Goal: Task Accomplishment & Management: Use online tool/utility

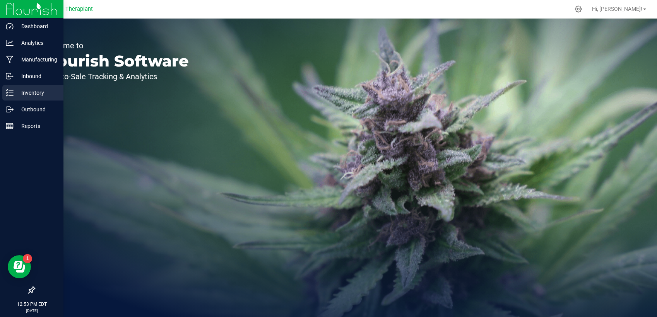
click at [15, 92] on p "Inventory" at bounding box center [37, 92] width 46 height 9
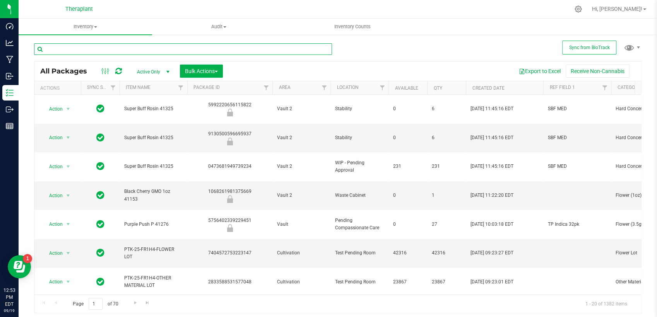
click at [154, 52] on input "text" at bounding box center [183, 49] width 298 height 12
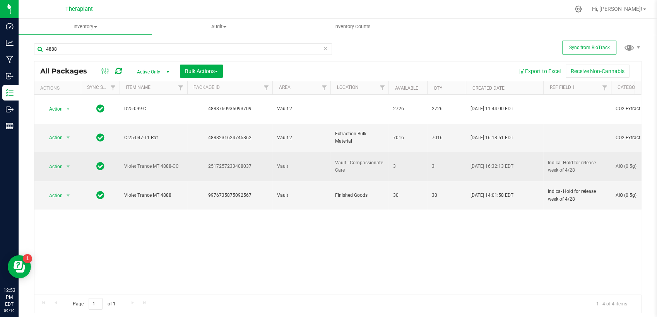
click at [232, 163] on div "2517257233408037" at bounding box center [229, 166] width 87 height 7
copy div "2517257233408037"
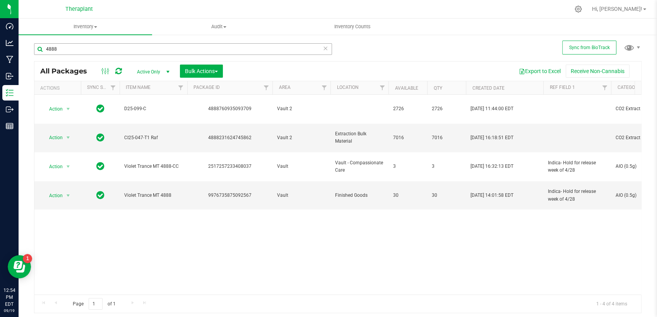
click at [210, 55] on div "4888" at bounding box center [183, 52] width 298 height 18
click at [209, 51] on input "4888" at bounding box center [183, 49] width 298 height 12
drag, startPoint x: 209, startPoint y: 53, endPoint x: 82, endPoint y: 44, distance: 127.5
click at [82, 44] on div "4888" at bounding box center [186, 48] width 304 height 25
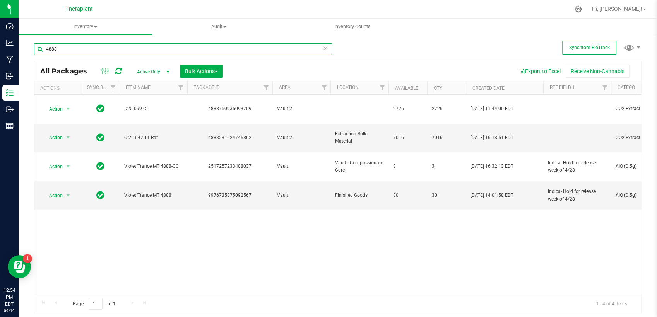
click at [79, 55] on input "4888" at bounding box center [183, 49] width 298 height 12
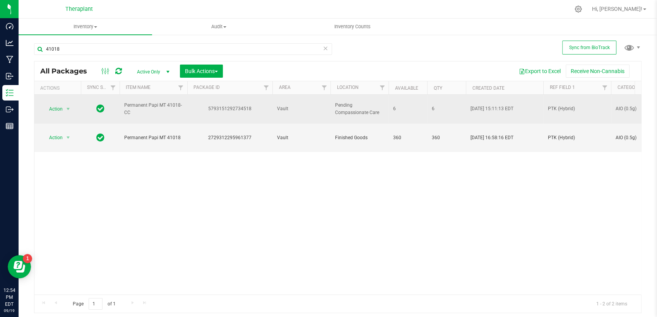
click at [232, 105] on div "5793151292734518" at bounding box center [229, 108] width 87 height 7
click at [223, 105] on div "5793151292734518" at bounding box center [229, 108] width 87 height 7
copy div "5793151292734518"
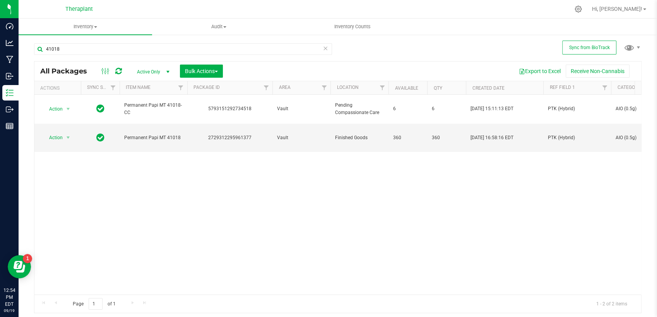
click at [251, 248] on div "Action Action Create package Edit attributes Global inventory Locate package Lo…" at bounding box center [337, 195] width 606 height 200
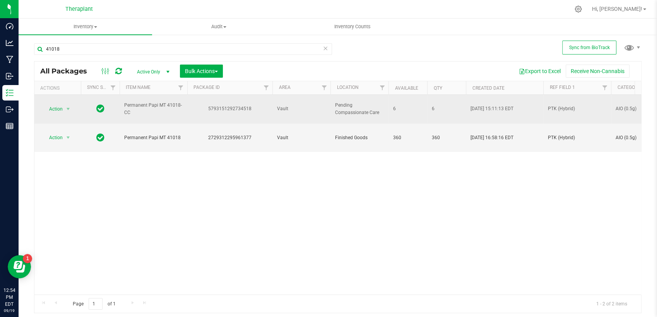
click at [225, 107] on div "5793151292734518" at bounding box center [229, 108] width 87 height 7
copy div "5793151292734518"
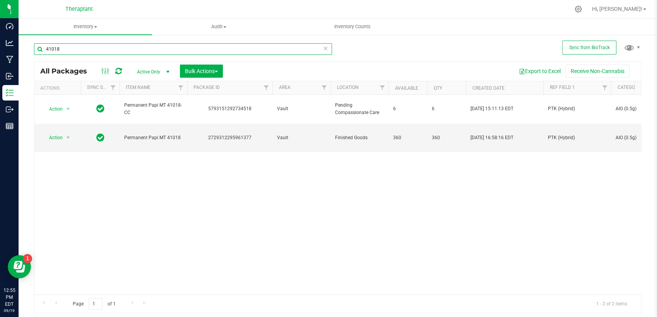
click at [241, 54] on input "41018" at bounding box center [183, 49] width 298 height 12
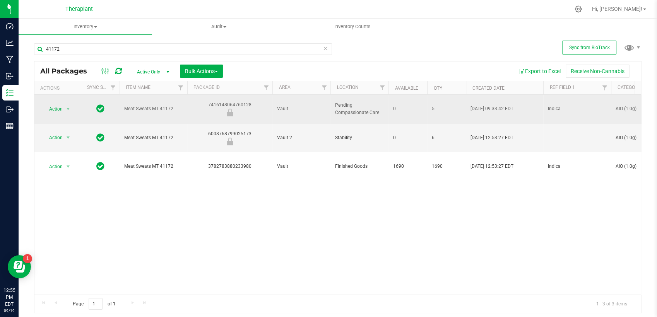
click at [222, 101] on div "7416148064760128" at bounding box center [229, 108] width 87 height 15
click at [223, 101] on div "7416148064760128" at bounding box center [229, 108] width 87 height 15
copy div "7416148064760128"
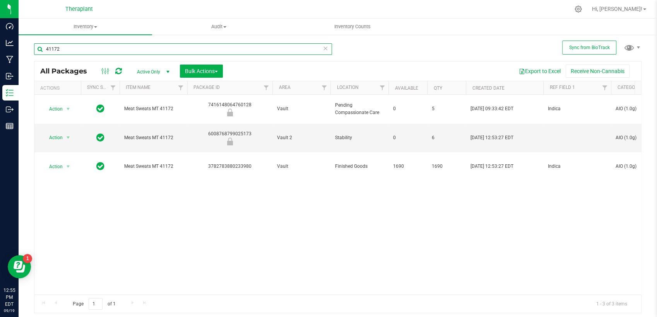
click at [97, 53] on input "41172" at bounding box center [183, 49] width 298 height 12
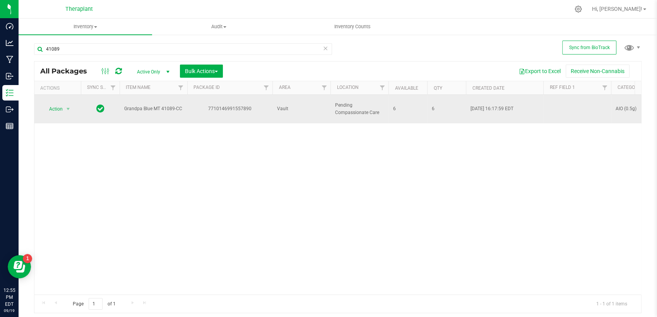
click at [229, 105] on div "7710146991557890" at bounding box center [229, 108] width 87 height 7
copy div "7710146991557890"
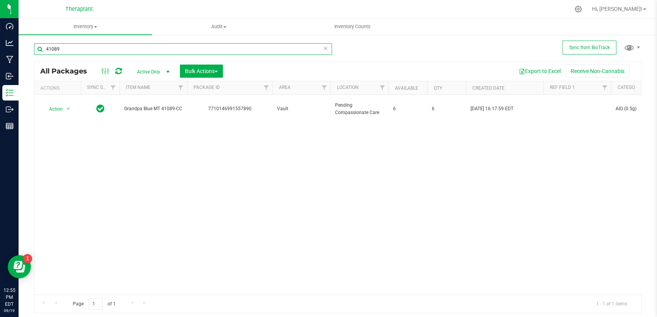
click at [134, 47] on input "41089" at bounding box center [183, 49] width 298 height 12
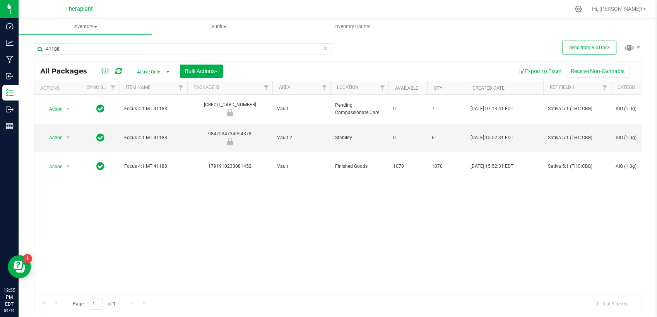
click at [232, 101] on div "[CREDIT_CARD_NUMBER]" at bounding box center [229, 108] width 87 height 15
copy div "[CREDIT_CARD_NUMBER]"
click at [177, 52] on input "41188" at bounding box center [183, 49] width 298 height 12
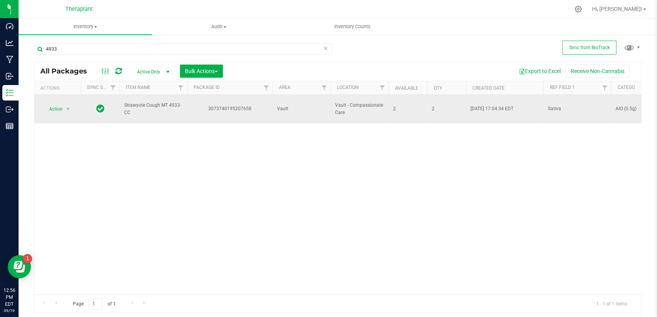
click at [219, 105] on div "3073740195207658" at bounding box center [229, 108] width 87 height 7
click at [218, 105] on div "3073740195207658" at bounding box center [229, 108] width 87 height 7
copy div "3073740195207658"
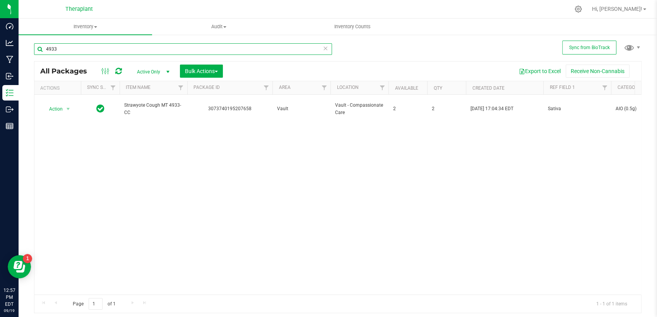
click at [90, 49] on input "4933" at bounding box center [183, 49] width 298 height 12
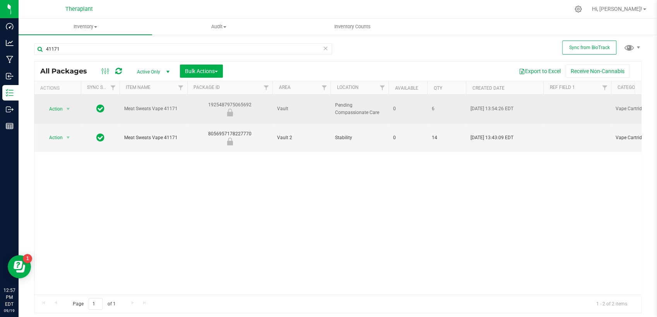
click at [216, 101] on div "1925487975065692" at bounding box center [229, 108] width 87 height 15
copy div "1925487975065692"
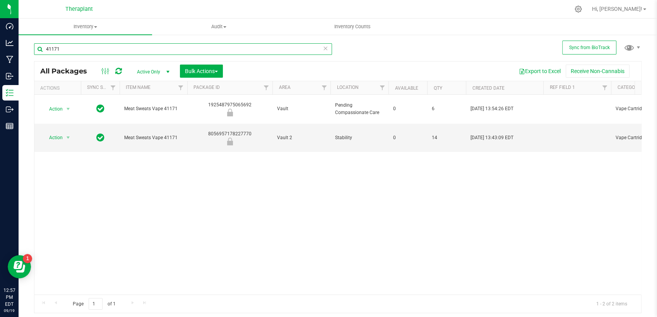
click at [237, 47] on input "41171" at bounding box center [183, 49] width 298 height 12
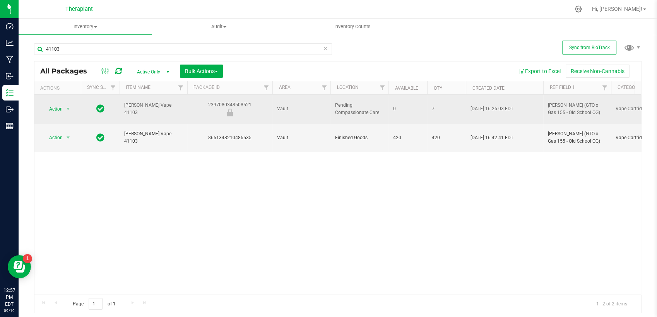
click at [213, 101] on div "2397080348508521" at bounding box center [229, 108] width 87 height 15
copy div "2397080348508521"
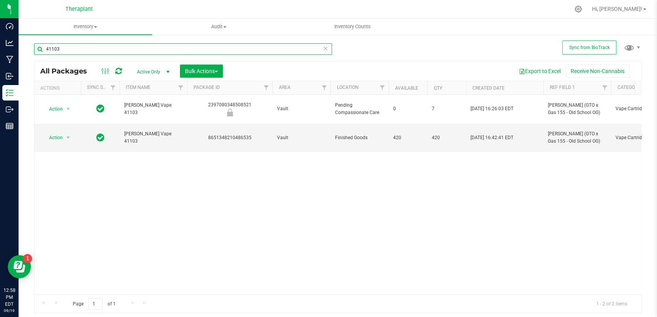
click at [101, 48] on input "41103" at bounding box center [183, 49] width 298 height 12
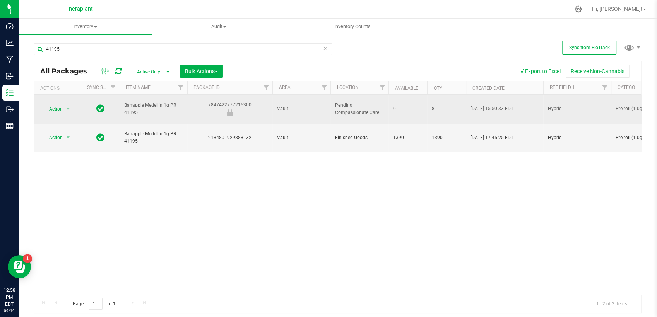
click at [243, 101] on div "7847422777215300" at bounding box center [229, 108] width 87 height 15
copy div "7847422777215300"
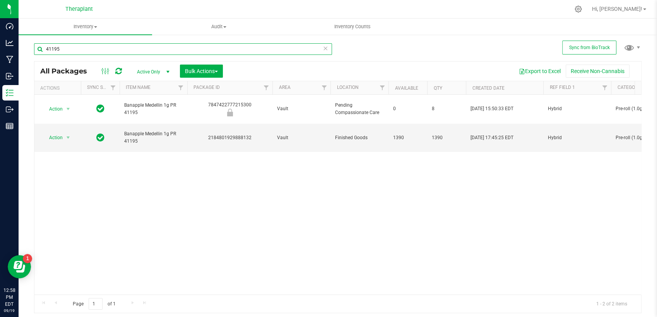
click at [97, 50] on input "41195" at bounding box center [183, 49] width 298 height 12
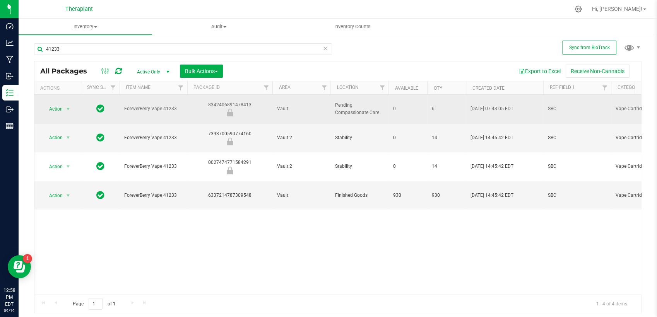
click at [220, 101] on div "8342406891478413" at bounding box center [229, 108] width 87 height 15
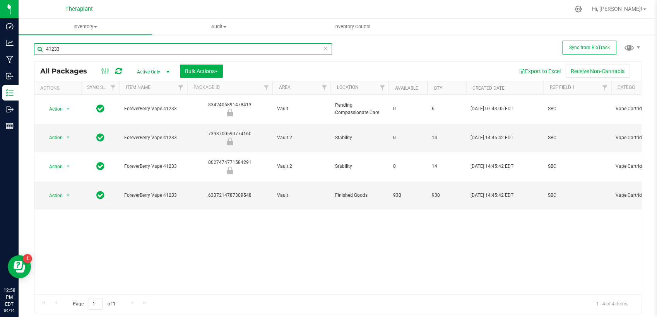
click at [151, 51] on input "41233" at bounding box center [183, 49] width 298 height 12
click at [150, 50] on input "41233" at bounding box center [183, 49] width 298 height 12
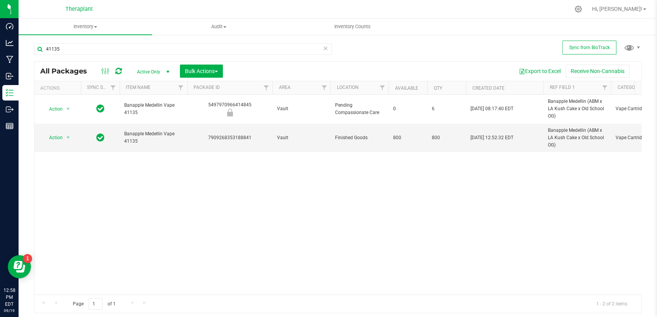
click at [244, 103] on div "5497970966414845" at bounding box center [229, 108] width 87 height 15
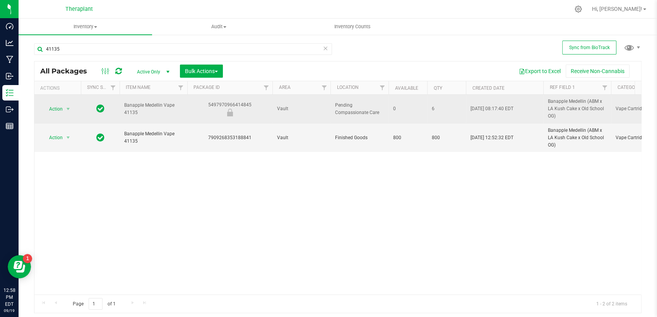
click at [244, 103] on div "5497970966414845" at bounding box center [229, 108] width 87 height 15
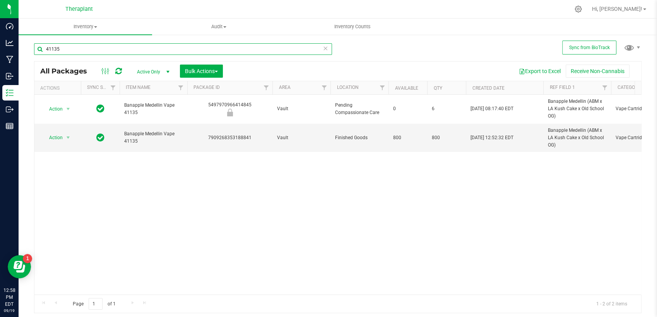
click at [70, 50] on input "41135" at bounding box center [183, 49] width 298 height 12
click at [68, 50] on input "41135" at bounding box center [183, 49] width 298 height 12
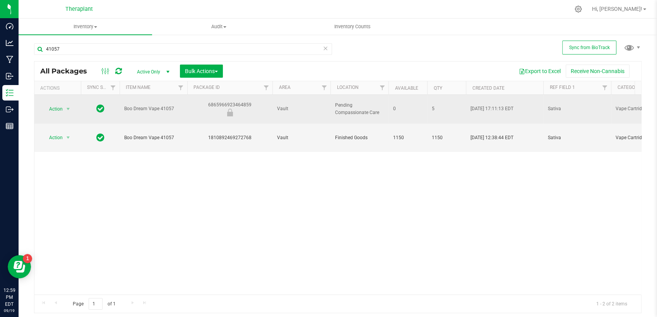
click at [244, 101] on div "6865966923464859" at bounding box center [229, 108] width 87 height 15
click at [244, 102] on div "6865966923464859" at bounding box center [229, 108] width 87 height 15
drag, startPoint x: 244, startPoint y: 102, endPoint x: 240, endPoint y: 100, distance: 4.3
click at [240, 101] on div "6865966923464859" at bounding box center [229, 108] width 87 height 15
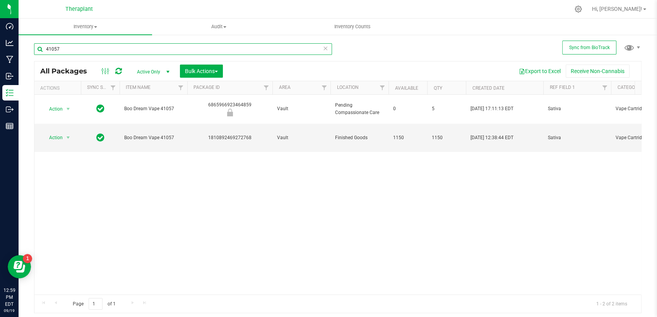
click at [266, 49] on input "41057" at bounding box center [183, 49] width 298 height 12
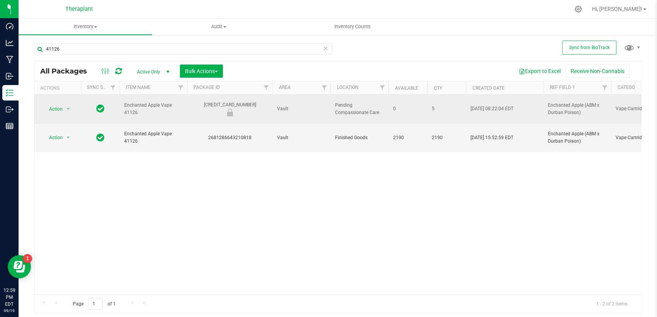
click at [243, 101] on div "[CREDIT_CARD_NUMBER]" at bounding box center [229, 108] width 87 height 15
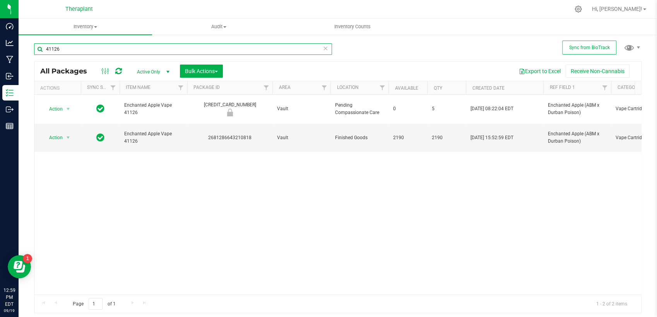
click at [155, 48] on input "41126" at bounding box center [183, 49] width 298 height 12
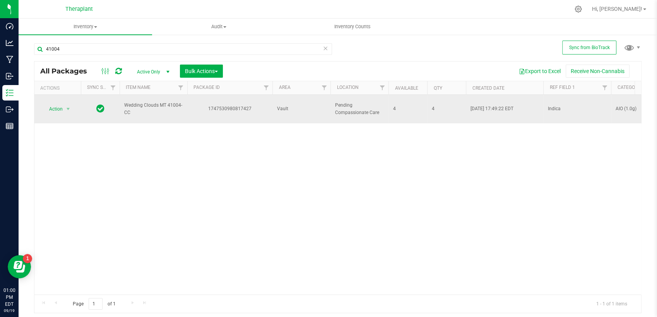
click at [246, 105] on div "1747530980817427" at bounding box center [229, 108] width 87 height 7
click at [245, 105] on div "1747530980817427" at bounding box center [229, 108] width 87 height 7
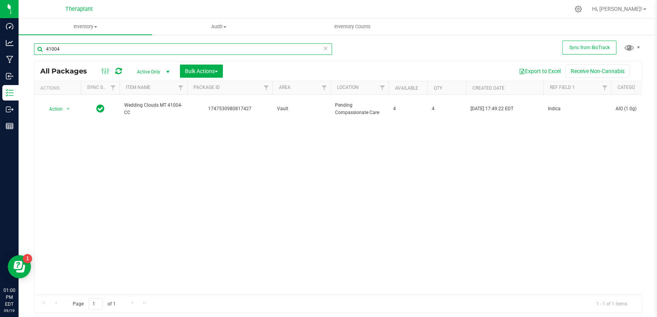
click at [137, 54] on input "41004" at bounding box center [183, 49] width 298 height 12
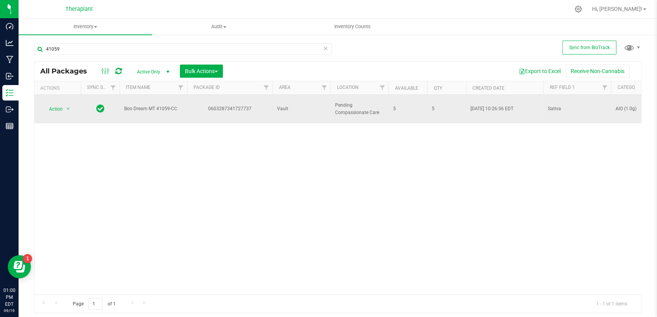
click at [241, 105] on div "0603287341727737" at bounding box center [229, 108] width 87 height 7
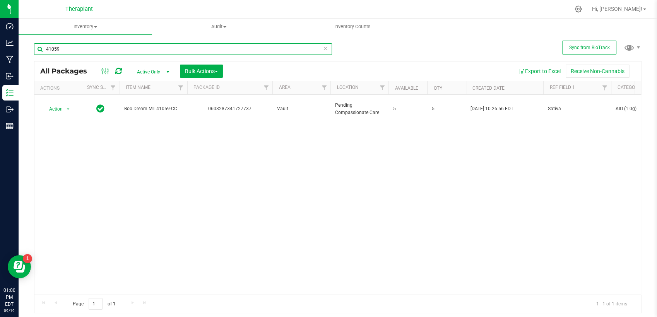
click at [113, 51] on input "41059" at bounding box center [183, 49] width 298 height 12
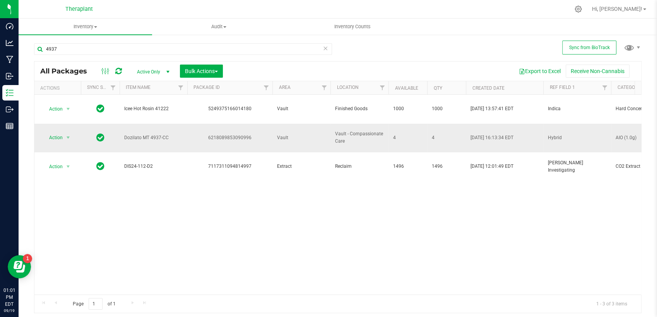
click at [232, 134] on div "6218089853090996" at bounding box center [229, 137] width 87 height 7
click at [131, 56] on div "4937" at bounding box center [183, 52] width 298 height 18
click at [85, 49] on input "4937" at bounding box center [183, 49] width 298 height 12
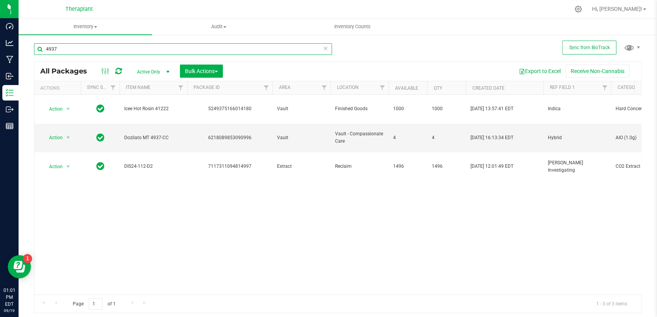
click at [85, 49] on input "4937" at bounding box center [183, 49] width 298 height 12
click at [105, 234] on div "Action Action Create package Edit attributes Global inventory Locate package Lo…" at bounding box center [337, 195] width 606 height 200
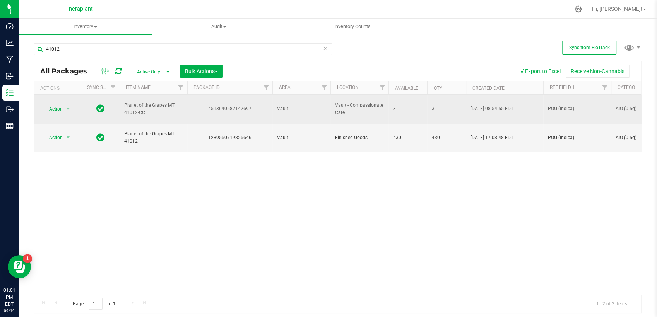
click at [241, 105] on div "4513640582142697" at bounding box center [229, 108] width 87 height 7
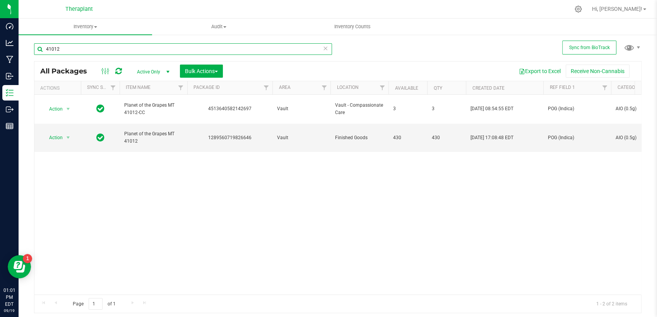
click at [114, 47] on input "41012" at bounding box center [183, 49] width 298 height 12
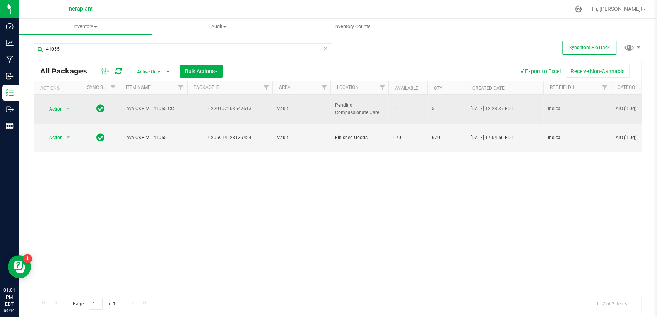
click at [225, 105] on div "6220107203547613" at bounding box center [229, 108] width 87 height 7
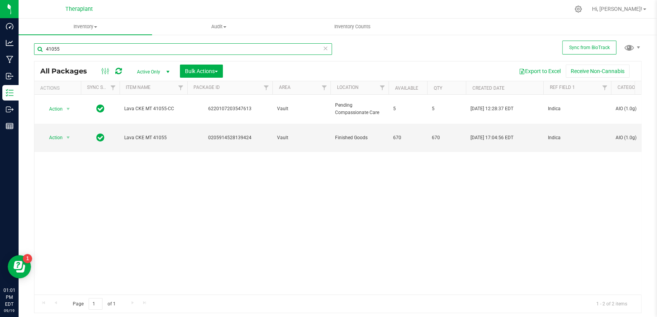
click at [129, 46] on input "41055" at bounding box center [183, 49] width 298 height 12
click at [166, 42] on div "41055" at bounding box center [186, 48] width 304 height 25
click at [159, 51] on input "41055" at bounding box center [183, 49] width 298 height 12
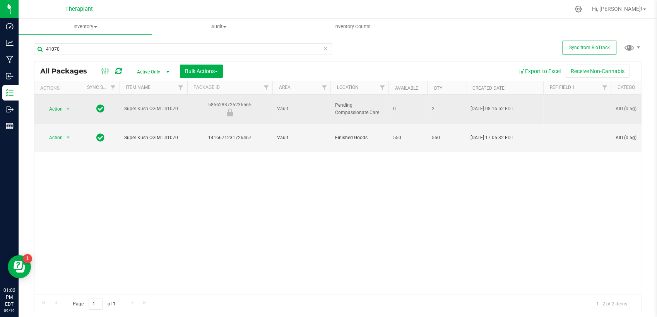
click at [240, 101] on div "5856283725236565" at bounding box center [229, 108] width 87 height 15
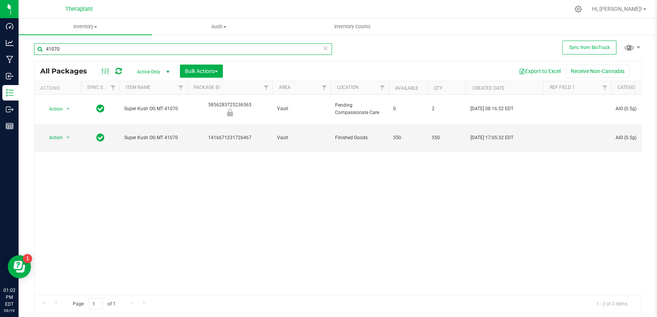
click at [112, 46] on input "41070" at bounding box center [183, 49] width 298 height 12
click at [111, 46] on input "41070" at bounding box center [183, 49] width 298 height 12
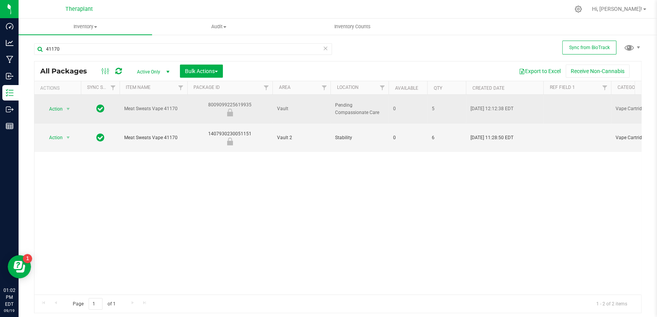
click at [217, 101] on div "8009099225619935" at bounding box center [229, 108] width 87 height 15
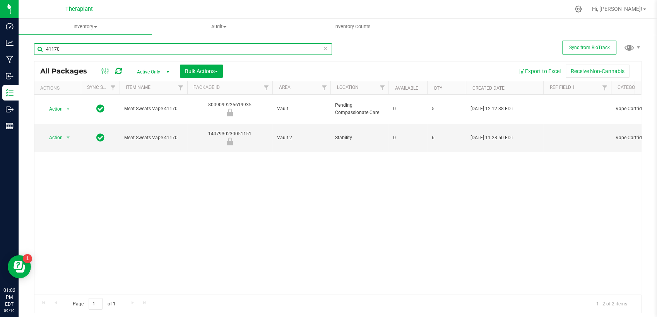
click at [152, 51] on input "41170" at bounding box center [183, 49] width 298 height 12
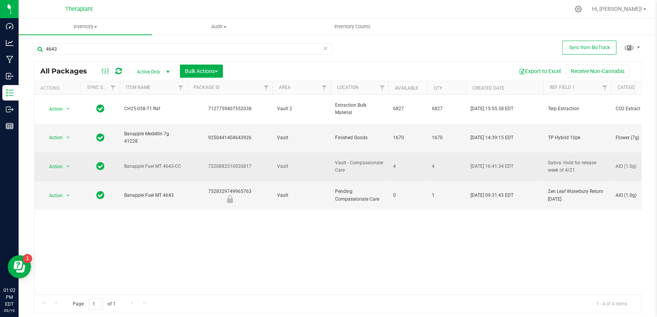
click at [220, 163] on div "7220882510026817" at bounding box center [229, 166] width 87 height 7
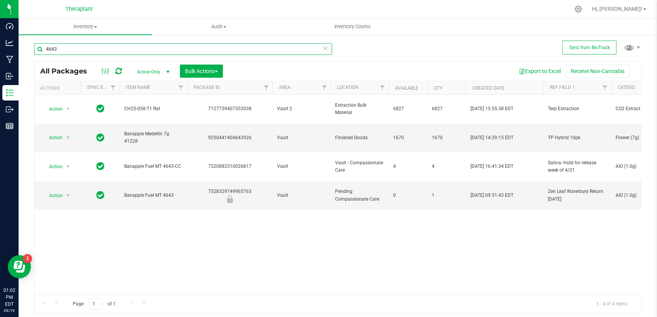
click at [96, 52] on input "4643" at bounding box center [183, 49] width 298 height 12
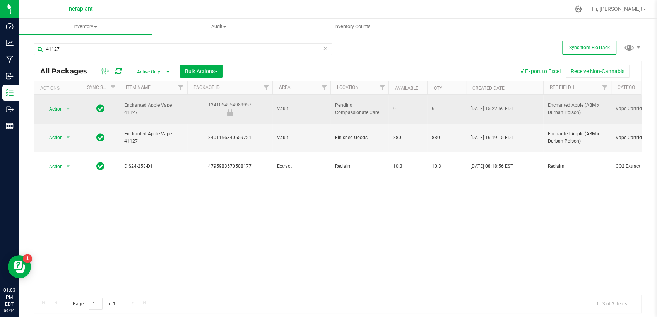
click at [229, 101] on div "1341064954989957" at bounding box center [229, 108] width 87 height 15
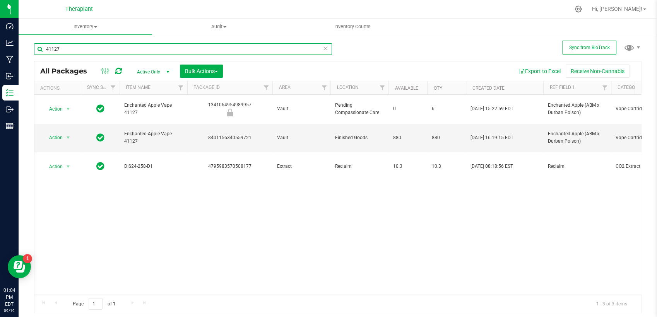
click at [217, 48] on input "41127" at bounding box center [183, 49] width 298 height 12
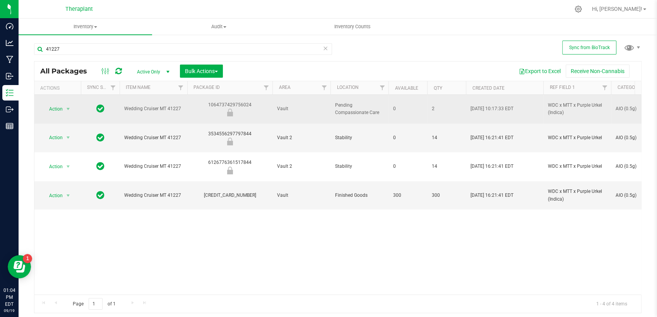
click at [222, 101] on div "1064737429756024" at bounding box center [229, 108] width 87 height 15
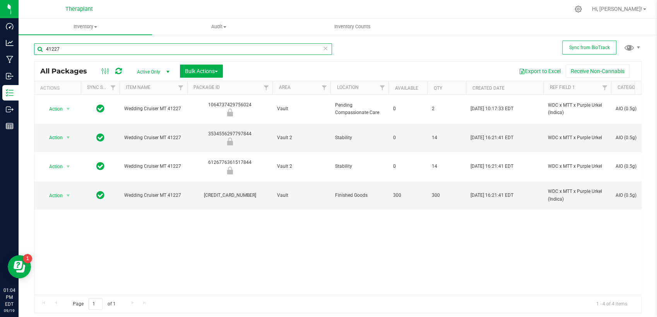
click at [160, 50] on input "41227" at bounding box center [183, 49] width 298 height 12
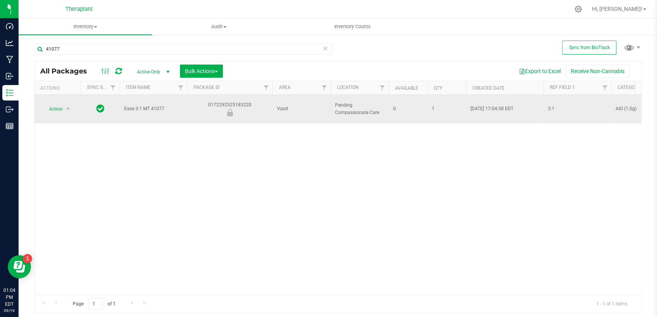
click at [248, 101] on div "0172292525183220" at bounding box center [229, 108] width 87 height 15
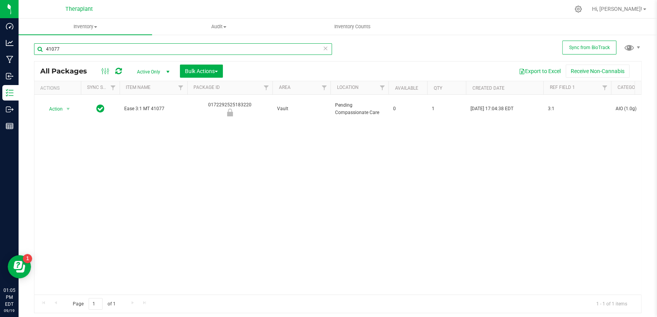
click at [201, 47] on input "41077" at bounding box center [183, 49] width 298 height 12
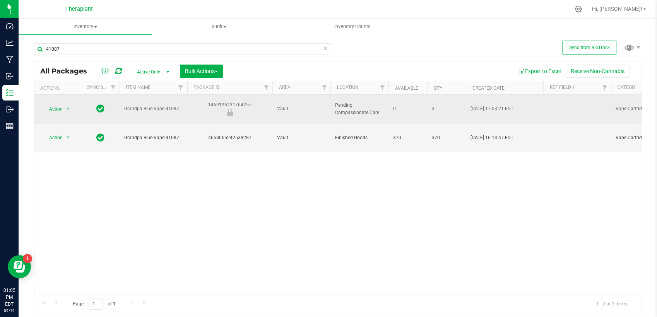
click at [241, 101] on div "1469126231764257" at bounding box center [229, 108] width 87 height 15
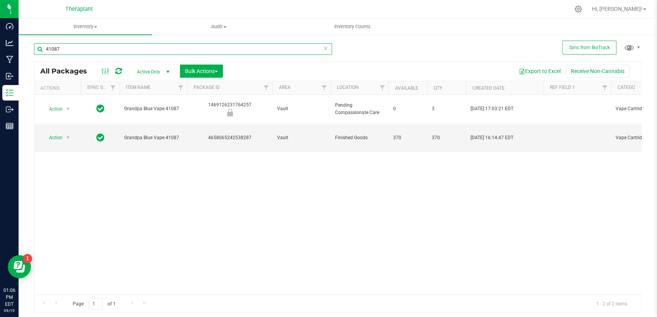
click at [68, 48] on input "41087" at bounding box center [183, 49] width 298 height 12
type input "41026"
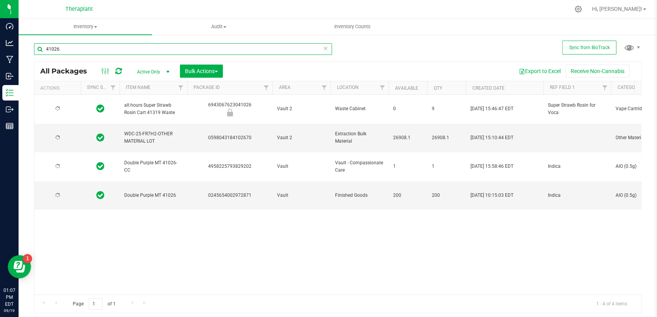
type input "[DATE]"
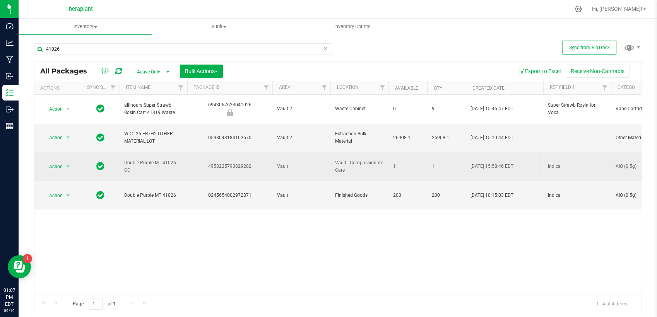
click at [245, 163] on div "4958225793829202" at bounding box center [229, 166] width 87 height 7
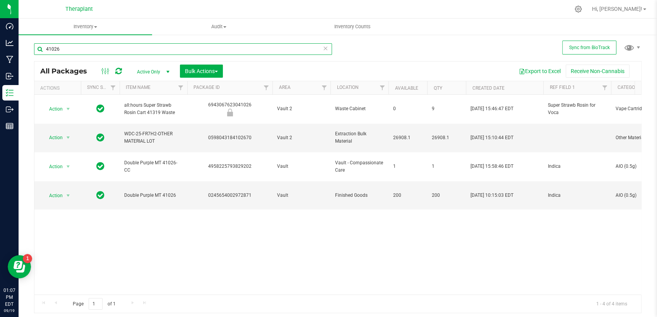
click at [143, 52] on input "41026" at bounding box center [183, 49] width 298 height 12
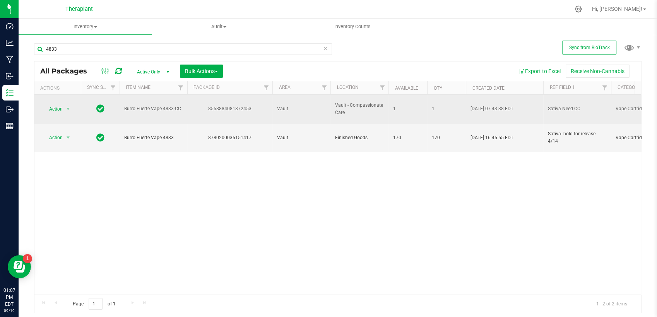
click at [214, 105] on div "8558884081372453" at bounding box center [229, 108] width 87 height 7
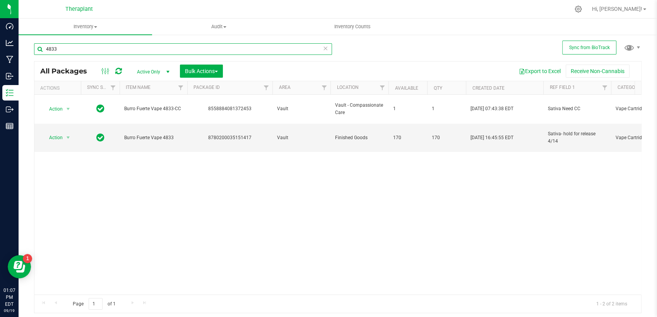
click at [145, 50] on input "4833" at bounding box center [183, 49] width 298 height 12
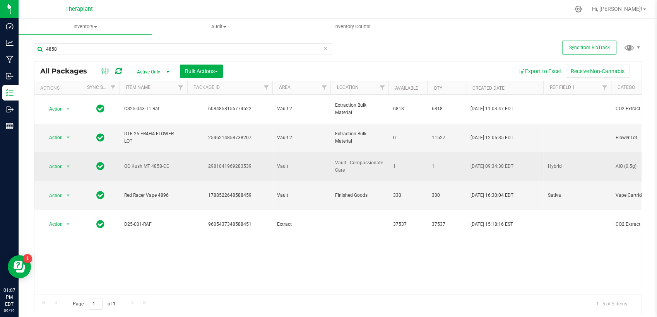
click at [242, 163] on div "2981041969283539" at bounding box center [229, 166] width 87 height 7
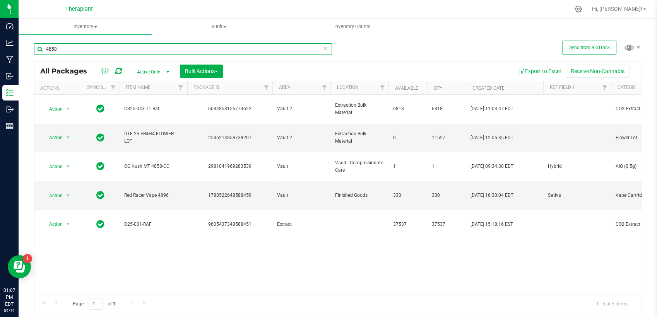
click at [123, 48] on input "4858" at bounding box center [183, 49] width 298 height 12
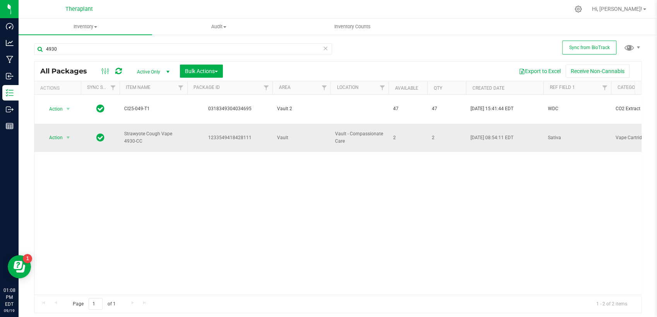
click at [241, 134] on div "1233549418428111" at bounding box center [229, 137] width 87 height 7
click at [101, 50] on input "4930" at bounding box center [183, 49] width 298 height 12
click at [100, 50] on input "4930" at bounding box center [183, 49] width 298 height 12
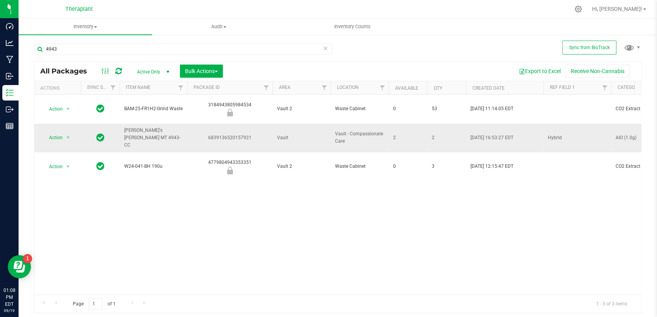
click at [239, 134] on div "6839136520157921" at bounding box center [229, 137] width 87 height 7
click at [118, 46] on input "4943" at bounding box center [183, 49] width 298 height 12
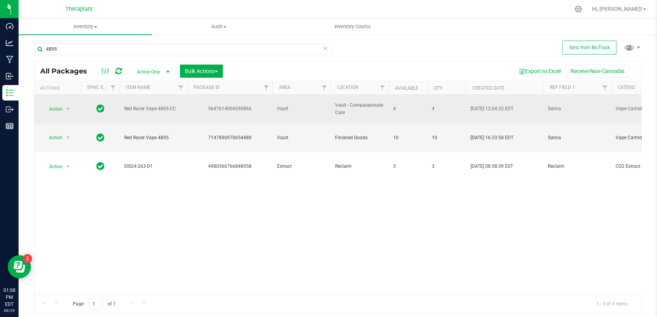
click at [215, 105] on div "5647614004290866" at bounding box center [229, 108] width 87 height 7
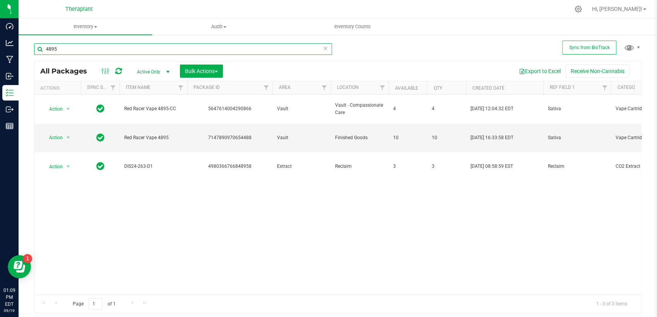
click at [197, 45] on input "4895" at bounding box center [183, 49] width 298 height 12
click at [198, 45] on input "4895" at bounding box center [183, 49] width 298 height 12
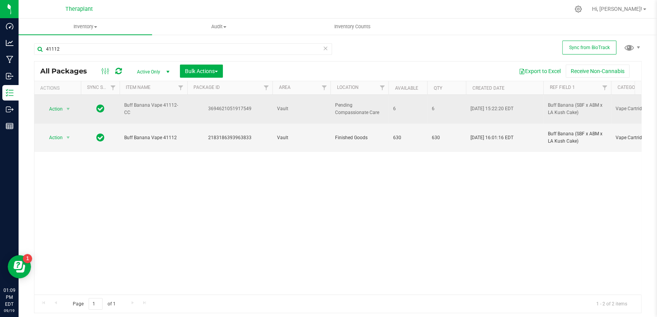
click at [212, 107] on div "3694621051917549" at bounding box center [229, 108] width 87 height 7
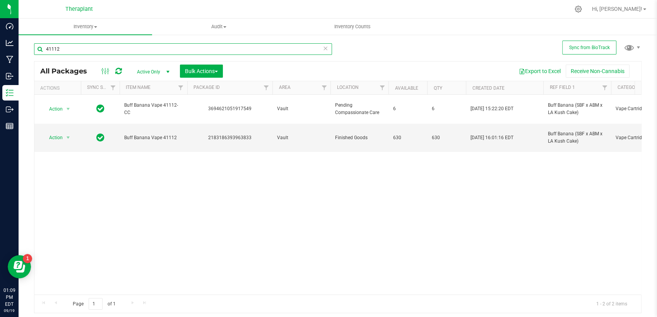
click at [175, 52] on input "41112" at bounding box center [183, 49] width 298 height 12
click at [175, 51] on input "41112" at bounding box center [183, 49] width 298 height 12
click at [169, 48] on input "41112" at bounding box center [183, 49] width 298 height 12
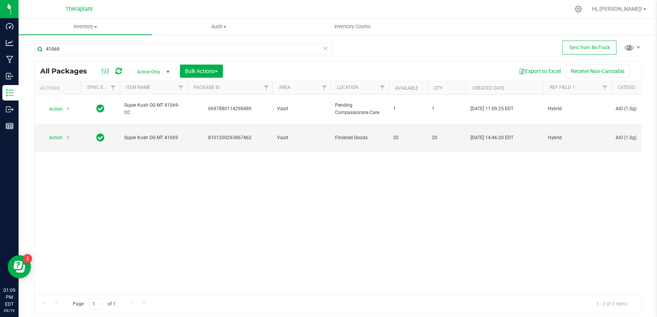
click at [234, 105] on div "6697880114298489" at bounding box center [229, 108] width 87 height 7
click at [151, 48] on input "41069" at bounding box center [183, 49] width 298 height 12
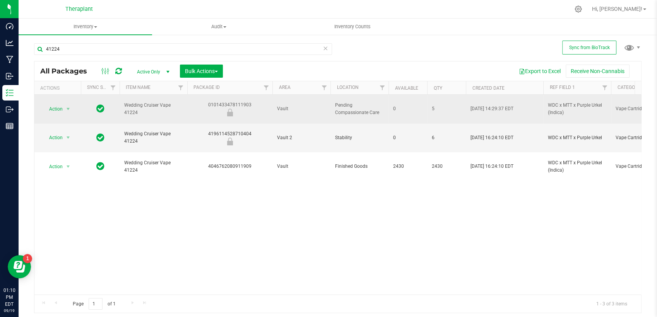
click at [235, 101] on div "0101433478111903" at bounding box center [229, 108] width 87 height 15
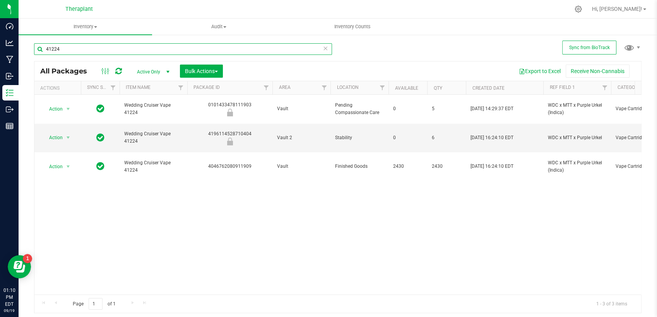
click at [159, 53] on input "41224" at bounding box center [183, 49] width 298 height 12
click at [160, 52] on input "41224" at bounding box center [183, 49] width 298 height 12
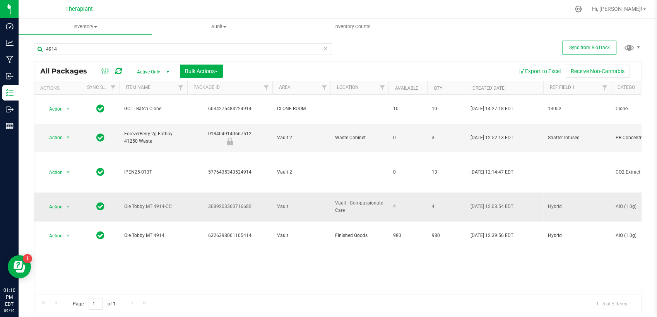
click at [227, 203] on div "3089203360716682" at bounding box center [229, 206] width 87 height 7
click at [243, 51] on input "4914" at bounding box center [183, 49] width 298 height 12
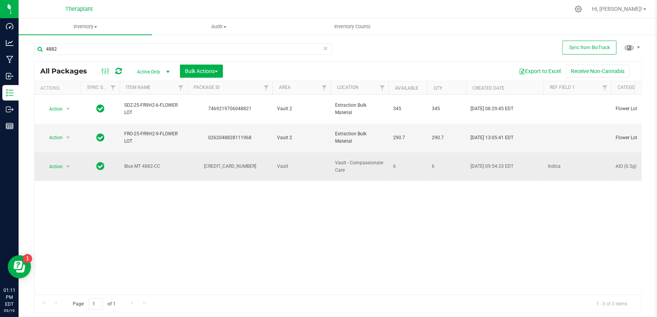
click at [241, 163] on div "[CREDIT_CARD_NUMBER]" at bounding box center [229, 166] width 87 height 7
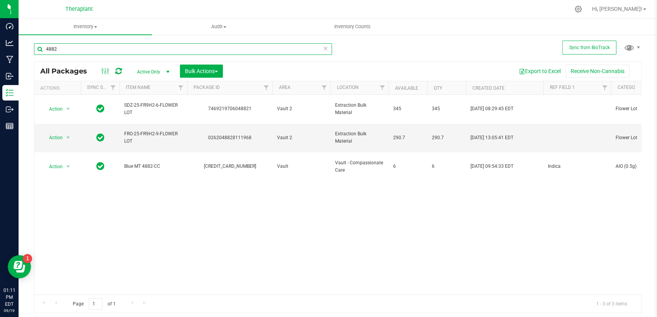
click at [148, 49] on input "4882" at bounding box center [183, 49] width 298 height 12
click at [147, 49] on input "4882" at bounding box center [183, 49] width 298 height 12
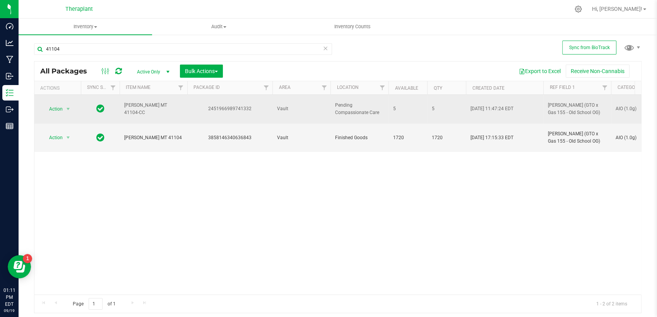
click at [238, 106] on div "2451966989741332" at bounding box center [229, 108] width 87 height 7
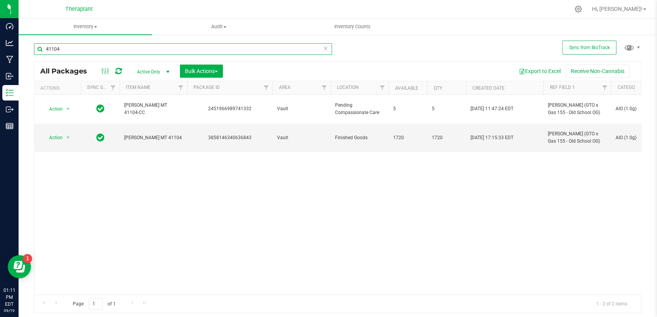
click at [141, 48] on input "41104" at bounding box center [183, 49] width 298 height 12
type input "4898"
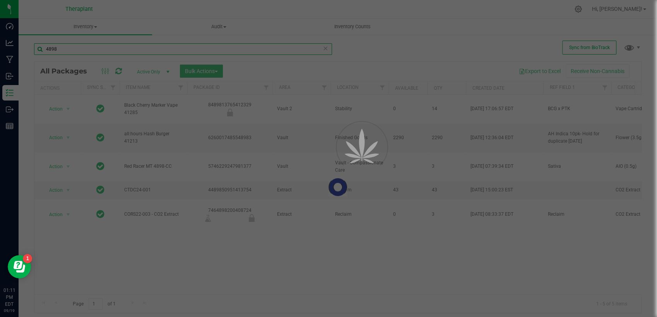
type input "[DATE]"
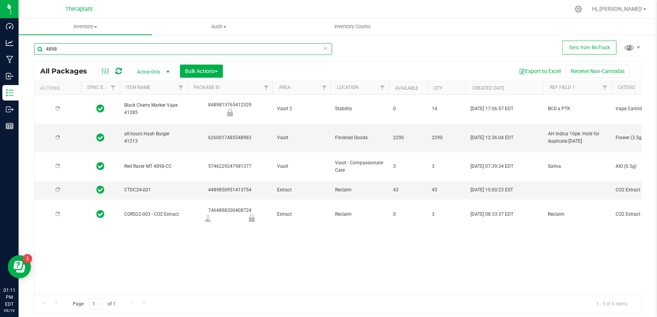
type input "[DATE]"
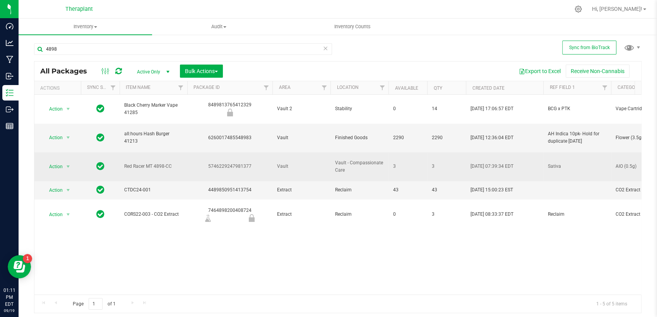
click at [239, 163] on div "5746229247981377" at bounding box center [229, 166] width 87 height 7
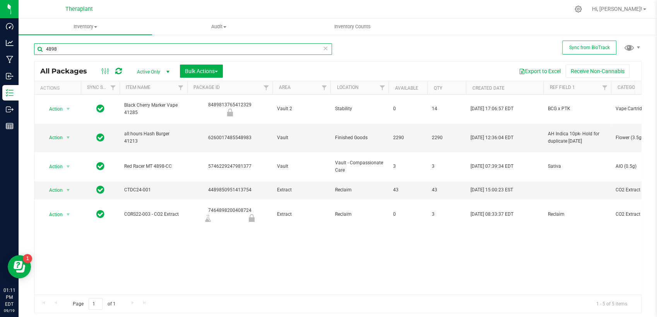
click at [162, 49] on input "4898" at bounding box center [183, 49] width 298 height 12
click at [162, 48] on input "4898" at bounding box center [183, 49] width 298 height 12
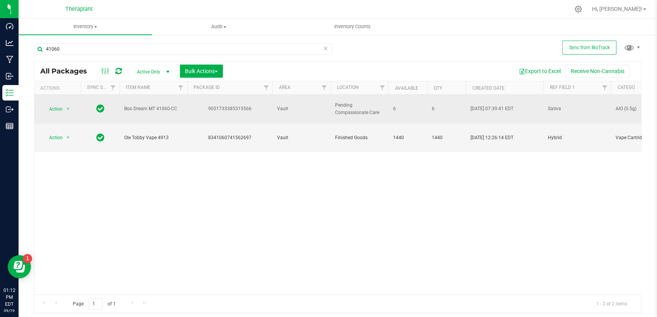
click at [236, 101] on td "9051733385315566" at bounding box center [229, 109] width 85 height 29
click at [236, 105] on div "9051733385315566" at bounding box center [229, 108] width 87 height 7
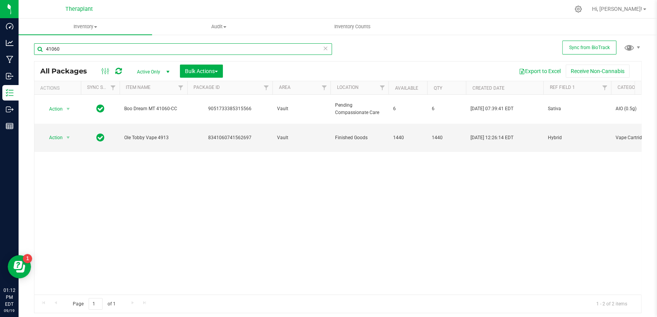
click at [216, 50] on input "41060" at bounding box center [183, 49] width 298 height 12
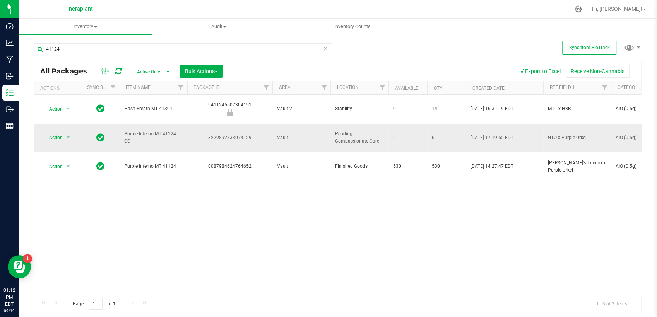
click at [211, 134] on div "3229892833074129" at bounding box center [229, 137] width 87 height 7
click at [128, 51] on input "41124" at bounding box center [183, 49] width 298 height 12
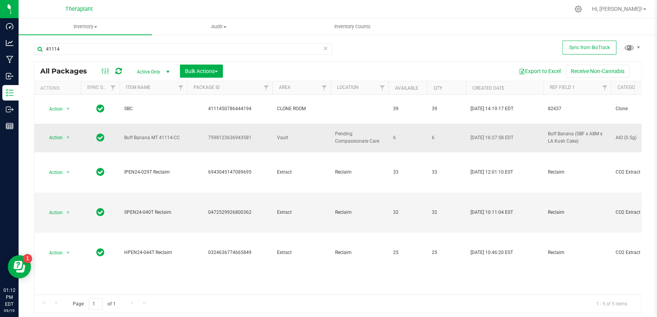
click at [241, 134] on div "7598123636943581" at bounding box center [229, 137] width 87 height 7
click at [114, 50] on input "41114" at bounding box center [183, 49] width 298 height 12
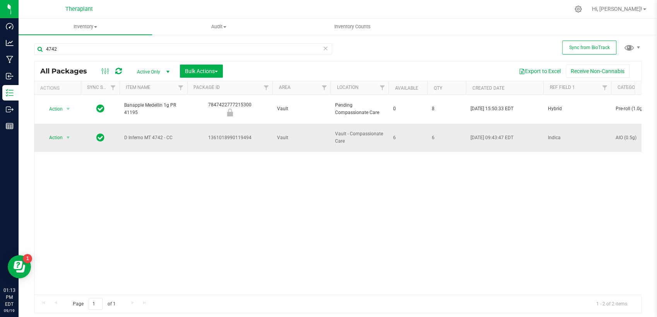
click at [223, 134] on div "1361018990119494" at bounding box center [229, 137] width 87 height 7
click at [116, 51] on input "4742" at bounding box center [183, 49] width 298 height 12
click at [231, 169] on div "Inventory All packages All inventory Waste log Create inventory Audit Inventory…" at bounding box center [338, 168] width 638 height 299
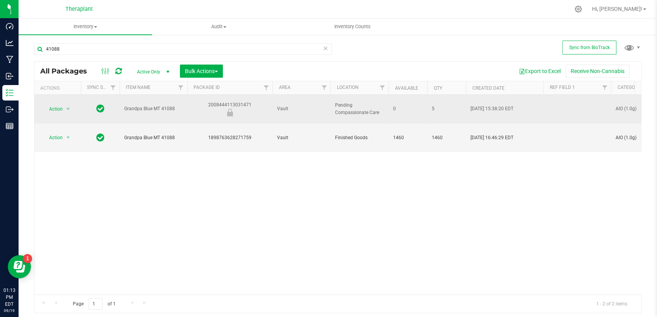
click at [243, 101] on div "2008444113031471" at bounding box center [229, 108] width 87 height 15
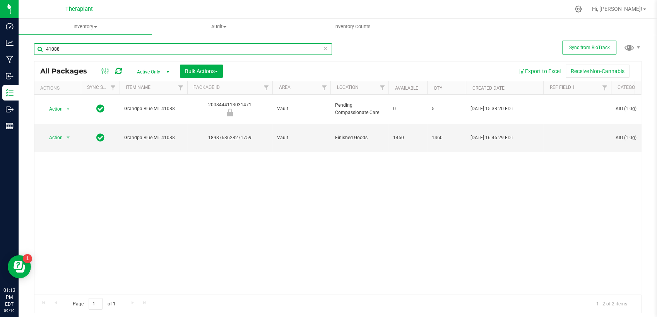
click at [160, 47] on input "41088" at bounding box center [183, 49] width 298 height 12
click at [161, 46] on input "41088" at bounding box center [183, 49] width 298 height 12
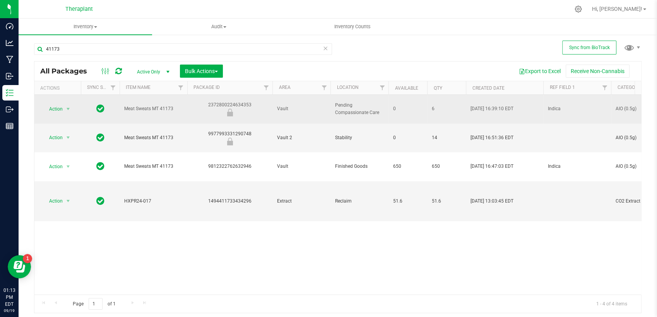
click at [224, 101] on div "2372800224634353" at bounding box center [229, 108] width 87 height 15
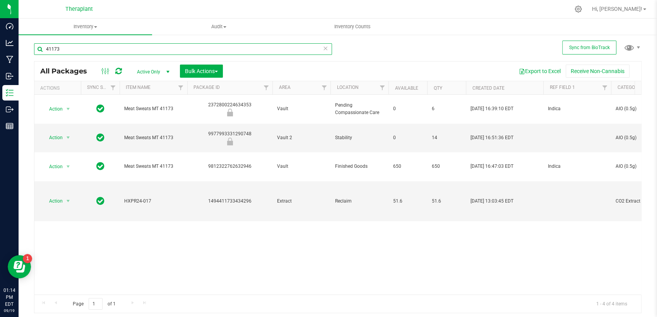
click at [123, 46] on input "41173" at bounding box center [183, 49] width 298 height 12
type input "41134"
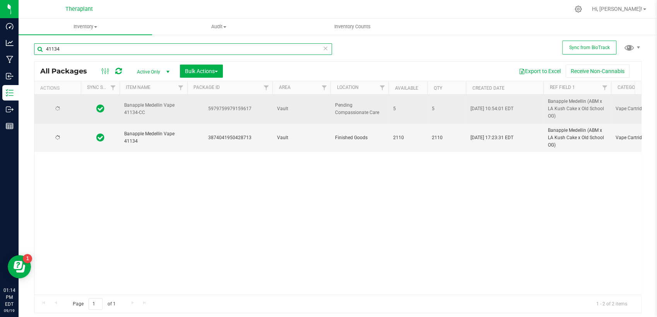
type input "[DATE]"
click at [232, 110] on div "5979759979159617" at bounding box center [229, 108] width 87 height 7
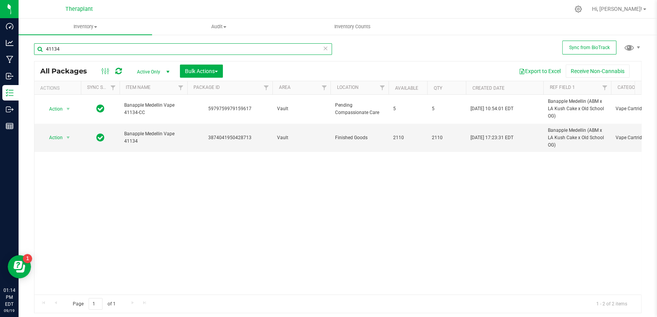
click at [261, 50] on input "41134" at bounding box center [183, 49] width 298 height 12
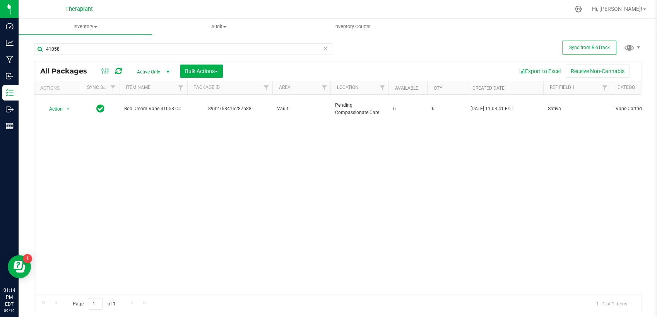
click at [244, 105] on div "8942768415287688" at bounding box center [229, 108] width 87 height 7
click at [82, 45] on input "41058" at bounding box center [183, 49] width 298 height 12
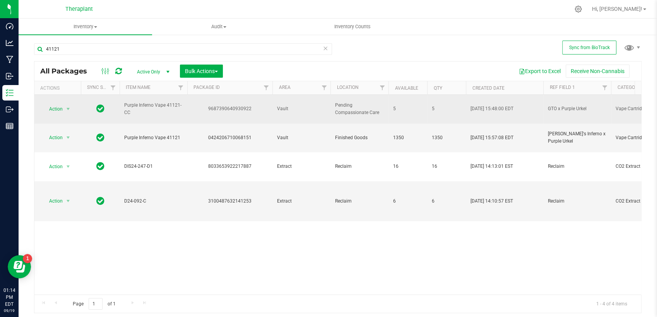
click at [234, 105] on div "9687390640930922" at bounding box center [229, 108] width 87 height 7
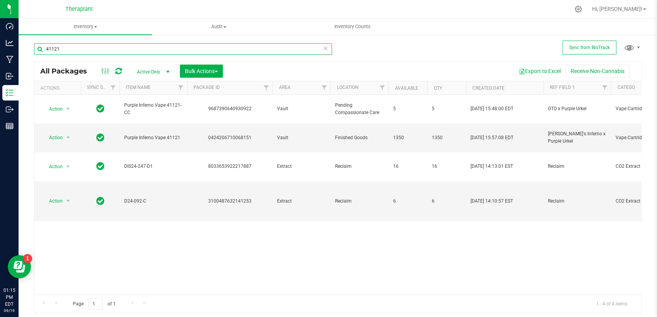
click at [130, 48] on input "41121" at bounding box center [183, 49] width 298 height 12
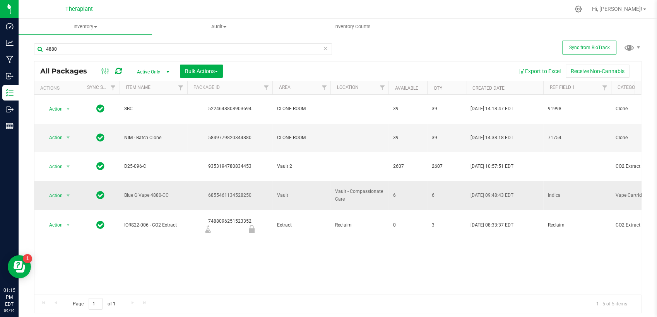
click at [235, 192] on div "6855461134528250" at bounding box center [229, 195] width 87 height 7
click at [67, 48] on input "4880" at bounding box center [183, 49] width 298 height 12
type input "41253"
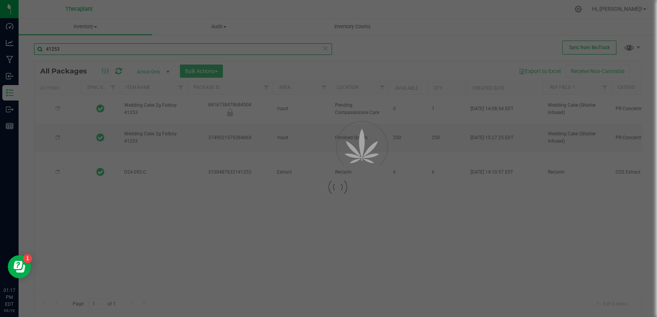
type input "[DATE]"
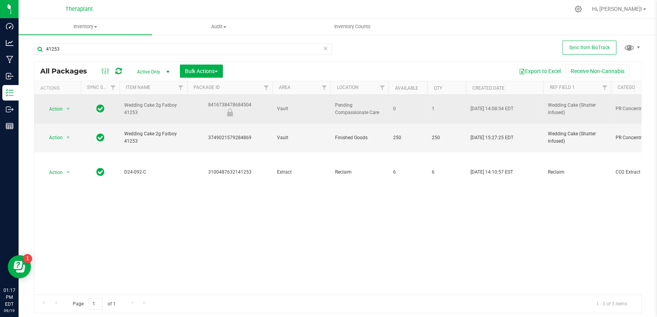
click at [213, 101] on div "8416738478684504" at bounding box center [229, 108] width 87 height 15
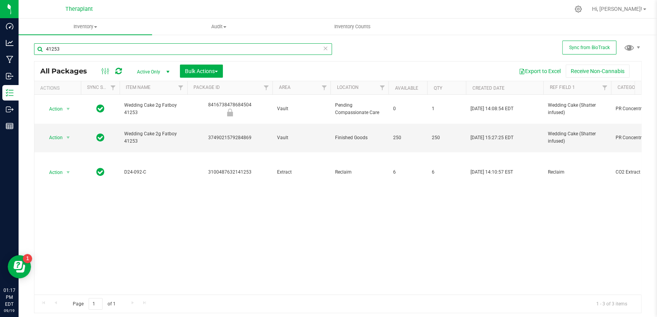
click at [157, 51] on input "41253" at bounding box center [183, 49] width 298 height 12
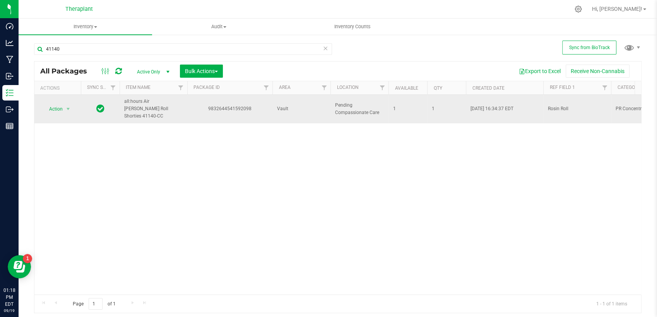
click at [238, 105] on div "9832644541592098" at bounding box center [229, 108] width 87 height 7
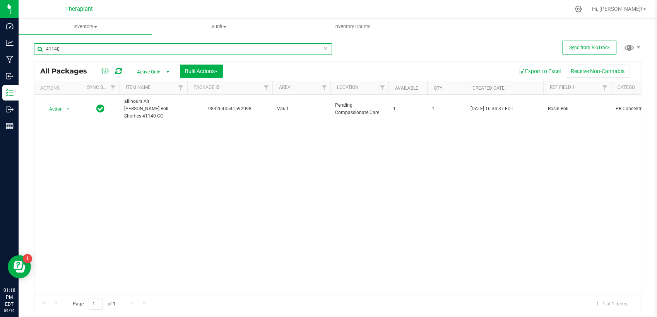
click at [188, 53] on input "41140" at bounding box center [183, 49] width 298 height 12
click at [187, 53] on input "41140" at bounding box center [183, 49] width 298 height 12
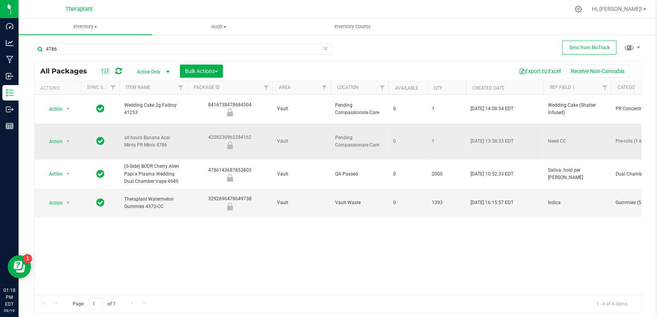
click at [239, 134] on div "4208230962284162" at bounding box center [229, 141] width 87 height 15
click at [172, 53] on input "4786" at bounding box center [183, 49] width 298 height 12
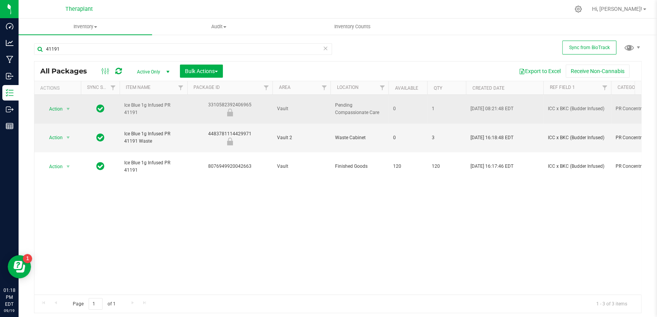
click at [216, 101] on div "3310582392406965" at bounding box center [229, 108] width 87 height 15
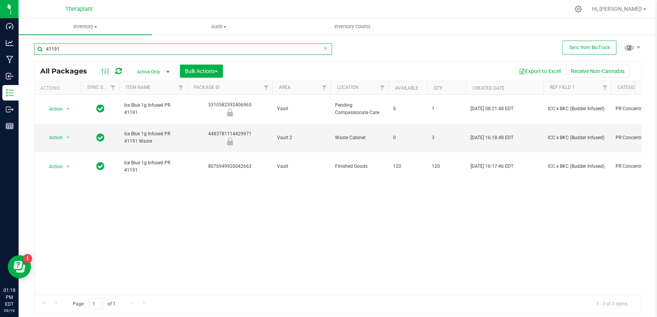
click at [156, 47] on input "41191" at bounding box center [183, 49] width 298 height 12
click at [155, 47] on input "41191" at bounding box center [183, 49] width 298 height 12
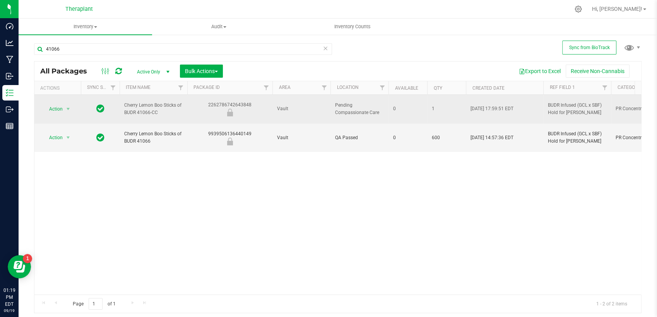
click at [214, 103] on div "2262786742643848" at bounding box center [229, 108] width 87 height 15
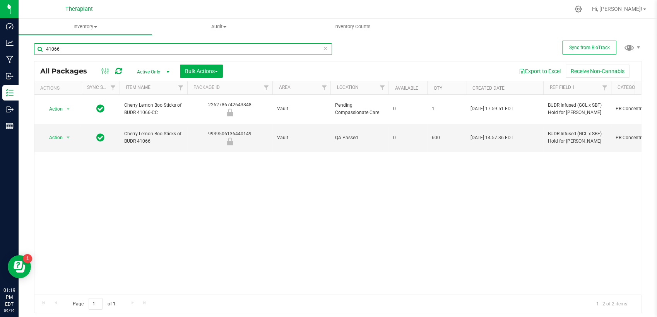
click at [133, 52] on input "41066" at bounding box center [183, 49] width 298 height 12
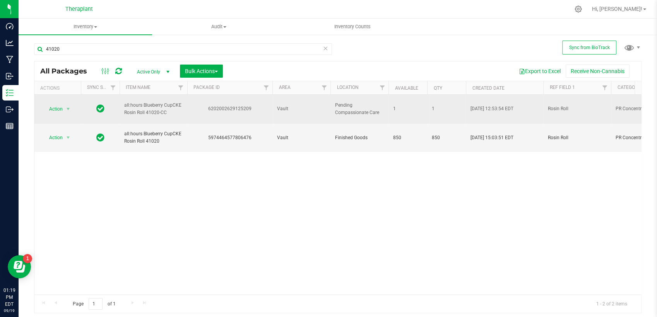
click at [220, 105] on div "6202002629125209" at bounding box center [229, 108] width 87 height 7
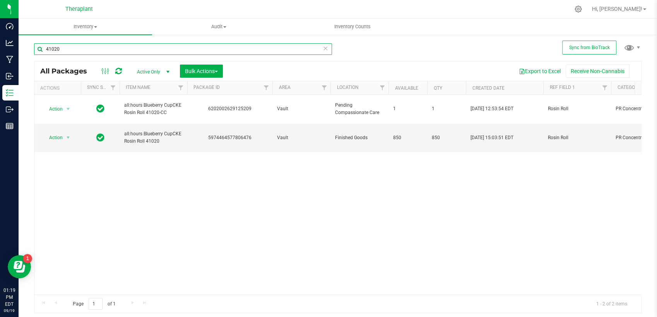
click at [111, 51] on input "41020" at bounding box center [183, 49] width 298 height 12
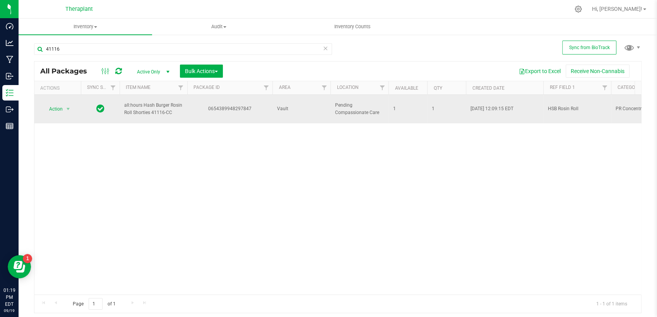
click at [218, 105] on div "0654389948297847" at bounding box center [229, 108] width 87 height 7
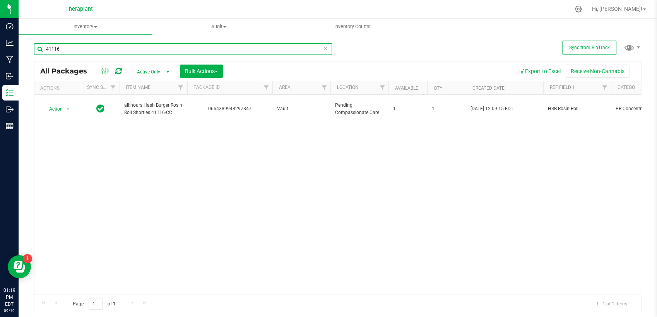
click at [152, 50] on input "41116" at bounding box center [183, 49] width 298 height 12
click at [151, 50] on input "41116" at bounding box center [183, 49] width 298 height 12
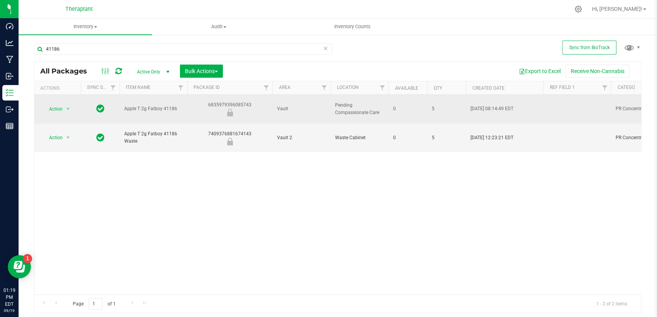
click at [215, 101] on div "6835979396085743" at bounding box center [229, 108] width 87 height 15
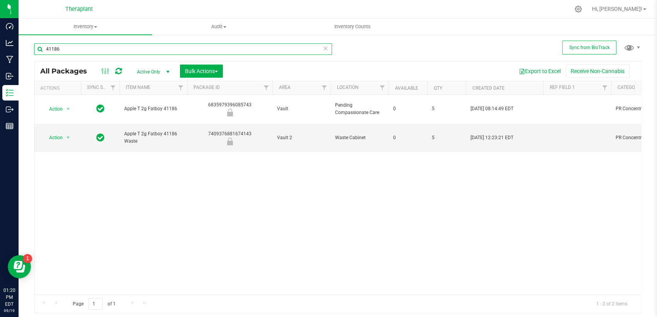
click at [170, 51] on input "41186" at bounding box center [183, 49] width 298 height 12
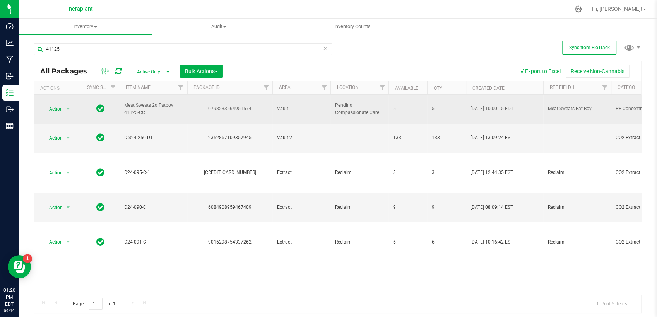
click at [234, 105] on div "0798233564951574" at bounding box center [229, 108] width 87 height 7
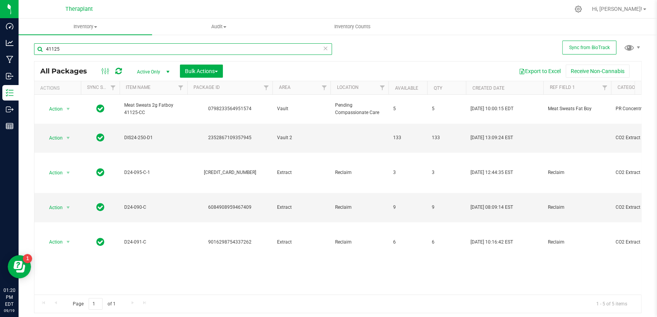
click at [122, 49] on input "41125" at bounding box center [183, 49] width 298 height 12
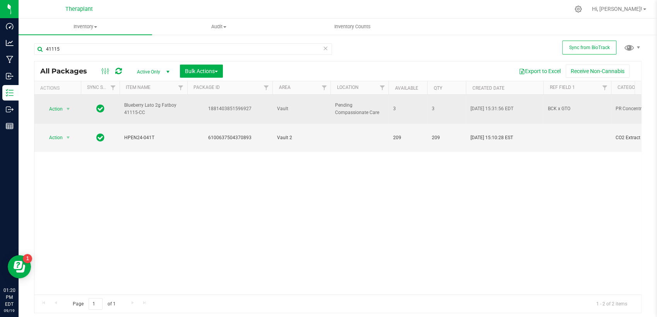
click at [213, 106] on div "1881403851596927" at bounding box center [229, 108] width 87 height 7
click at [213, 105] on div "1881403851596927" at bounding box center [229, 108] width 87 height 7
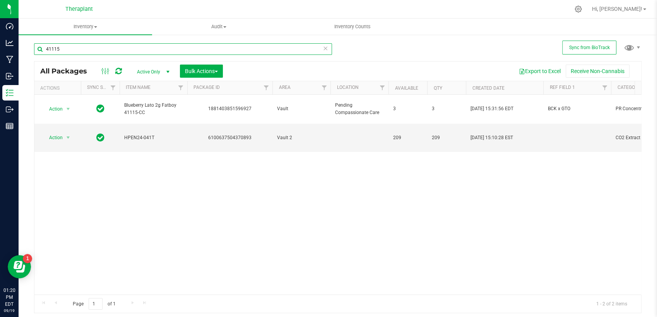
click at [73, 51] on input "41115" at bounding box center [183, 49] width 298 height 12
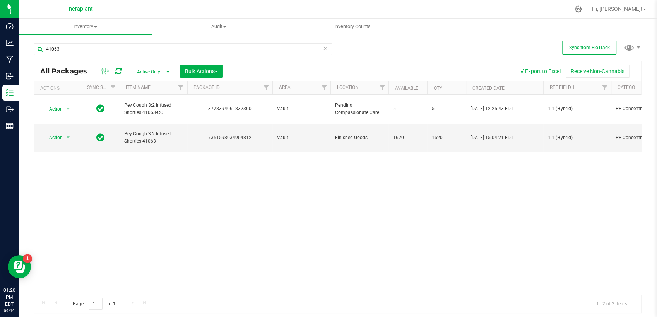
click at [229, 105] on div "3778394061832360" at bounding box center [229, 108] width 87 height 7
click at [224, 48] on input "41063" at bounding box center [183, 49] width 298 height 12
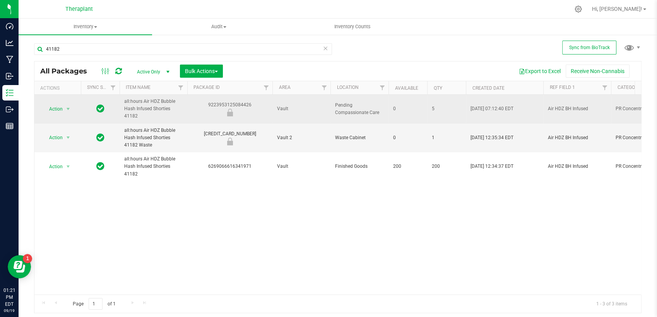
click at [226, 97] on td "9223953125084426" at bounding box center [229, 109] width 85 height 29
click at [226, 104] on div "9223953125084426" at bounding box center [229, 108] width 87 height 15
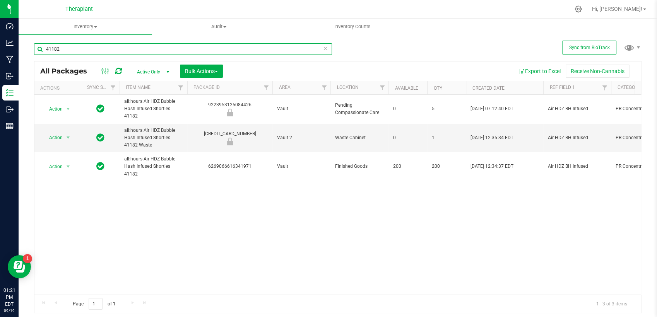
click at [88, 48] on input "41182" at bounding box center [183, 49] width 298 height 12
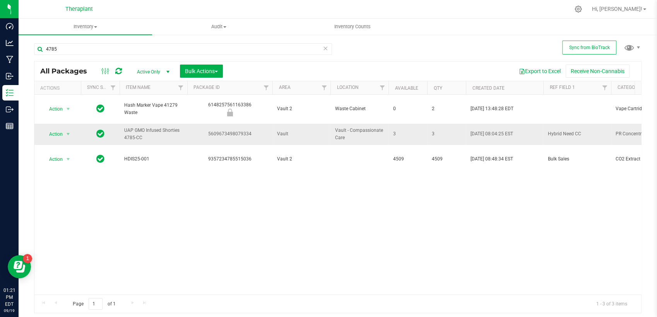
click at [220, 130] on div "5609673498079334" at bounding box center [229, 133] width 87 height 7
click at [105, 54] on input "4785" at bounding box center [183, 49] width 298 height 12
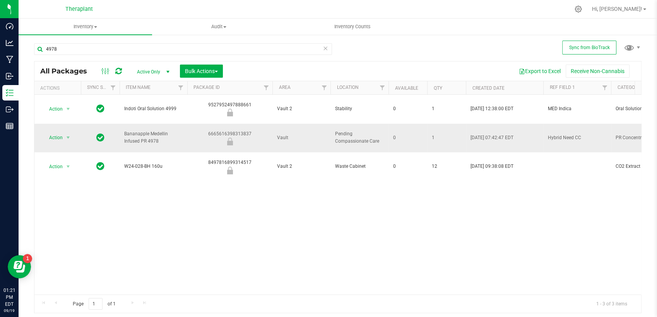
click at [219, 130] on div "6665616398313837" at bounding box center [229, 137] width 87 height 15
click at [61, 51] on input "4978" at bounding box center [183, 49] width 298 height 12
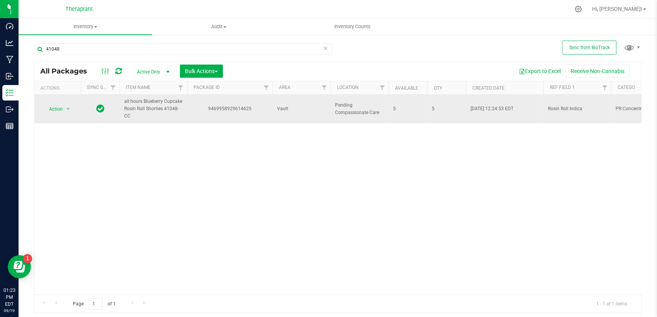
click at [217, 108] on div "9469958929614625" at bounding box center [229, 108] width 87 height 7
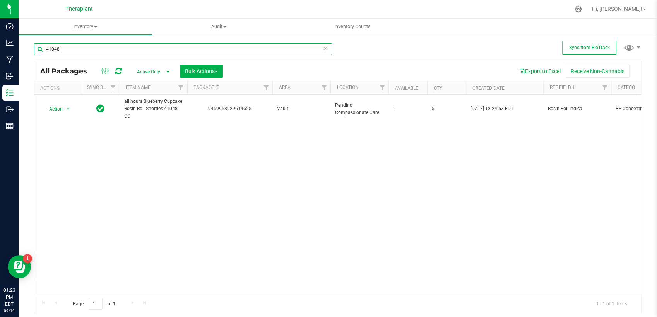
click at [166, 47] on input "41048" at bounding box center [183, 49] width 298 height 12
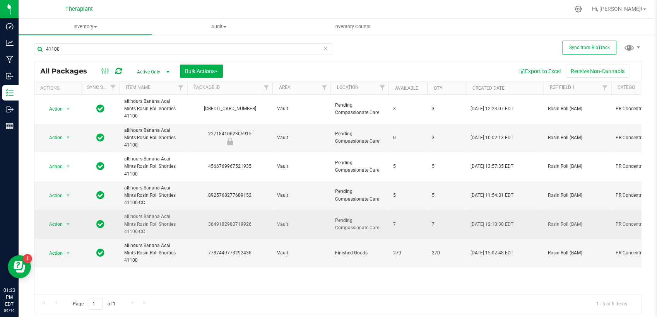
click at [238, 221] on div "3649182980719926" at bounding box center [229, 224] width 87 height 7
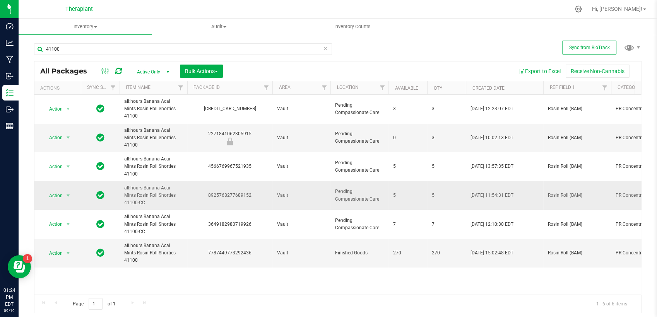
click at [222, 192] on div "8925768277689152" at bounding box center [229, 195] width 87 height 7
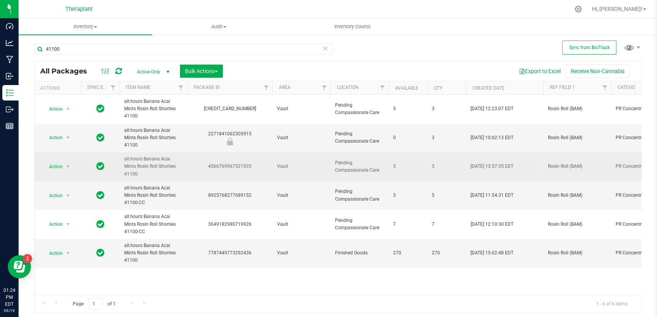
click at [229, 163] on div "4566769967521935" at bounding box center [229, 166] width 87 height 7
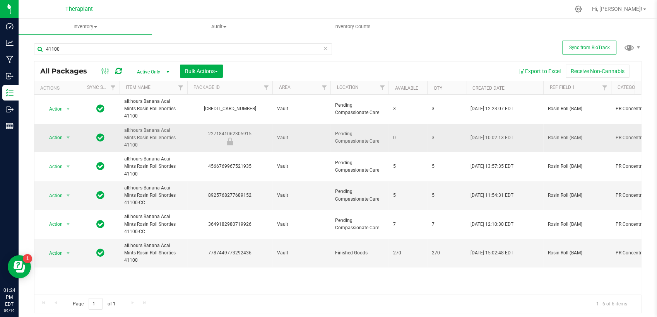
click at [236, 130] on div "2271841062305915" at bounding box center [229, 137] width 87 height 15
click at [140, 50] on input "41100" at bounding box center [183, 49] width 298 height 12
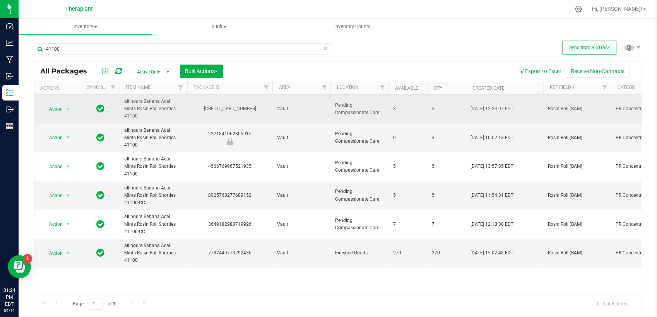
click at [229, 107] on div "[CREDIT_CARD_NUMBER]" at bounding box center [229, 108] width 87 height 7
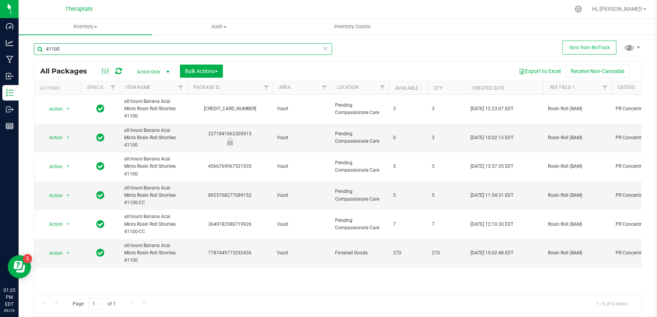
click at [97, 51] on input "41100" at bounding box center [183, 49] width 298 height 12
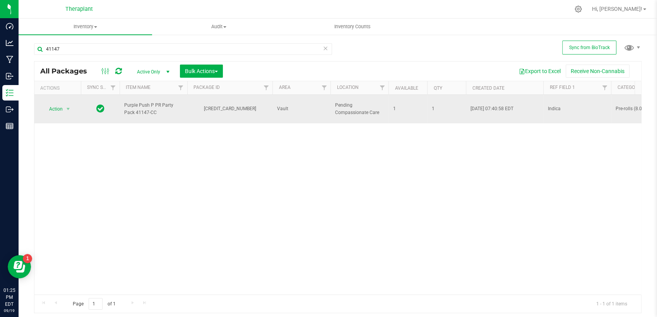
click at [227, 106] on div "[CREDIT_CARD_NUMBER]" at bounding box center [229, 108] width 87 height 7
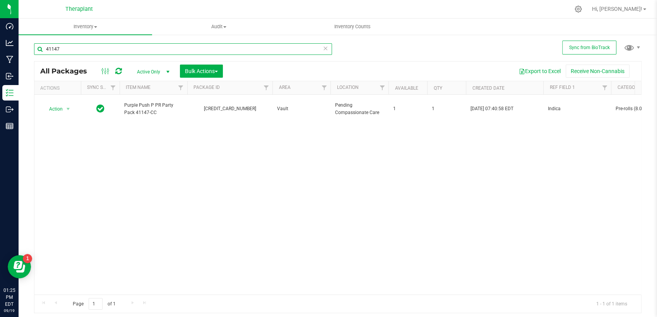
click at [154, 45] on input "41147" at bounding box center [183, 49] width 298 height 12
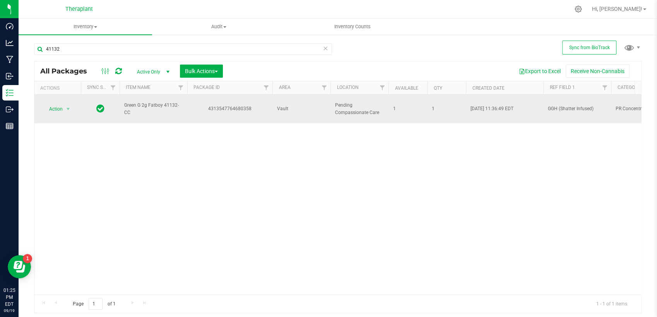
click at [231, 106] on div "4313547764680358" at bounding box center [229, 108] width 87 height 7
click at [231, 105] on div "4313547764680358" at bounding box center [229, 108] width 87 height 7
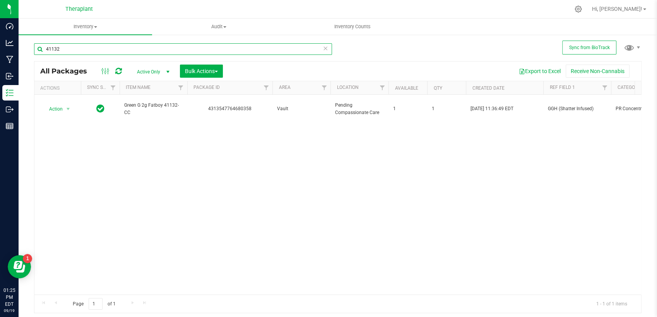
click at [70, 50] on input "41132" at bounding box center [183, 49] width 298 height 12
type input "4979"
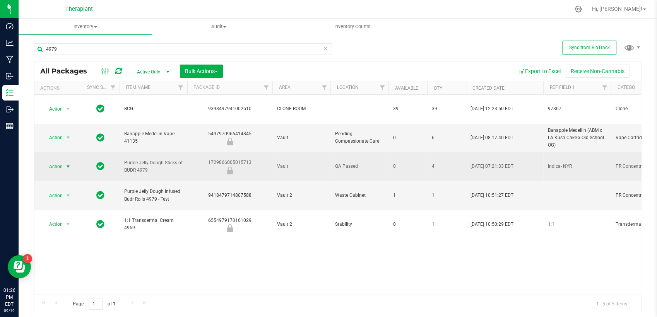
click at [62, 161] on span "Action" at bounding box center [52, 166] width 21 height 11
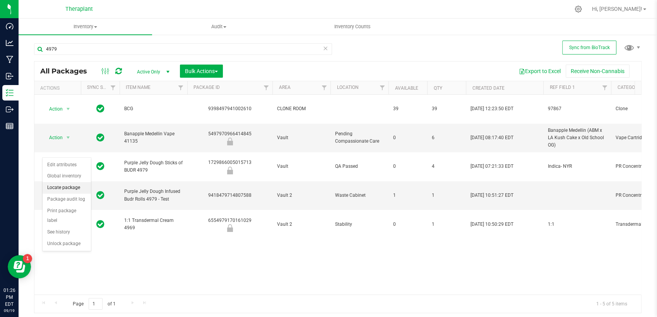
click at [67, 187] on li "Locate package" at bounding box center [67, 188] width 48 height 12
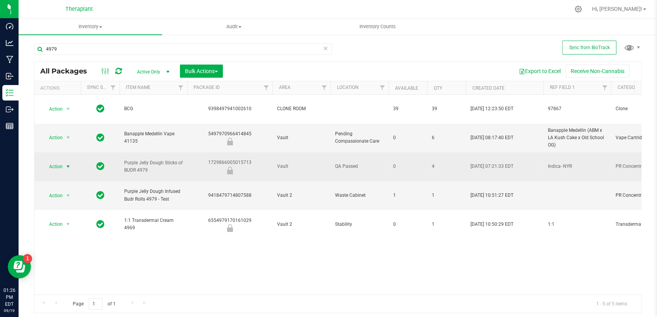
click at [61, 161] on span "Action" at bounding box center [52, 166] width 21 height 11
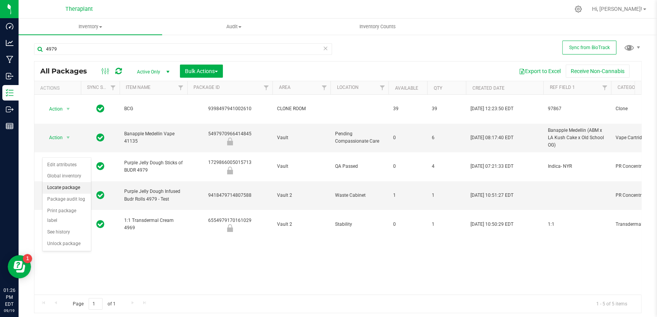
click at [59, 189] on li "Locate package" at bounding box center [67, 188] width 48 height 12
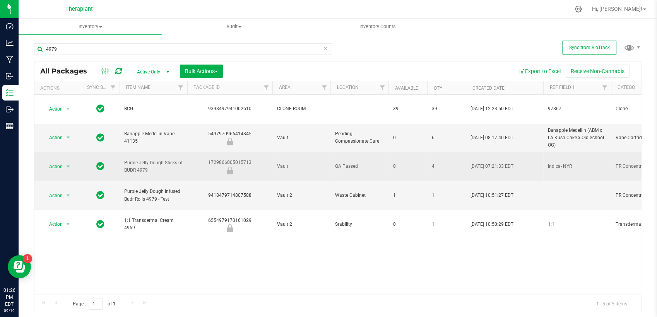
click at [235, 159] on div "1729866005015713" at bounding box center [229, 166] width 87 height 15
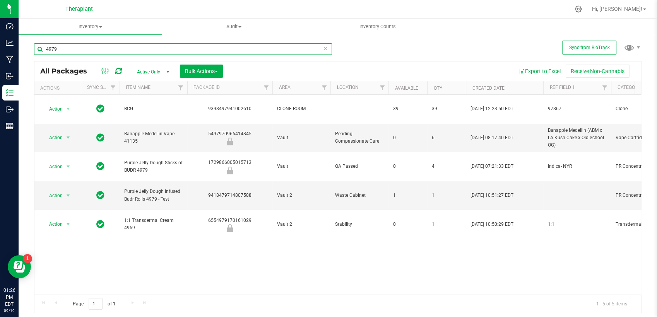
click at [117, 48] on input "4979" at bounding box center [183, 49] width 298 height 12
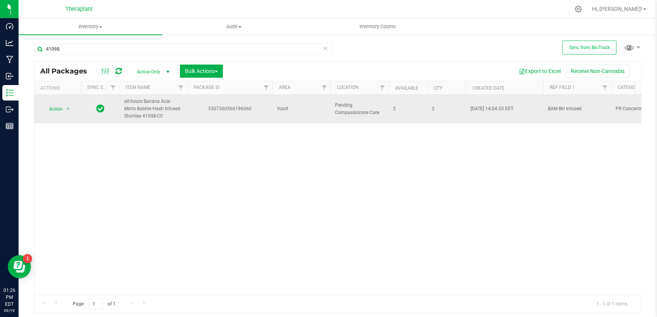
click at [231, 106] on div "5307360566196060" at bounding box center [229, 108] width 87 height 7
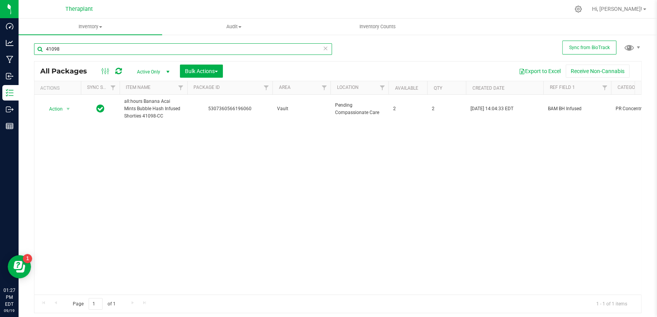
click at [81, 54] on input "41098" at bounding box center [183, 49] width 298 height 12
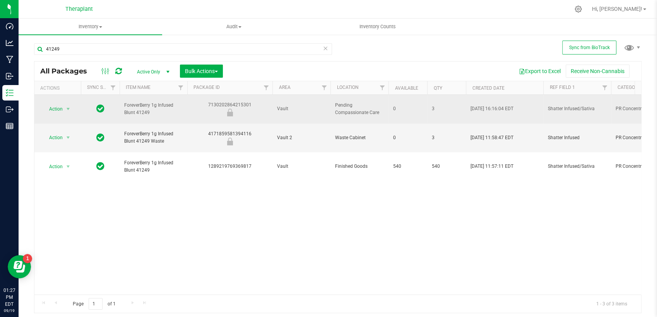
click at [219, 101] on div "7130202864215301" at bounding box center [229, 108] width 87 height 15
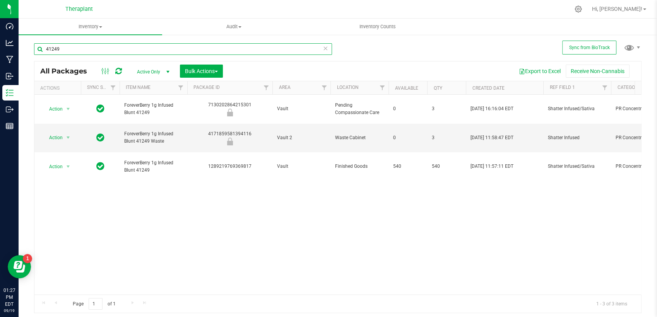
click at [105, 51] on input "41249" at bounding box center [183, 49] width 298 height 12
type input "4"
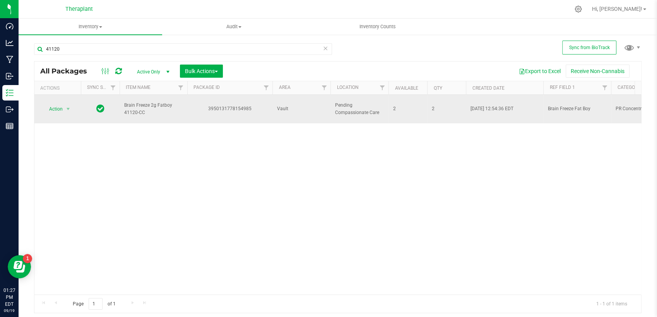
click at [243, 105] on div "3950131778154985" at bounding box center [229, 108] width 87 height 7
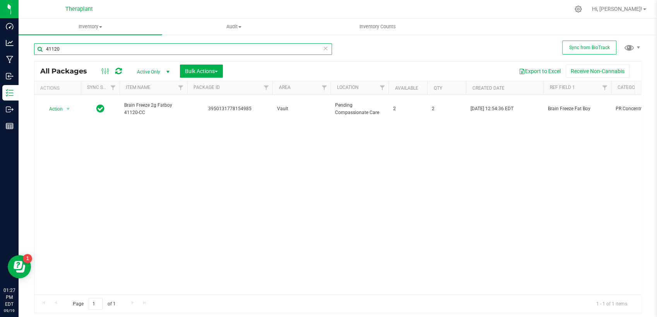
click at [68, 48] on input "41120" at bounding box center [183, 49] width 298 height 12
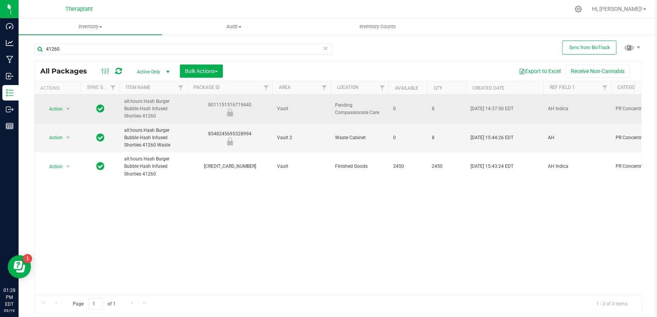
click at [241, 104] on div "8011151516719440" at bounding box center [229, 108] width 87 height 15
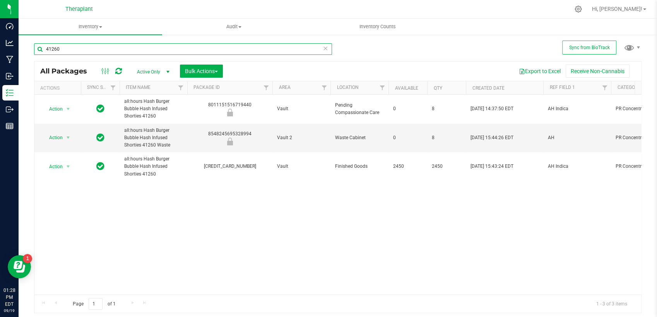
click at [114, 53] on input "41260" at bounding box center [183, 49] width 298 height 12
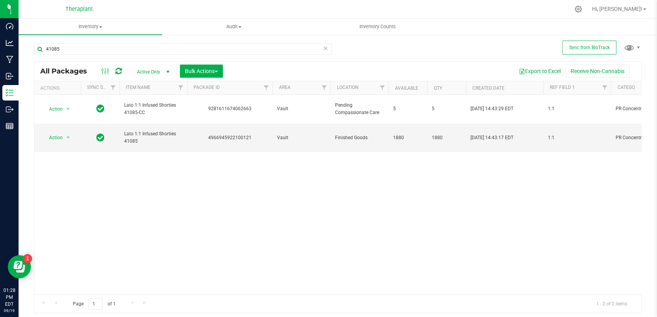
click at [235, 105] on div "9281611674062663" at bounding box center [229, 108] width 87 height 7
click at [148, 51] on input "41085" at bounding box center [183, 49] width 298 height 12
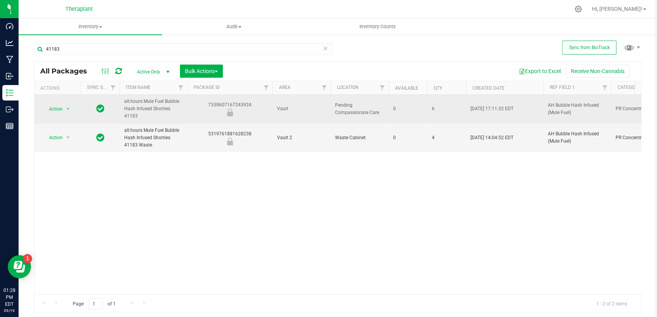
click at [211, 102] on div "7338607167243924" at bounding box center [229, 108] width 87 height 15
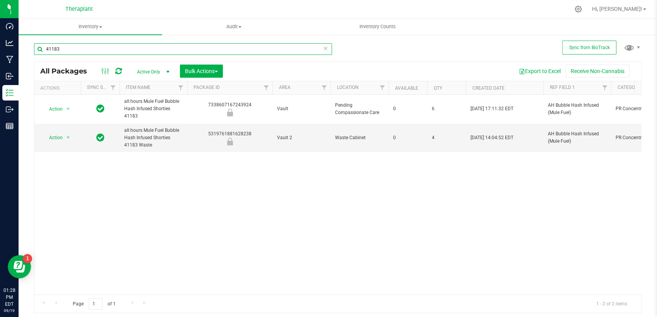
click at [94, 53] on input "41183" at bounding box center [183, 49] width 298 height 12
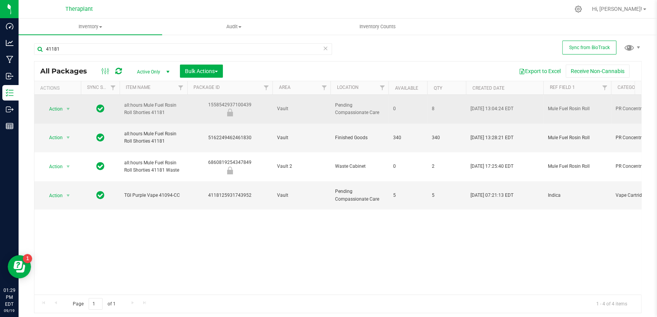
click at [221, 101] on div "1558542937100439" at bounding box center [229, 108] width 87 height 15
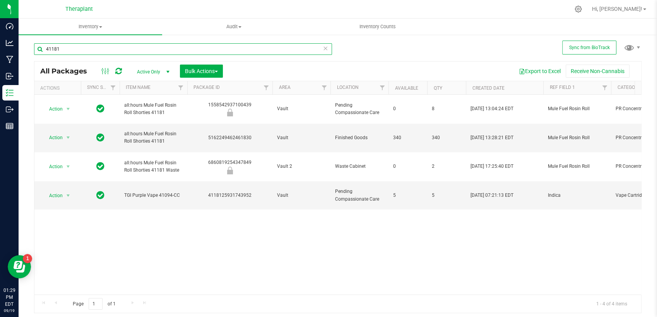
click at [93, 53] on input "41181" at bounding box center [183, 49] width 298 height 12
click at [92, 53] on input "41181" at bounding box center [183, 49] width 298 height 12
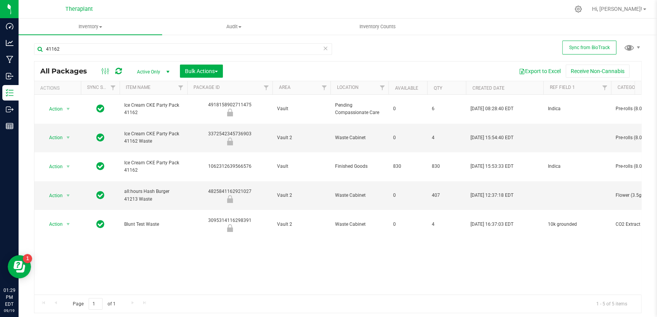
click at [234, 101] on div "4918158902711475" at bounding box center [229, 108] width 87 height 15
click at [91, 44] on input "41162" at bounding box center [183, 49] width 298 height 12
click at [90, 44] on input "41162" at bounding box center [183, 49] width 298 height 12
drag, startPoint x: 90, startPoint y: 44, endPoint x: 87, endPoint y: 48, distance: 4.2
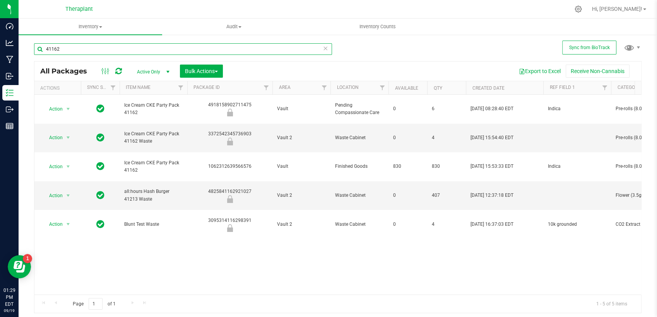
click at [89, 44] on input "41162" at bounding box center [183, 49] width 298 height 12
click at [87, 48] on input "41162" at bounding box center [183, 49] width 298 height 12
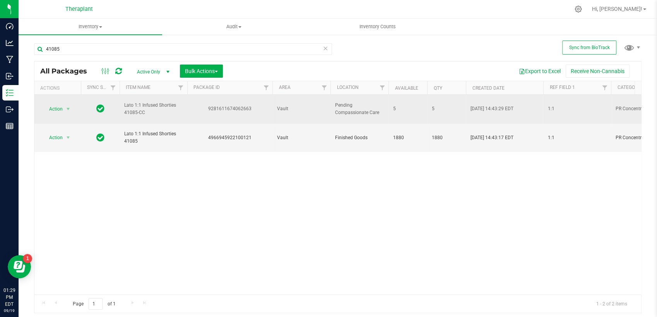
click at [239, 106] on div "9281611674062663" at bounding box center [229, 108] width 87 height 7
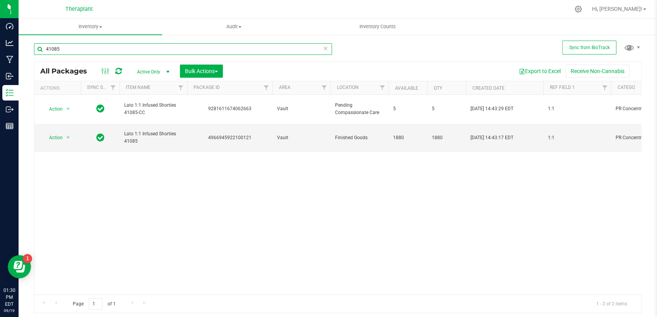
click at [117, 44] on input "41085" at bounding box center [183, 49] width 298 height 12
click at [116, 44] on input "41085" at bounding box center [183, 49] width 298 height 12
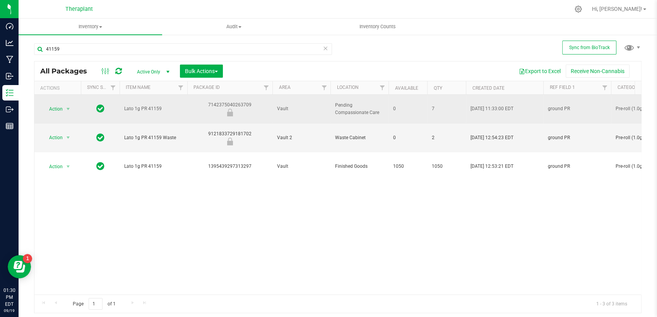
click at [221, 101] on div "7142375040263709" at bounding box center [229, 108] width 87 height 15
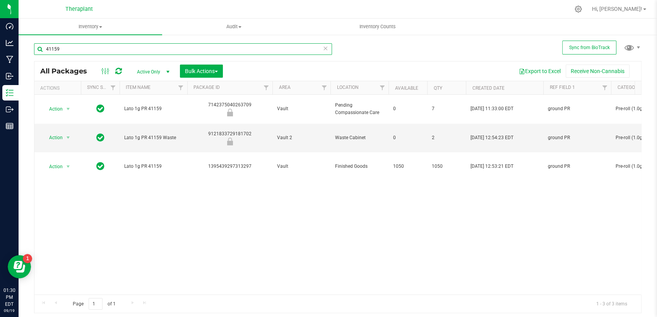
click at [107, 48] on input "41159" at bounding box center [183, 49] width 298 height 12
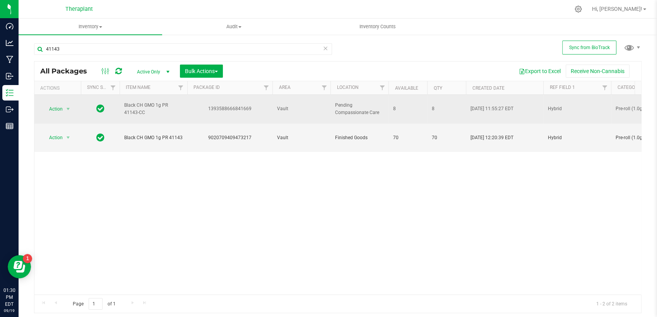
click at [225, 105] on div "1393588666841669" at bounding box center [229, 108] width 87 height 7
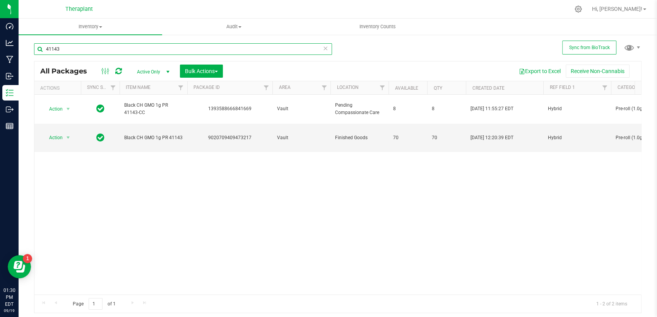
click at [132, 51] on input "41143" at bounding box center [183, 49] width 298 height 12
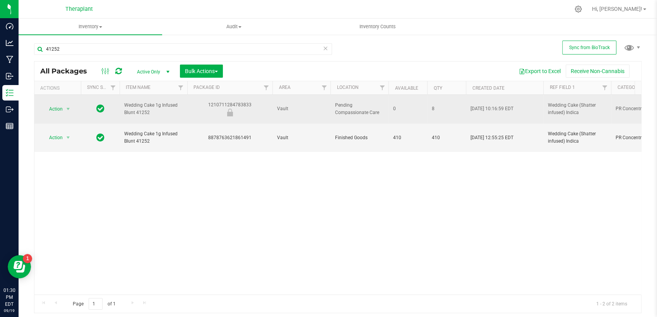
click at [237, 101] on div "1210711284783833" at bounding box center [229, 108] width 87 height 15
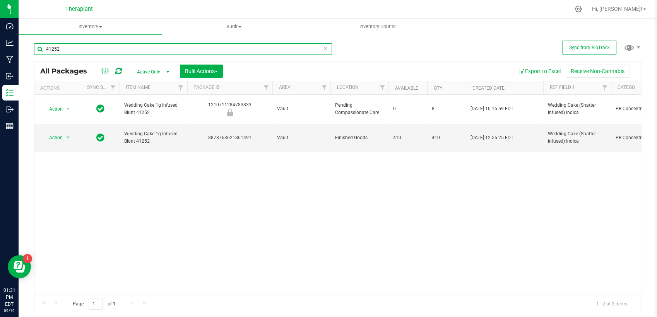
click at [112, 48] on input "41252" at bounding box center [183, 49] width 298 height 12
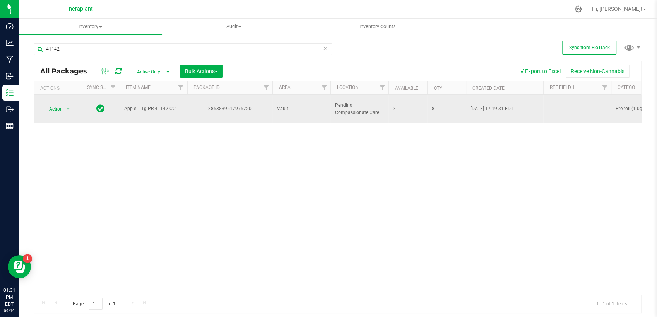
click at [235, 106] on div "8853839517975720" at bounding box center [229, 108] width 87 height 7
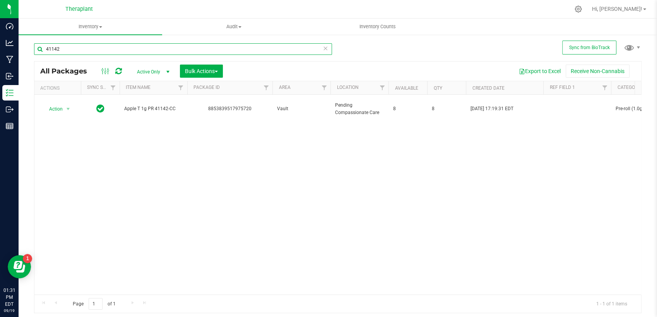
click at [191, 47] on input "41142" at bounding box center [183, 49] width 298 height 12
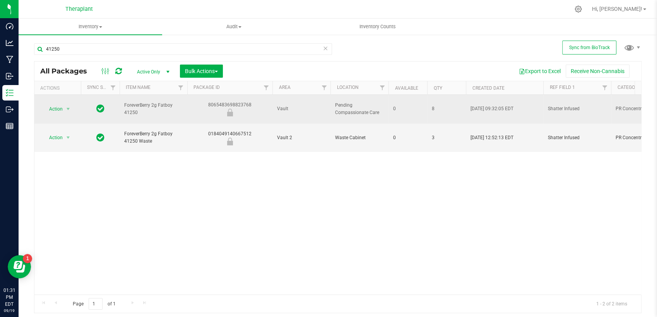
click at [245, 101] on div "8065483698823768" at bounding box center [229, 108] width 87 height 15
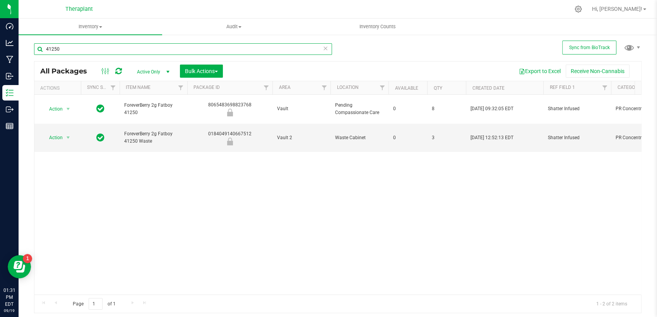
click at [149, 48] on input "41250" at bounding box center [183, 49] width 298 height 12
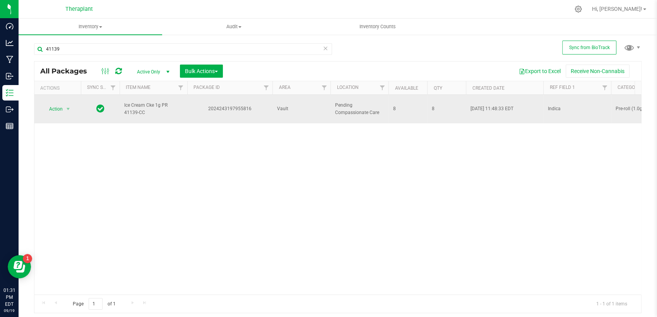
click at [234, 105] on div "2024243197955816" at bounding box center [229, 108] width 87 height 7
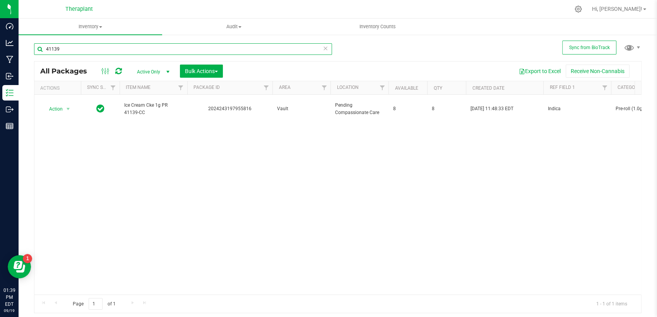
click at [73, 51] on input "41139" at bounding box center [183, 49] width 298 height 12
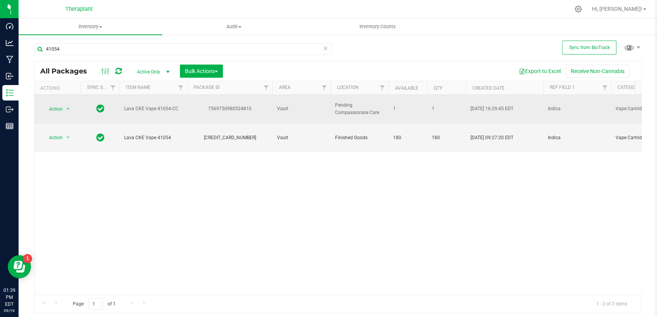
click at [224, 105] on div "7569750980524810" at bounding box center [229, 108] width 87 height 7
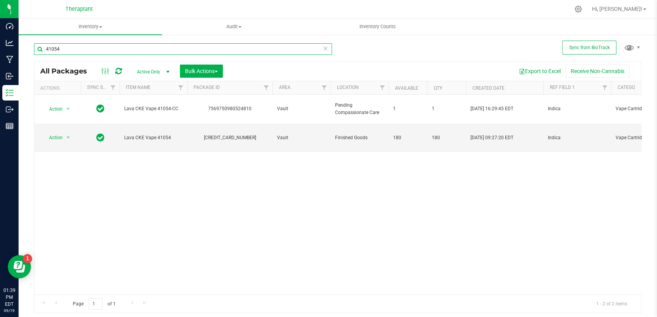
click at [96, 50] on input "41054" at bounding box center [183, 49] width 298 height 12
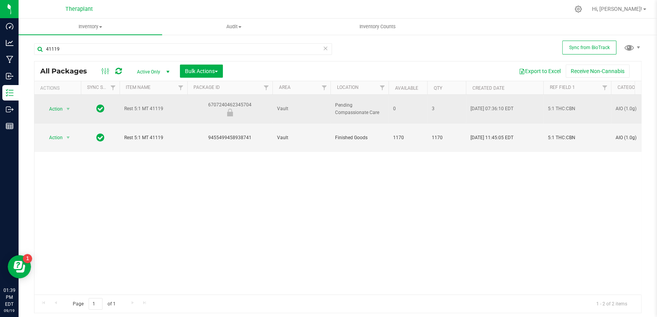
click at [224, 102] on div "6707240462345704" at bounding box center [229, 108] width 87 height 15
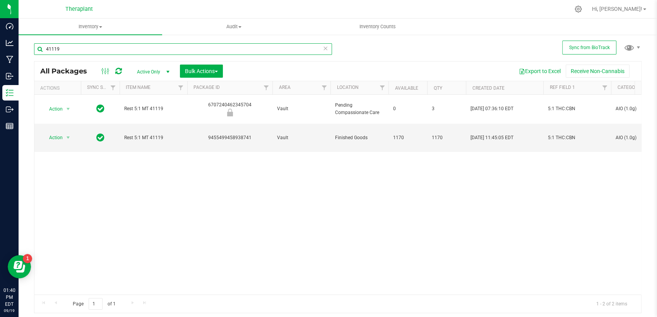
click at [143, 53] on input "41119" at bounding box center [183, 49] width 298 height 12
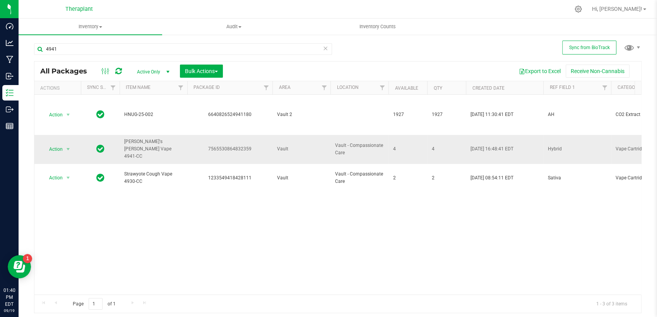
click at [239, 145] on div "7565530864832359" at bounding box center [229, 148] width 87 height 7
click at [169, 51] on input "4941" at bounding box center [183, 49] width 298 height 12
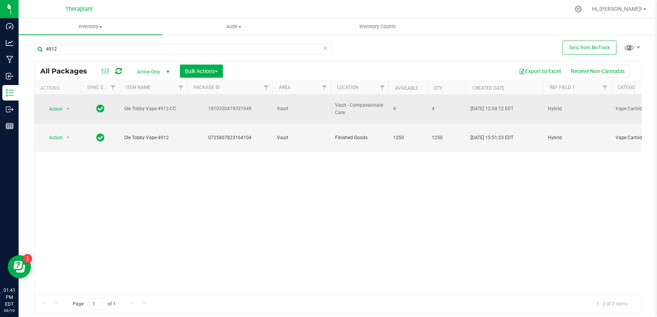
click at [232, 105] on div "1910320419331949" at bounding box center [229, 108] width 87 height 7
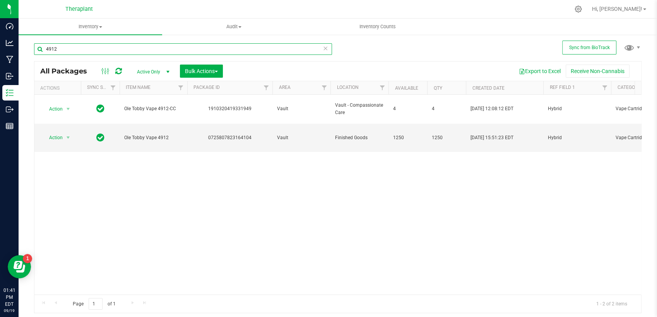
click at [80, 50] on input "4912" at bounding box center [183, 49] width 298 height 12
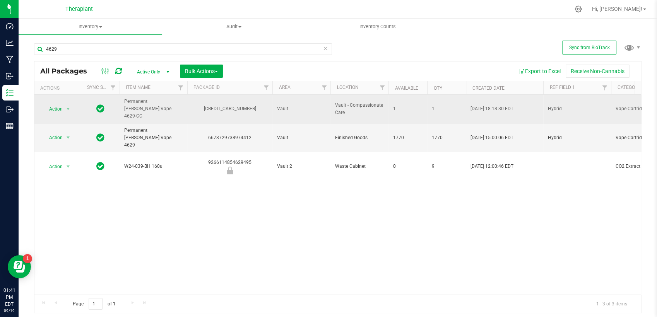
click at [232, 105] on div "[CREDIT_CARD_NUMBER]" at bounding box center [229, 108] width 87 height 7
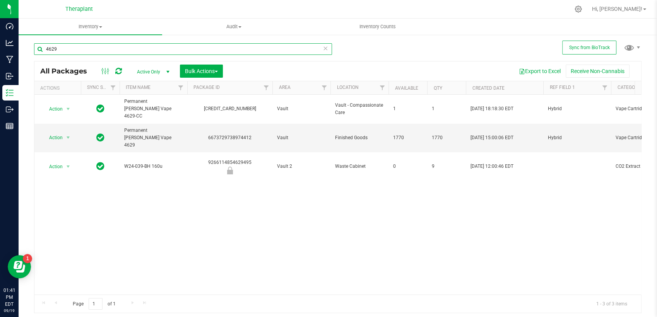
click at [108, 51] on input "4629" at bounding box center [183, 49] width 298 height 12
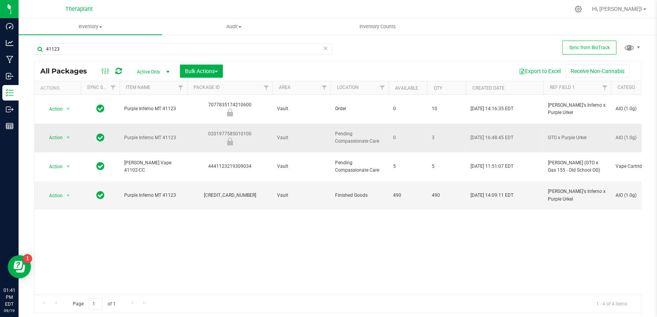
click at [245, 130] on div "0201977585010100" at bounding box center [229, 137] width 87 height 15
click at [187, 48] on input "41123" at bounding box center [183, 49] width 298 height 12
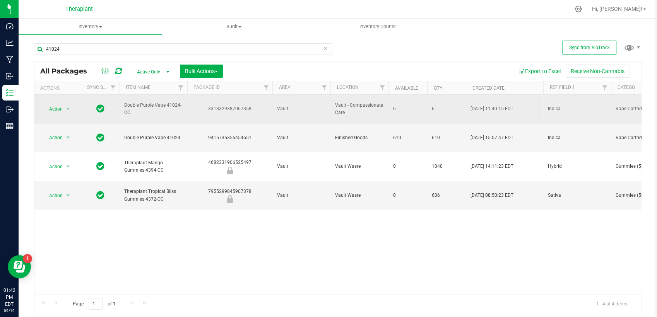
click at [236, 105] on div "3318329387067358" at bounding box center [229, 108] width 87 height 7
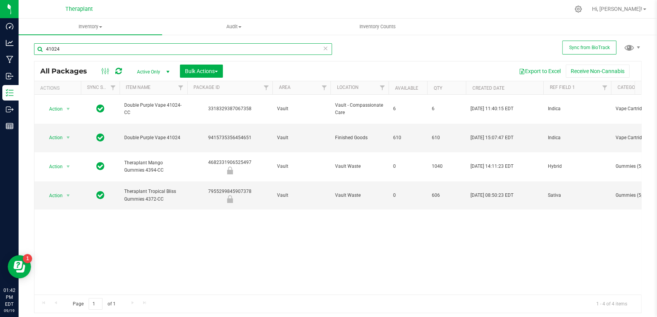
click at [59, 51] on input "41024" at bounding box center [183, 49] width 298 height 12
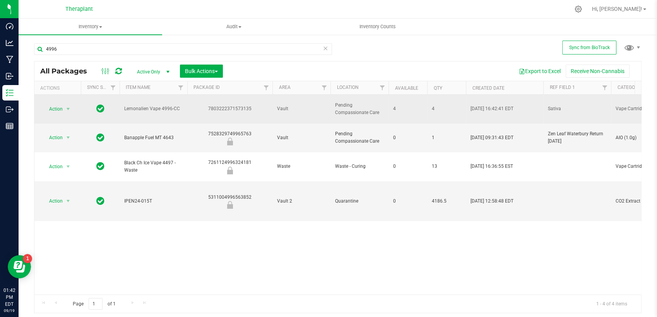
click at [219, 105] on div "7803222371573135" at bounding box center [229, 108] width 87 height 7
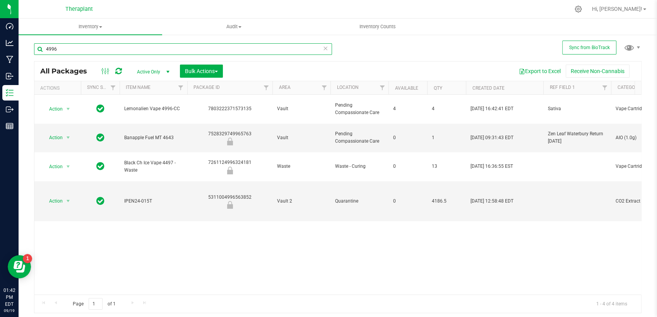
click at [142, 50] on input "4996" at bounding box center [183, 49] width 298 height 12
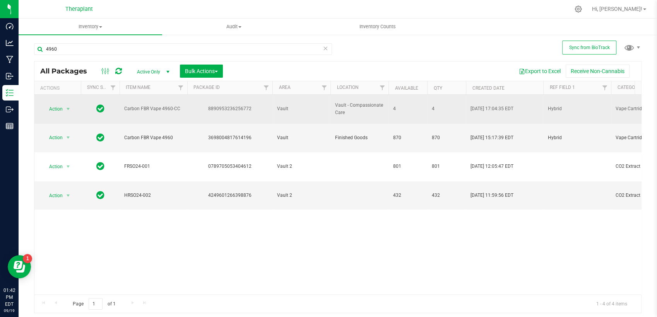
click at [235, 105] on div "8890953236256772" at bounding box center [229, 108] width 87 height 7
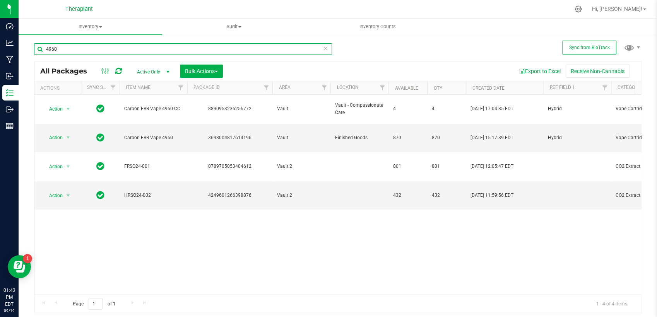
click at [220, 51] on input "4960" at bounding box center [183, 49] width 298 height 12
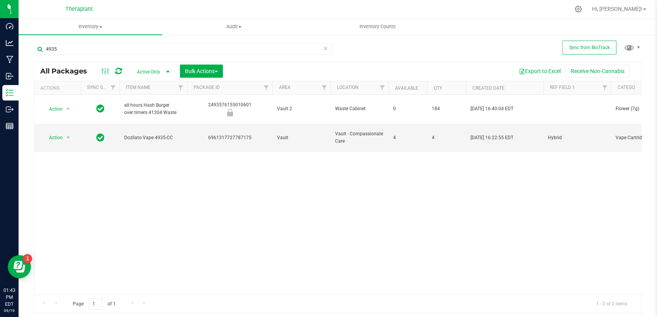
click at [234, 134] on div "6961317727787175" at bounding box center [229, 137] width 87 height 7
click at [220, 51] on input "4935" at bounding box center [183, 49] width 298 height 12
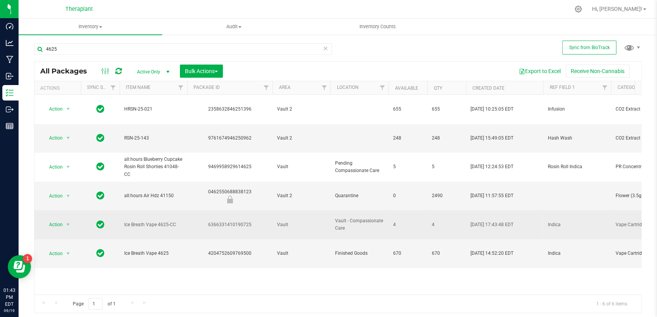
click at [231, 221] on div "6366331410190725" at bounding box center [229, 224] width 87 height 7
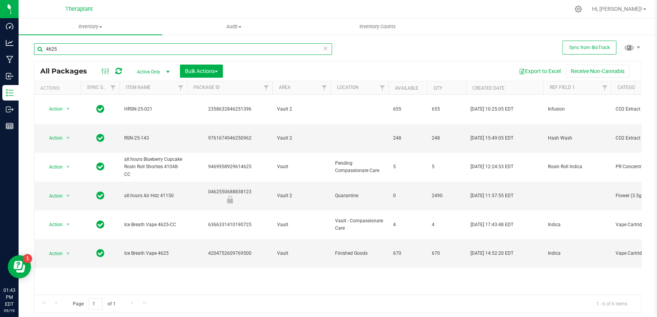
click at [128, 48] on input "4625" at bounding box center [183, 49] width 298 height 12
type input "4614"
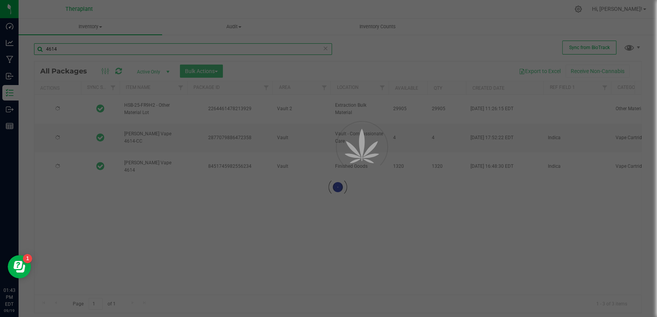
type input "[DATE]"
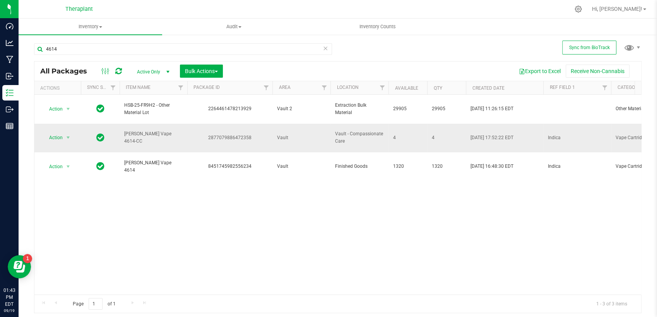
click at [217, 134] on div "2877079886472358" at bounding box center [229, 137] width 87 height 7
click at [80, 51] on input "4614" at bounding box center [183, 49] width 298 height 12
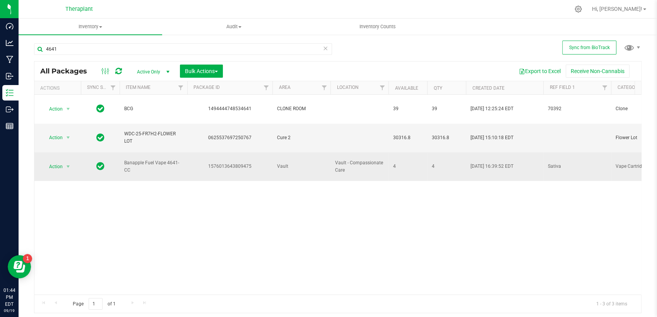
click at [226, 163] on div "1576013643809475" at bounding box center [229, 166] width 87 height 7
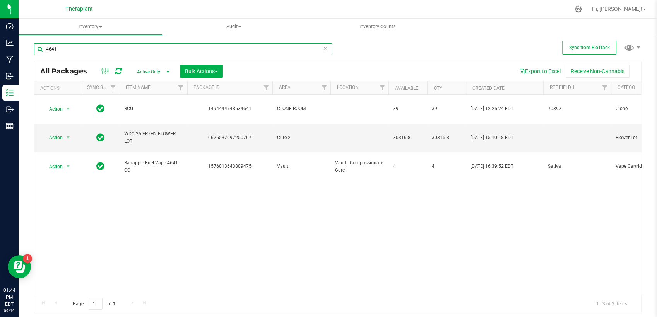
click at [113, 52] on input "4641" at bounding box center [183, 49] width 298 height 12
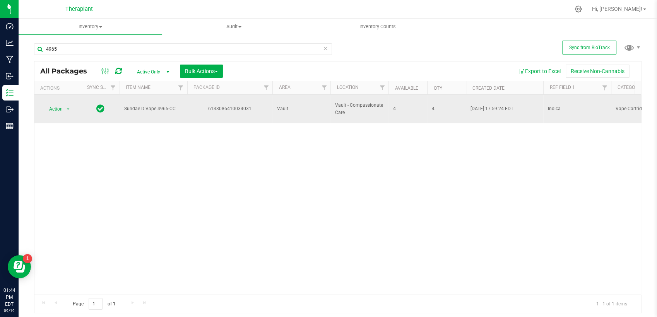
click at [232, 107] on div "6133086410034031" at bounding box center [229, 108] width 87 height 7
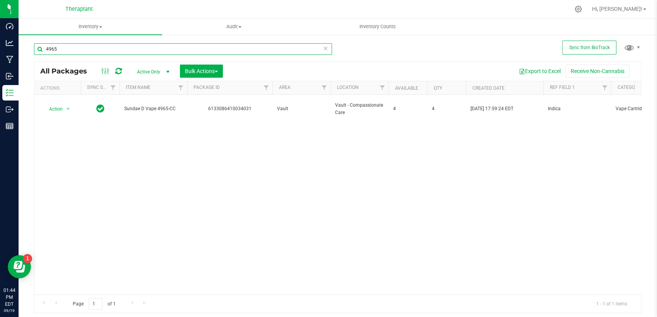
click at [161, 52] on input "4965" at bounding box center [183, 49] width 298 height 12
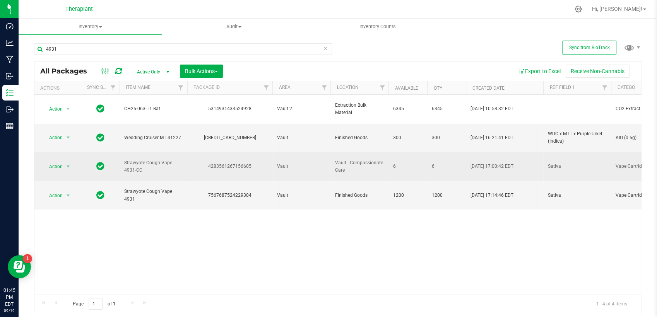
click at [230, 163] on div "4283561267156605" at bounding box center [229, 166] width 87 height 7
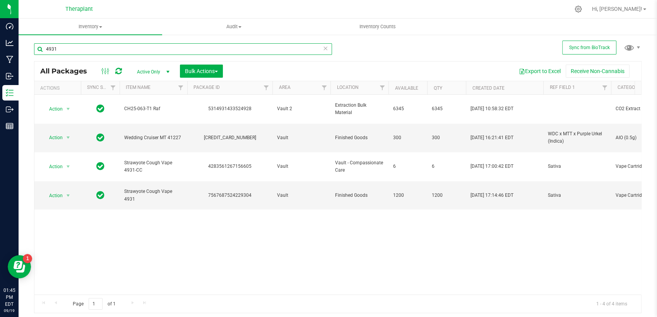
click at [152, 52] on input "4931" at bounding box center [183, 49] width 298 height 12
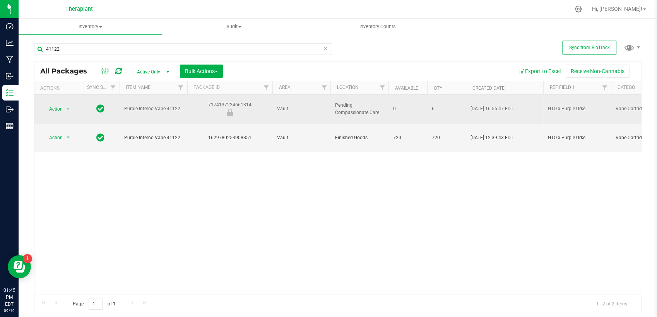
click at [220, 101] on div "7174137224661314" at bounding box center [229, 108] width 87 height 15
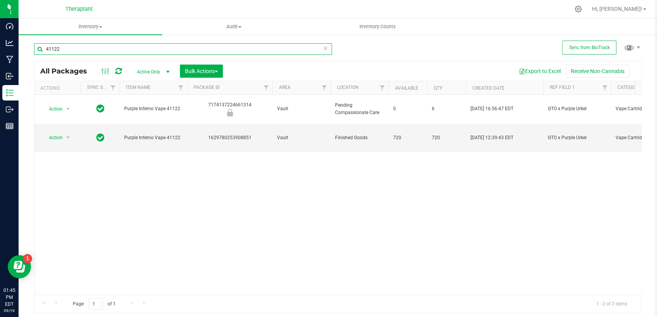
click at [109, 51] on input "41122" at bounding box center [183, 49] width 298 height 12
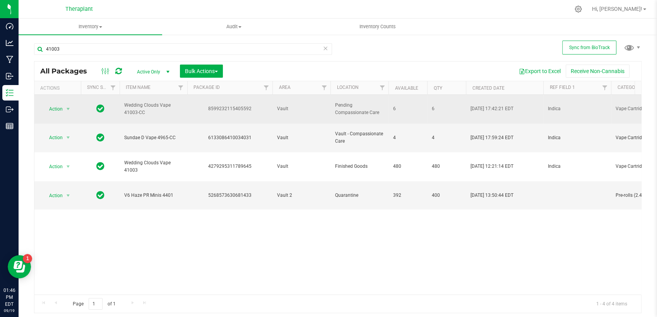
click at [237, 105] on div "8599232115405592" at bounding box center [229, 108] width 87 height 7
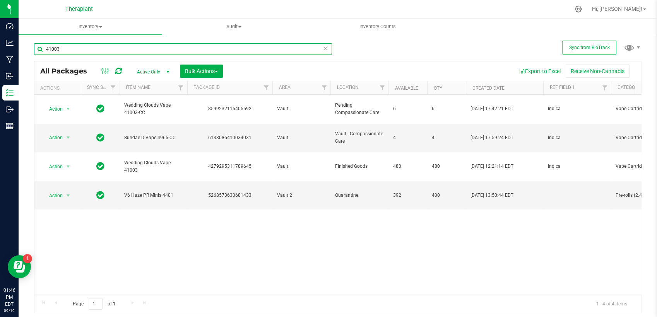
click at [195, 51] on input "41003" at bounding box center [183, 49] width 298 height 12
type input "4870"
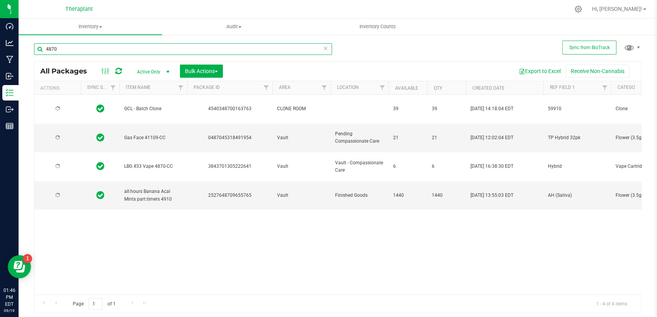
type input "[DATE]"
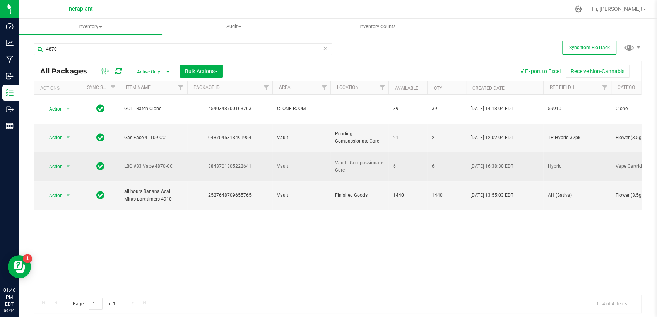
click at [244, 163] on div "3843701305222641" at bounding box center [229, 166] width 87 height 7
click at [229, 163] on div "3843701305222641" at bounding box center [229, 166] width 87 height 7
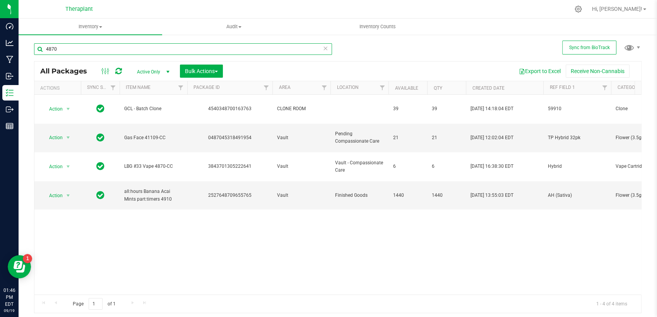
click at [118, 49] on input "4870" at bounding box center [183, 49] width 298 height 12
click at [118, 48] on input "4870" at bounding box center [183, 49] width 298 height 12
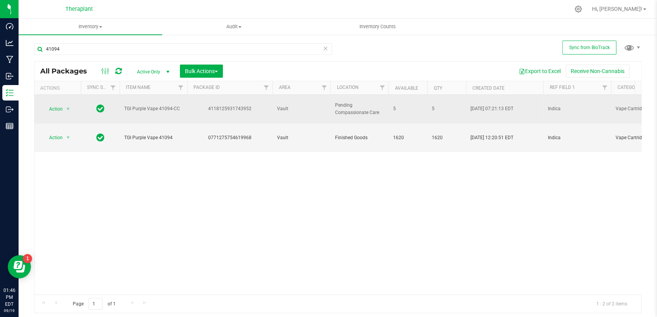
click at [221, 105] on div "4118125931743952" at bounding box center [229, 108] width 87 height 7
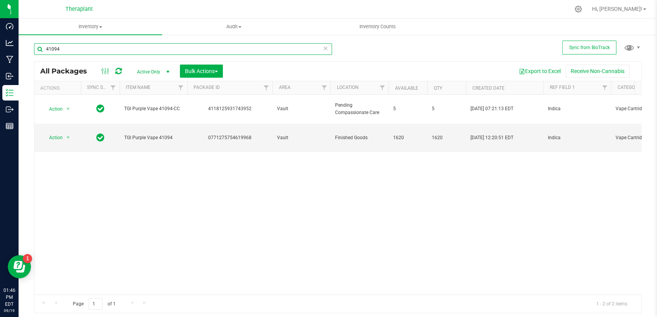
click at [65, 51] on input "41094" at bounding box center [183, 49] width 298 height 12
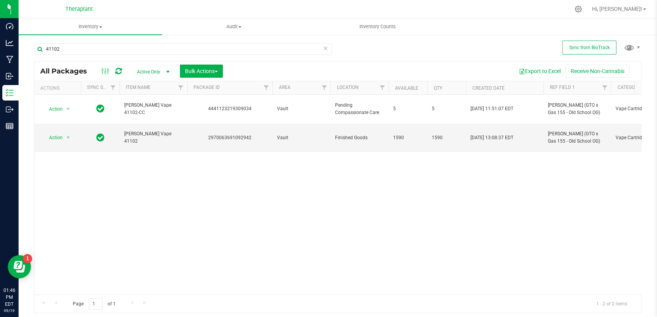
click at [241, 105] on div "4441123219309034" at bounding box center [229, 108] width 87 height 7
click at [121, 50] on input "41102" at bounding box center [183, 49] width 298 height 12
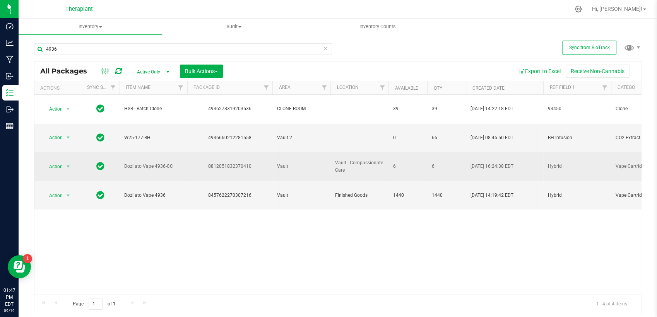
click at [245, 163] on div "0812051832370410" at bounding box center [229, 166] width 87 height 7
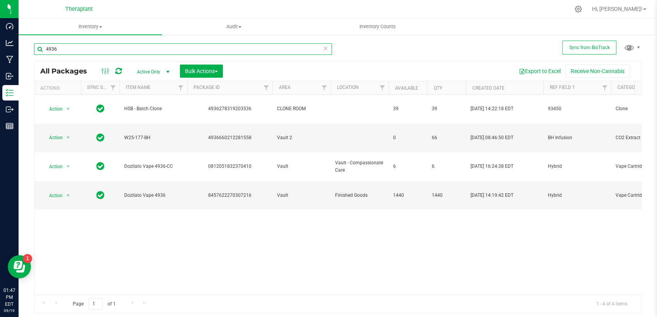
click at [148, 44] on input "4936" at bounding box center [183, 49] width 298 height 12
click at [148, 45] on input "4936" at bounding box center [183, 49] width 298 height 12
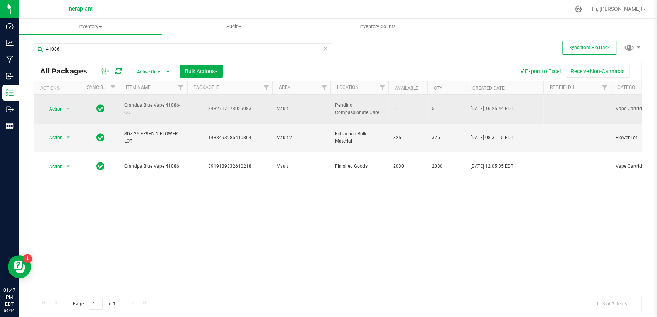
click at [230, 105] on div "8482717678029083" at bounding box center [229, 108] width 87 height 7
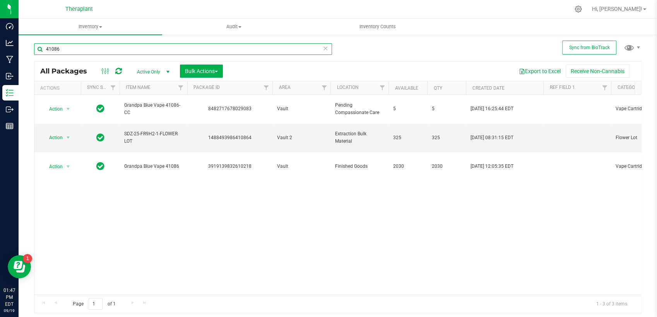
click at [84, 52] on input "41086" at bounding box center [183, 49] width 298 height 12
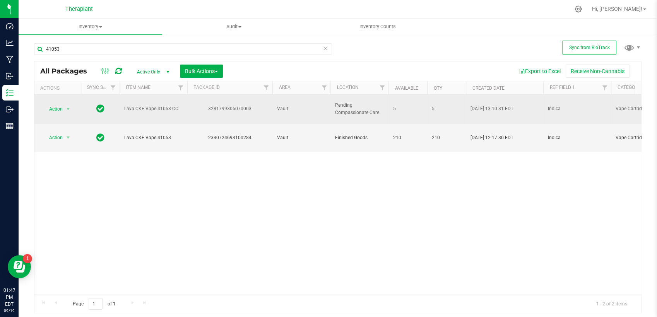
click at [244, 105] on div "3281799306070003" at bounding box center [229, 108] width 87 height 7
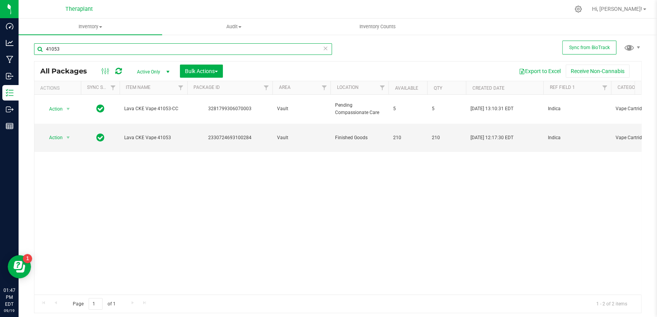
click at [133, 51] on input "41053" at bounding box center [183, 49] width 298 height 12
click at [133, 50] on input "41053" at bounding box center [183, 49] width 298 height 12
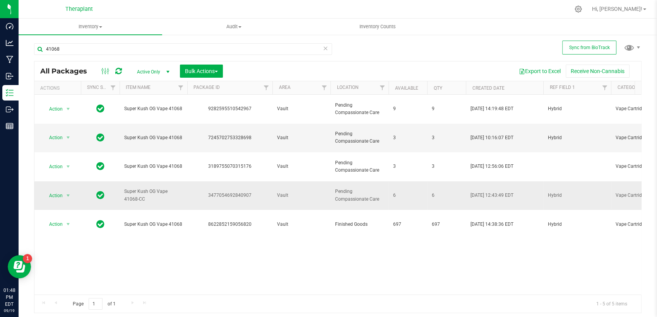
click at [231, 192] on div "3477054692840907" at bounding box center [229, 195] width 87 height 7
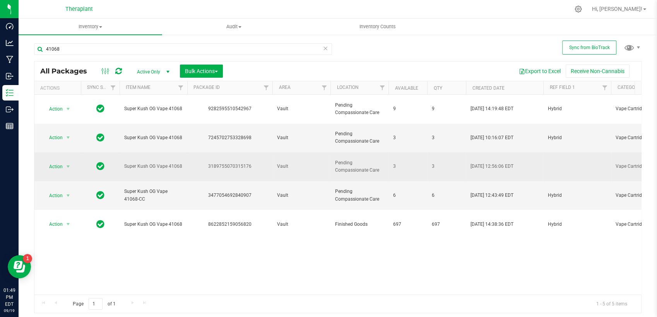
click at [235, 163] on div "3189755070315176" at bounding box center [229, 166] width 87 height 7
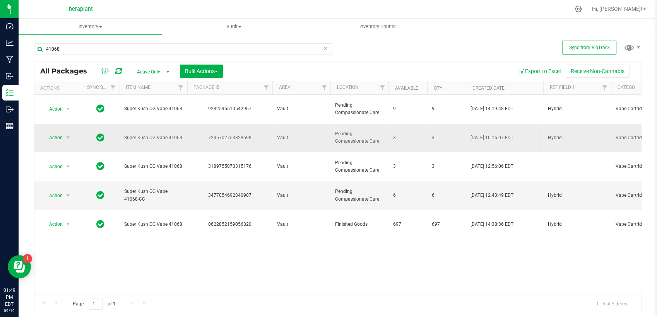
click at [240, 134] on div "7245702753328698" at bounding box center [229, 137] width 87 height 7
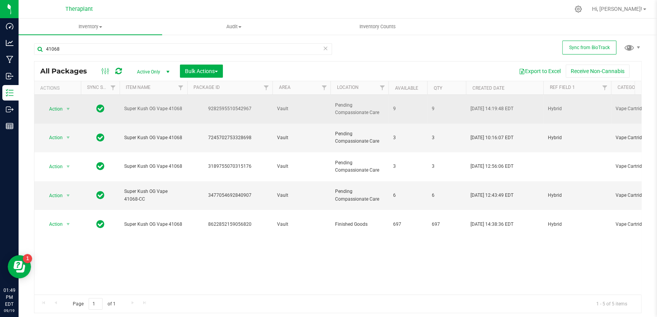
click at [235, 105] on div "9282595510542967" at bounding box center [229, 108] width 87 height 7
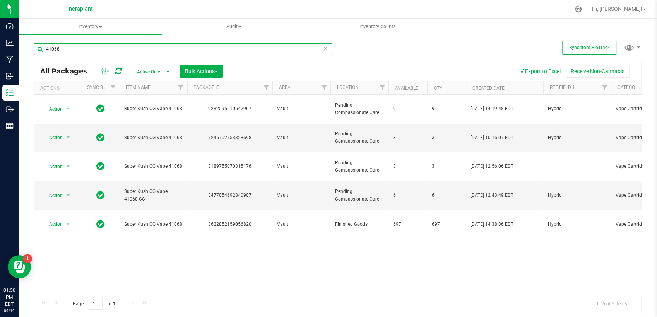
click at [79, 47] on input "41068" at bounding box center [183, 49] width 298 height 12
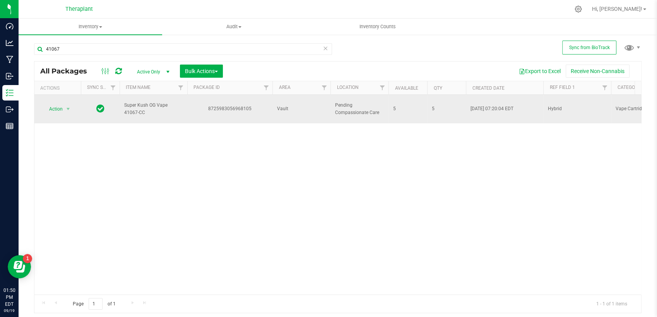
click at [238, 105] on div "8725983056968105" at bounding box center [229, 108] width 87 height 7
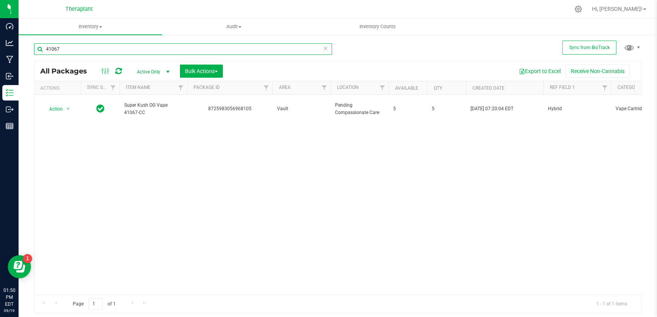
click at [208, 50] on input "41067" at bounding box center [183, 49] width 298 height 12
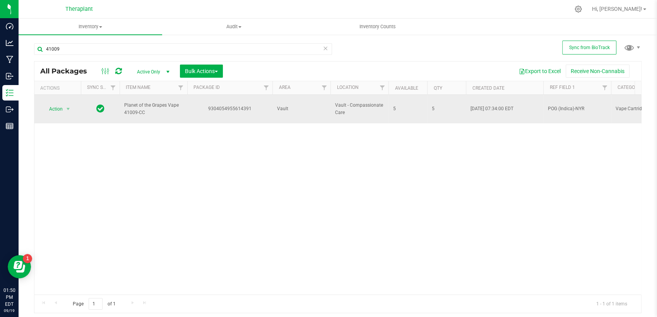
click at [238, 105] on div "9304054955614391" at bounding box center [229, 108] width 87 height 7
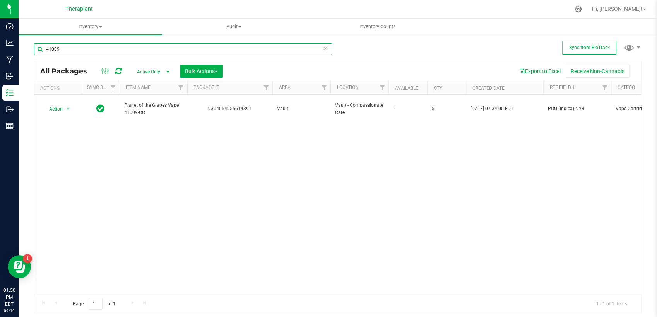
click at [112, 48] on input "41009" at bounding box center [183, 49] width 298 height 12
click at [111, 48] on input "41009" at bounding box center [183, 49] width 298 height 12
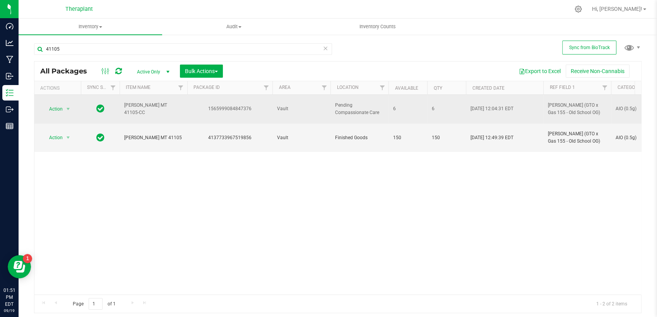
click at [231, 105] on div "1565999084847376" at bounding box center [229, 108] width 87 height 7
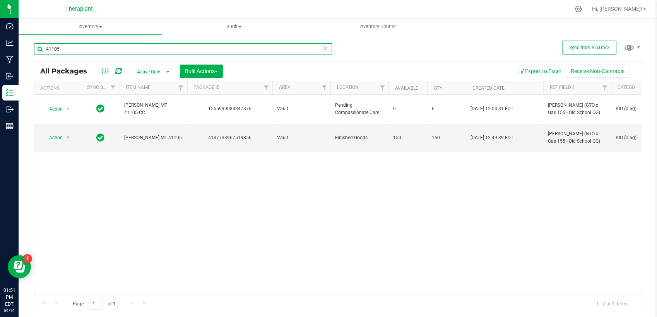
click at [133, 47] on input "41105" at bounding box center [183, 49] width 298 height 12
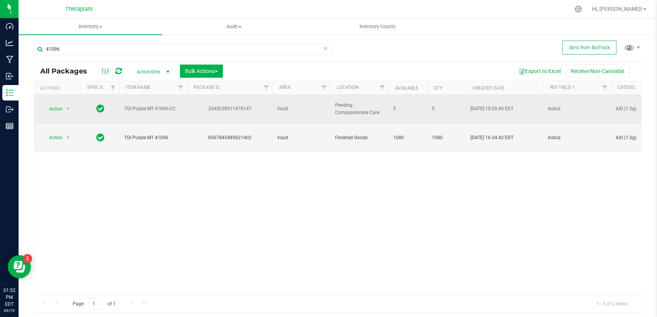
click at [213, 105] on div "3345038511978147" at bounding box center [229, 108] width 87 height 7
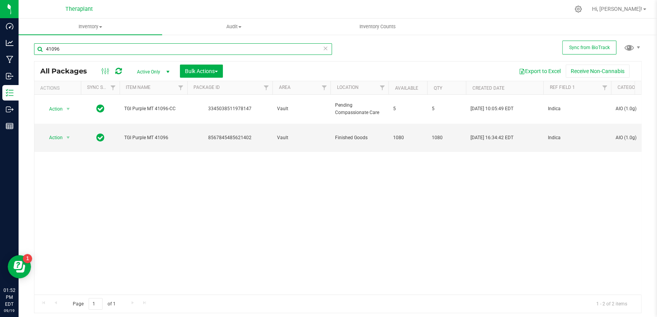
click at [118, 45] on input "41096" at bounding box center [183, 49] width 298 height 12
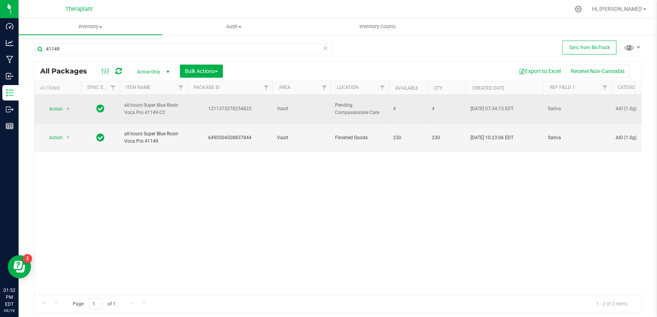
click at [229, 106] on div "1211373278254823" at bounding box center [229, 108] width 87 height 7
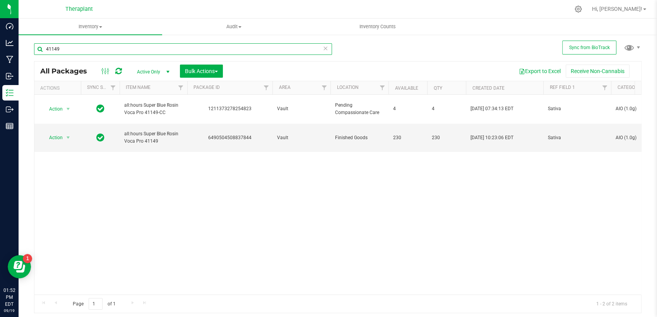
click at [172, 47] on input "41149" at bounding box center [183, 49] width 298 height 12
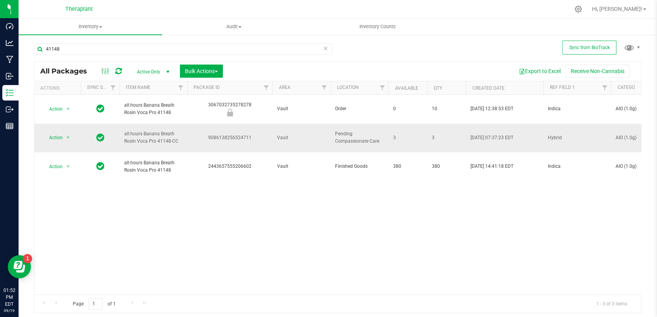
click at [216, 134] on div "9086138256524711" at bounding box center [229, 137] width 87 height 7
click at [124, 48] on input "41148" at bounding box center [183, 49] width 298 height 12
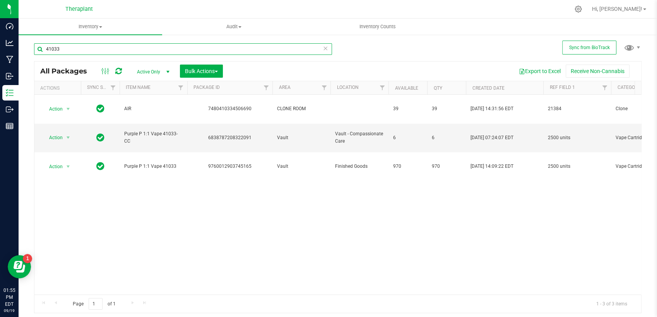
click at [121, 48] on input "41033" at bounding box center [183, 49] width 298 height 12
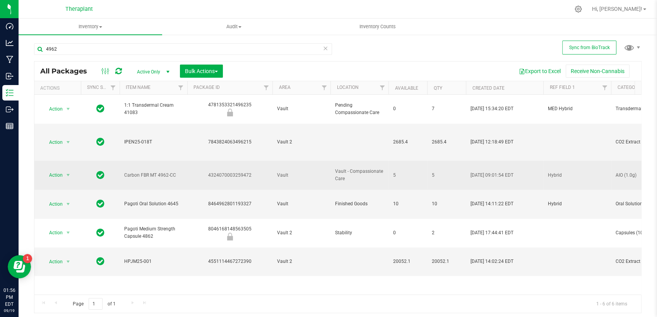
click at [226, 172] on div "4324070003259472" at bounding box center [229, 175] width 87 height 7
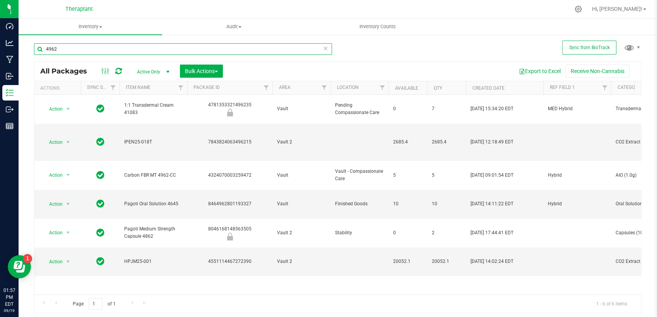
click at [198, 50] on input "4962" at bounding box center [183, 49] width 298 height 12
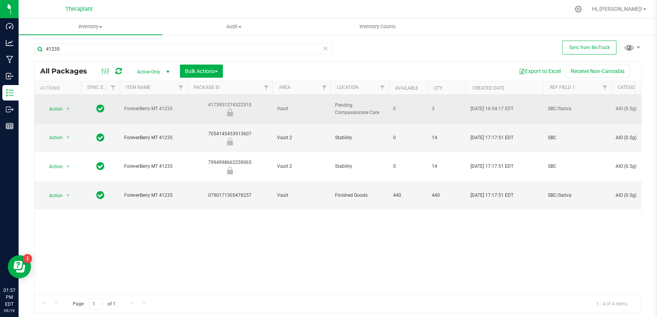
click at [238, 101] on div "4175951274322510" at bounding box center [229, 108] width 87 height 15
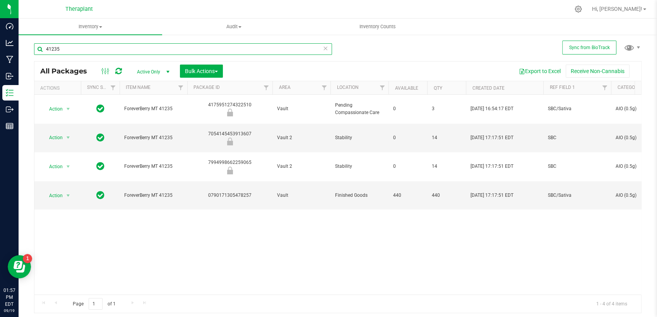
click at [122, 53] on input "41235" at bounding box center [183, 49] width 298 height 12
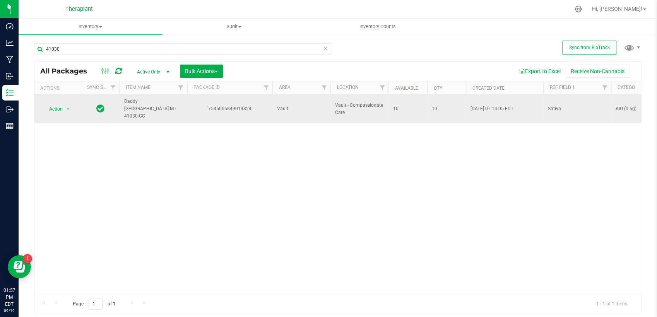
click at [234, 105] on div "7545066849014824" at bounding box center [229, 108] width 87 height 7
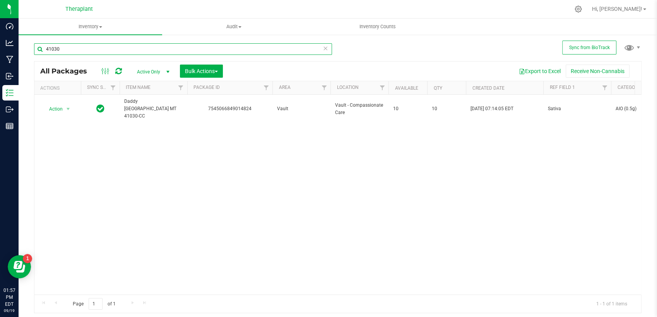
click at [78, 55] on input "41030" at bounding box center [183, 49] width 298 height 12
click at [77, 55] on input "41030" at bounding box center [183, 49] width 298 height 12
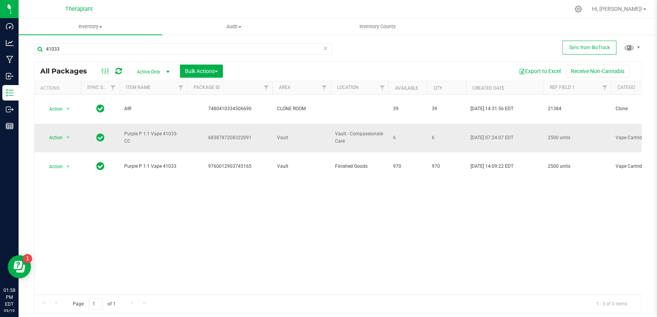
click at [236, 134] on div "6838787208322091" at bounding box center [229, 137] width 87 height 7
click at [154, 51] on input "41033" at bounding box center [183, 49] width 298 height 12
click at [154, 50] on input "41033" at bounding box center [183, 49] width 298 height 12
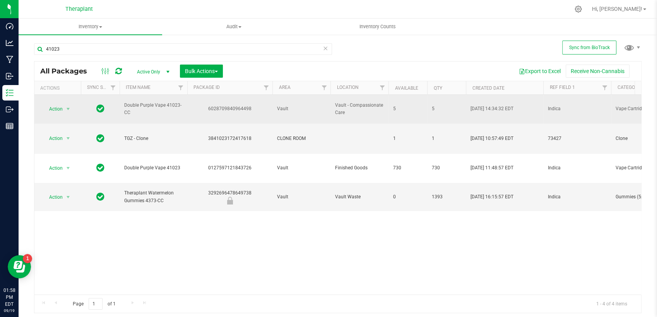
click at [212, 106] on div "6028709840964498" at bounding box center [229, 108] width 87 height 7
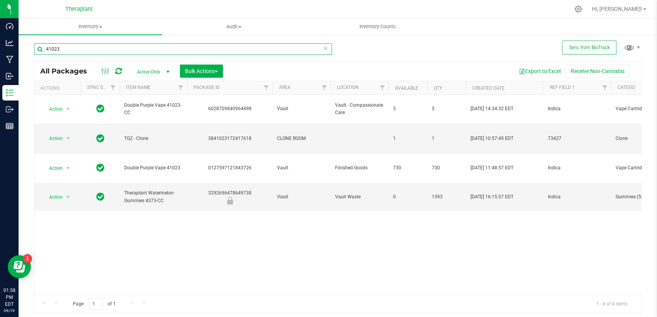
click at [188, 48] on input "41023" at bounding box center [183, 49] width 298 height 12
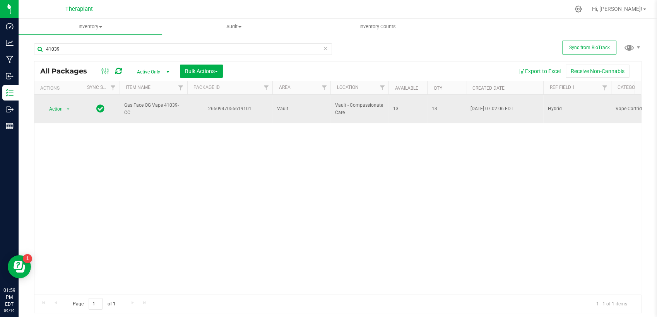
click at [238, 105] on div "2660947056619101" at bounding box center [229, 108] width 87 height 7
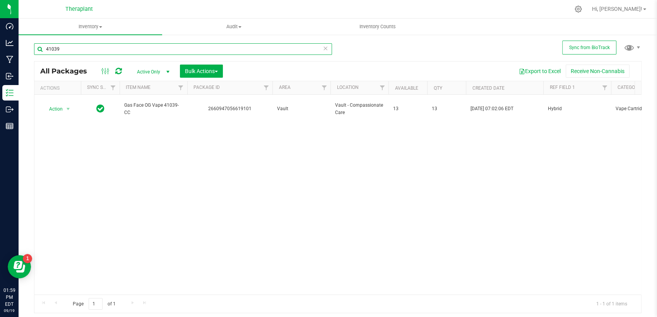
click at [198, 50] on input "41039" at bounding box center [183, 49] width 298 height 12
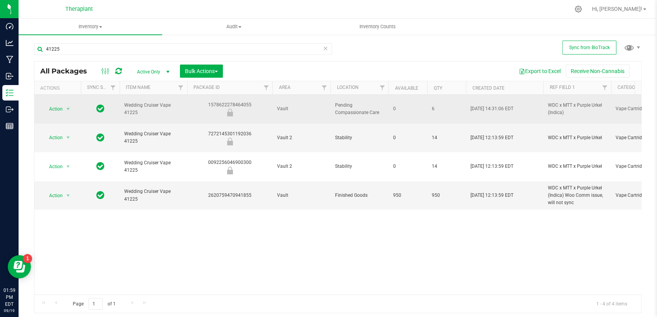
click at [242, 101] on div "1578622278464055" at bounding box center [229, 108] width 87 height 15
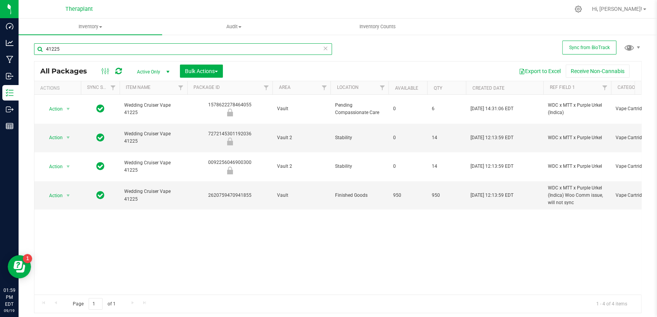
click at [246, 52] on input "41225" at bounding box center [183, 49] width 298 height 12
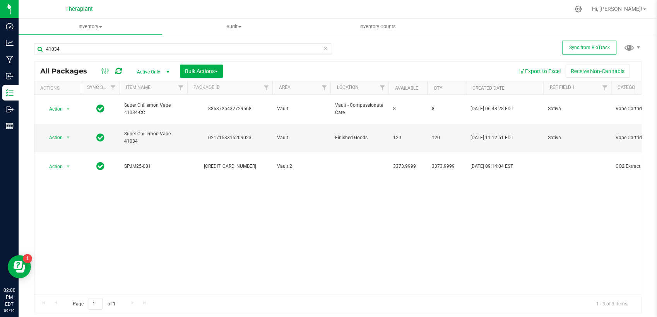
click at [225, 106] on div "8853726432729568" at bounding box center [229, 108] width 87 height 7
click at [207, 49] on input "41034" at bounding box center [183, 49] width 298 height 12
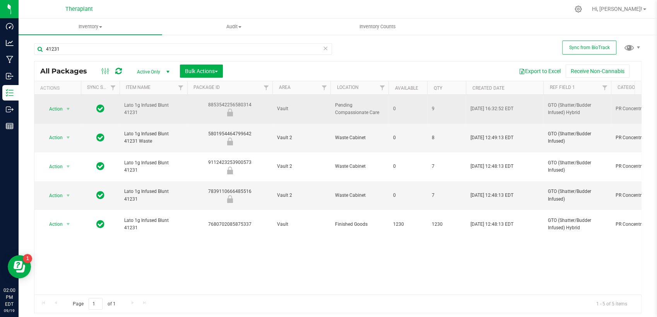
click at [220, 101] on div "8853542256580314" at bounding box center [229, 108] width 87 height 15
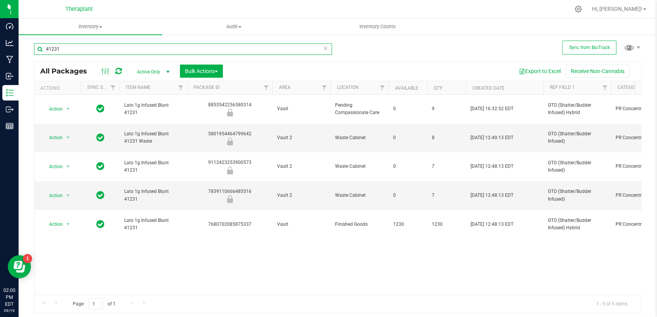
click at [180, 46] on input "41231" at bounding box center [183, 49] width 298 height 12
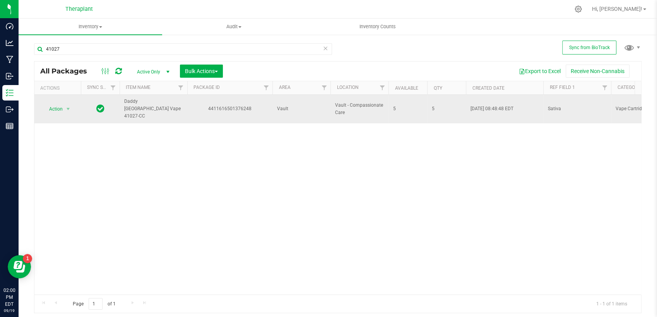
click at [242, 105] on div "4411616501376248" at bounding box center [229, 108] width 87 height 7
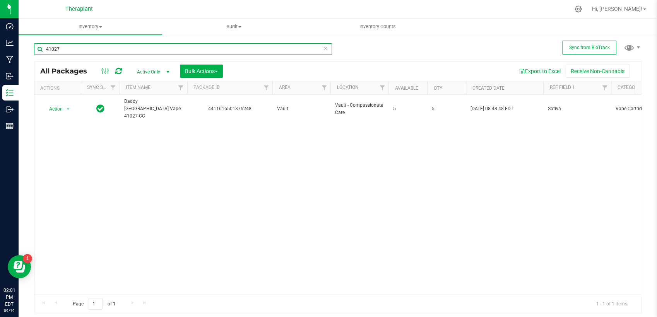
click at [84, 46] on input "41027" at bounding box center [183, 49] width 298 height 12
click at [80, 52] on input "41027" at bounding box center [183, 49] width 298 height 12
click at [79, 51] on input "41027" at bounding box center [183, 49] width 298 height 12
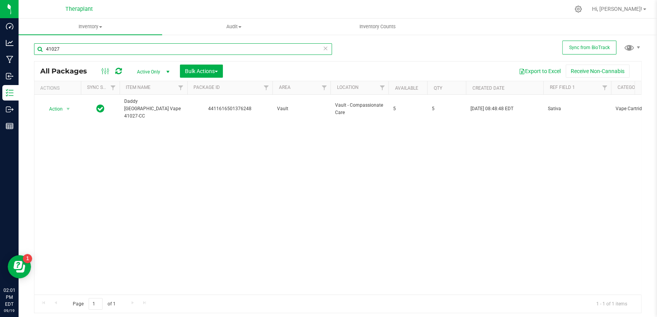
click at [79, 50] on input "41027" at bounding box center [183, 49] width 298 height 12
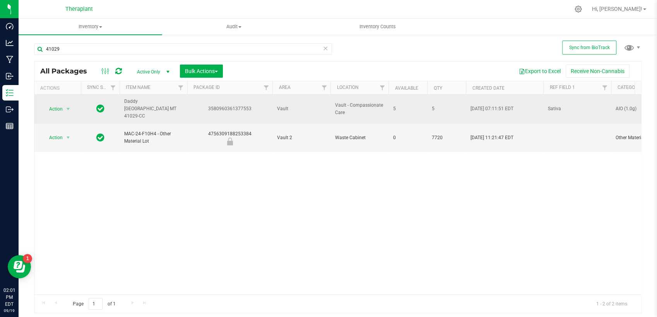
click at [224, 105] on div "3580960361377553" at bounding box center [229, 108] width 87 height 7
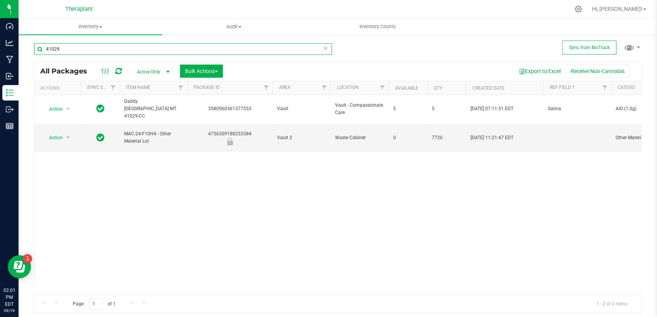
click at [149, 51] on input "41029" at bounding box center [183, 49] width 298 height 12
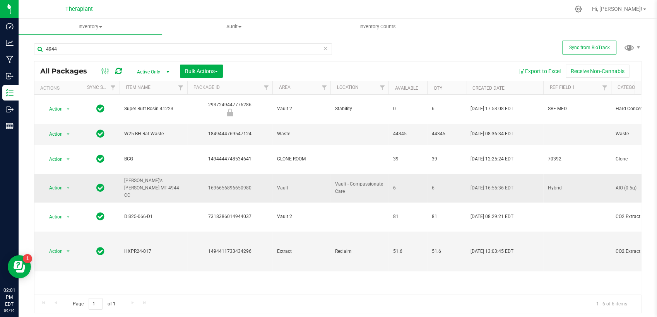
click at [233, 184] on div "1696656896650980" at bounding box center [229, 187] width 87 height 7
click at [106, 45] on input "4944" at bounding box center [183, 49] width 298 height 12
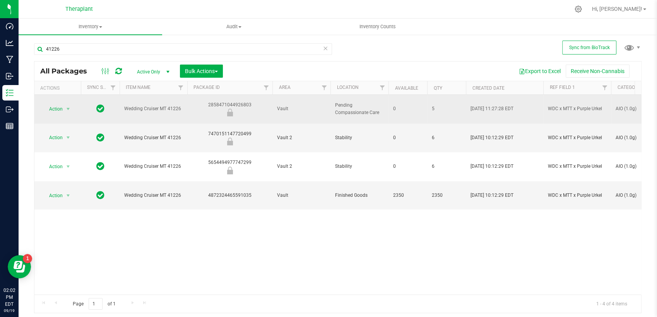
click at [219, 101] on div "2858471044926803" at bounding box center [229, 108] width 87 height 15
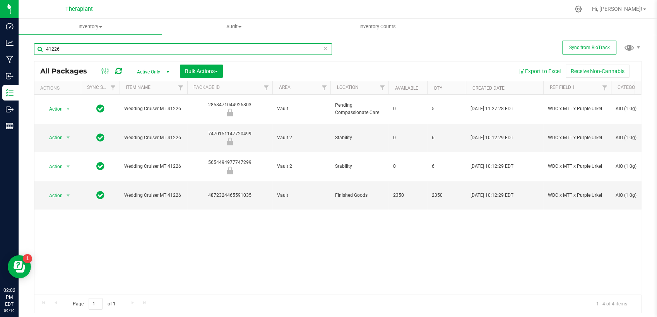
click at [198, 48] on input "41226" at bounding box center [183, 49] width 298 height 12
click at [197, 48] on input "41226" at bounding box center [183, 49] width 298 height 12
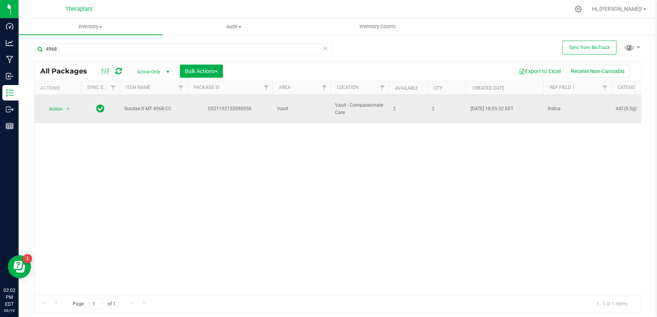
click at [217, 105] on div "0521192152090056" at bounding box center [229, 108] width 87 height 7
click at [219, 105] on div "0521192152090056" at bounding box center [229, 108] width 87 height 7
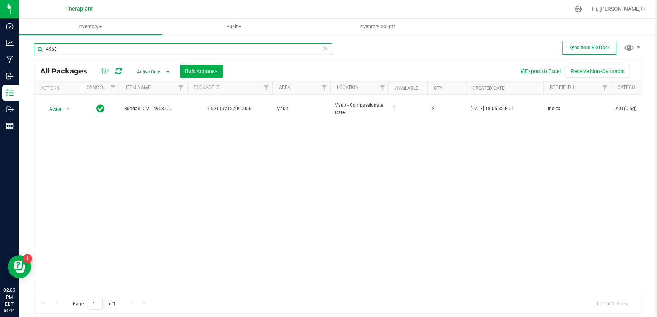
click at [121, 51] on input "4968" at bounding box center [183, 49] width 298 height 12
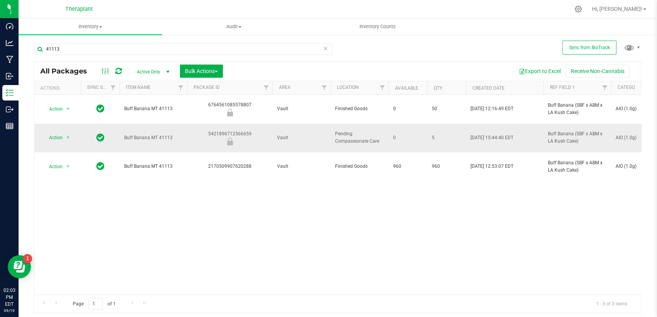
click at [239, 130] on div "5421896712566659" at bounding box center [229, 137] width 87 height 15
click at [240, 130] on div "5421896712566659" at bounding box center [229, 137] width 87 height 15
click at [112, 47] on input "41113" at bounding box center [183, 49] width 298 height 12
click at [111, 47] on input "41113" at bounding box center [183, 49] width 298 height 12
type input "4"
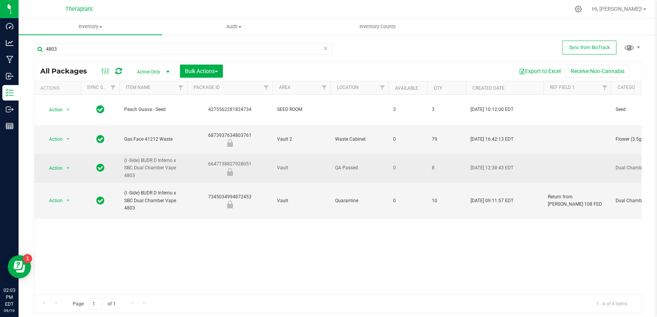
click at [225, 161] on div "6647738827928051" at bounding box center [229, 168] width 87 height 15
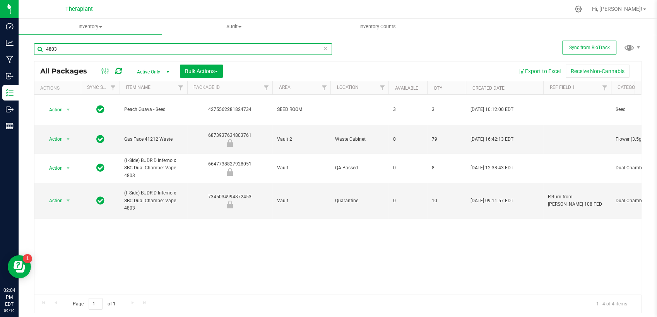
click at [226, 48] on input "4803" at bounding box center [183, 49] width 298 height 12
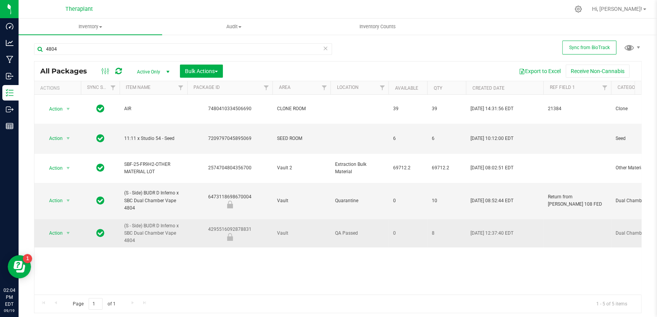
click at [236, 226] on div "4295516092878831" at bounding box center [229, 233] width 87 height 15
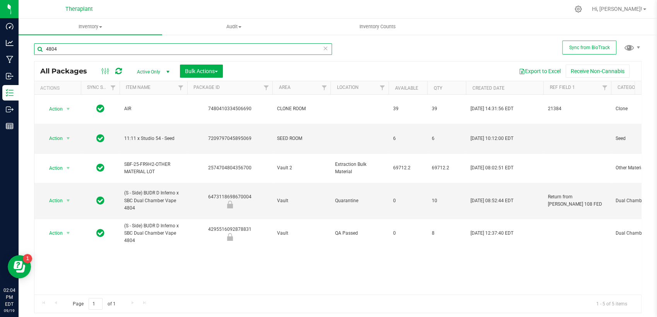
click at [172, 49] on input "4804" at bounding box center [183, 49] width 298 height 12
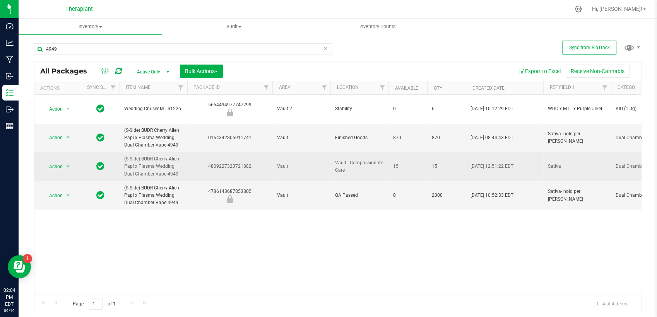
click at [243, 163] on div "4809227323721882" at bounding box center [229, 166] width 87 height 7
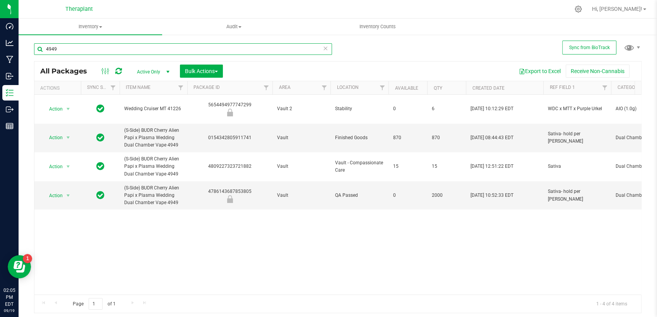
click at [101, 44] on input "4949" at bounding box center [183, 49] width 298 height 12
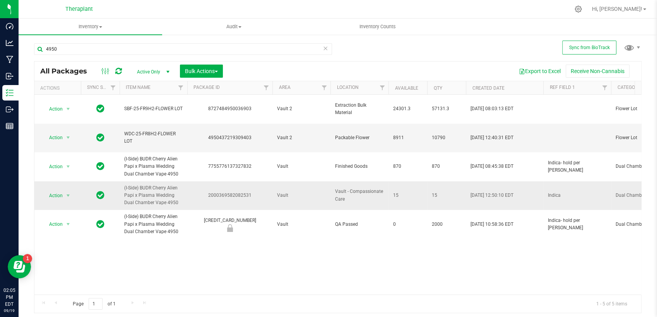
click at [228, 192] on div "2000369582082531" at bounding box center [229, 195] width 87 height 7
click at [103, 50] on input "4950" at bounding box center [183, 49] width 298 height 12
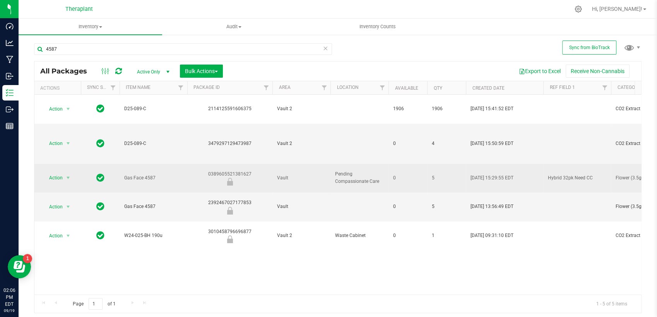
click at [221, 171] on div "0389605521381627" at bounding box center [229, 178] width 87 height 15
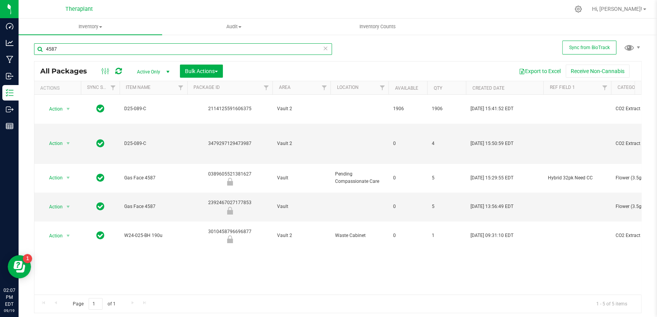
click at [78, 54] on input "4587" at bounding box center [183, 49] width 298 height 12
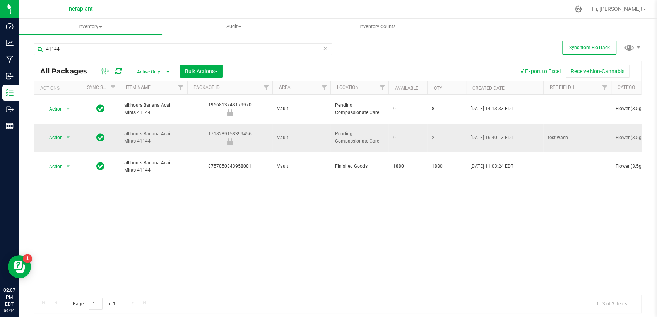
click at [214, 130] on div "1718289158399456" at bounding box center [229, 137] width 87 height 15
click at [108, 51] on input "41144" at bounding box center [183, 49] width 298 height 12
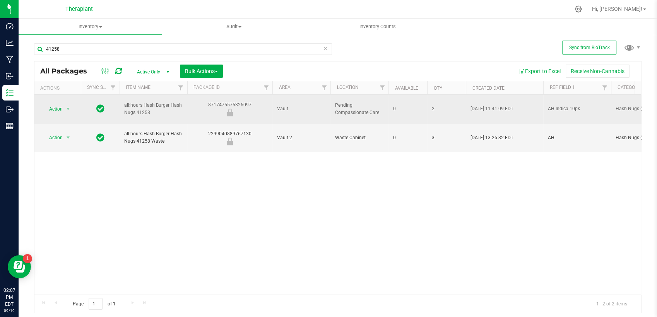
click at [241, 102] on div "8717475575326097" at bounding box center [229, 108] width 87 height 15
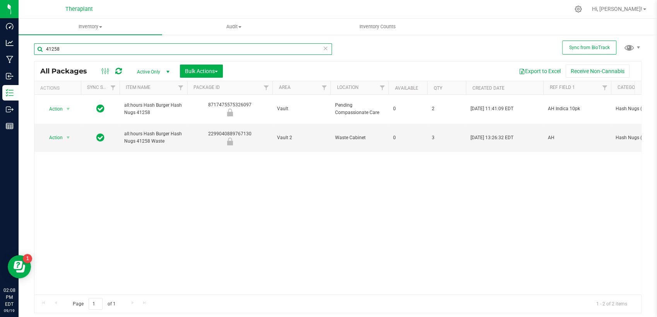
click at [198, 50] on input "41258" at bounding box center [183, 49] width 298 height 12
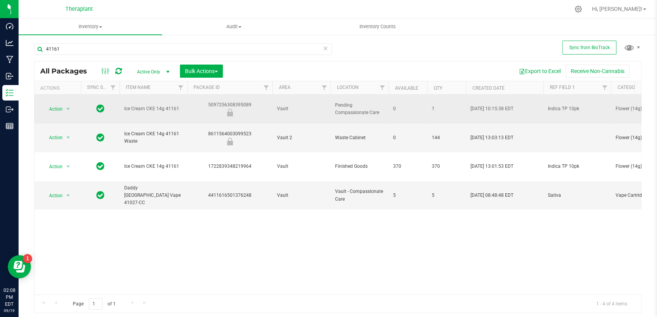
click at [232, 102] on div "5097256308395089" at bounding box center [229, 108] width 87 height 15
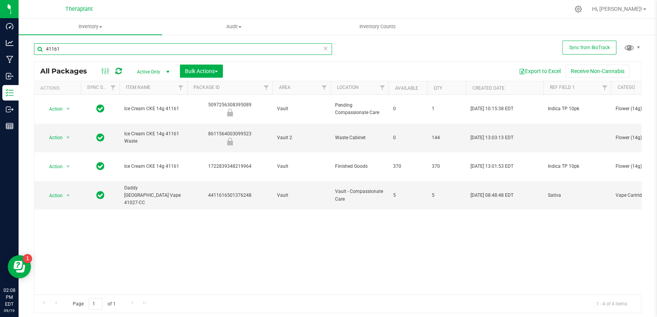
click at [229, 51] on input "41161" at bounding box center [183, 49] width 298 height 12
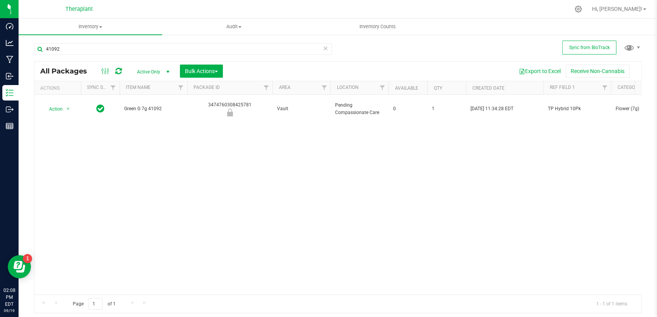
click at [242, 143] on div "Action Action Edit attributes Global inventory Locate package Package audit log…" at bounding box center [337, 195] width 606 height 200
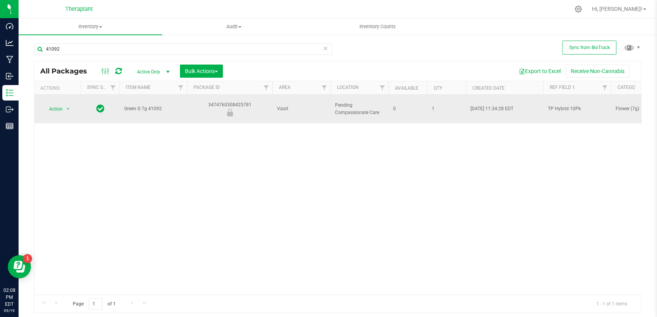
click at [241, 101] on div "3474760308425781" at bounding box center [229, 108] width 87 height 15
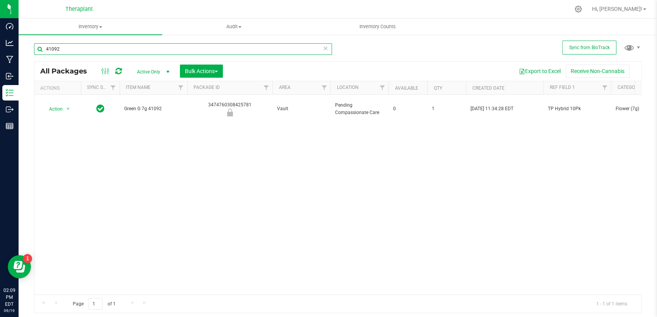
click at [82, 50] on input "41092" at bounding box center [183, 49] width 298 height 12
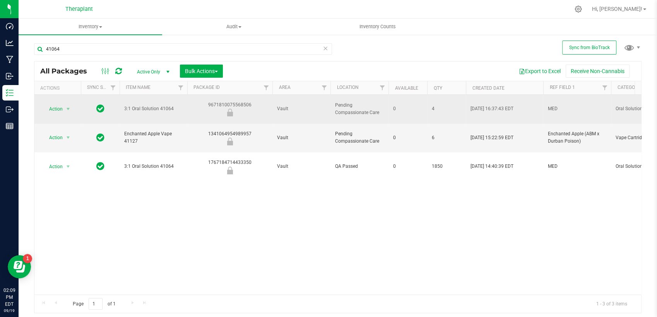
click at [217, 101] on div "9671810075568506" at bounding box center [229, 108] width 87 height 15
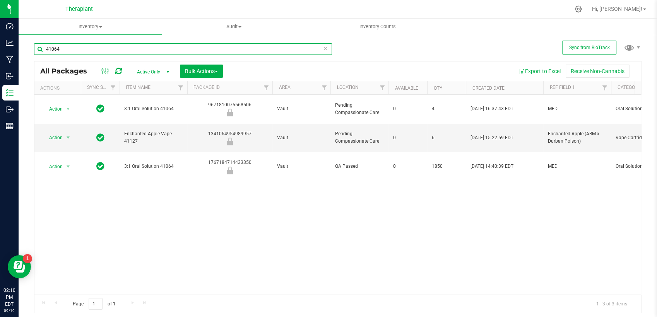
click at [84, 53] on input "41064" at bounding box center [183, 49] width 298 height 12
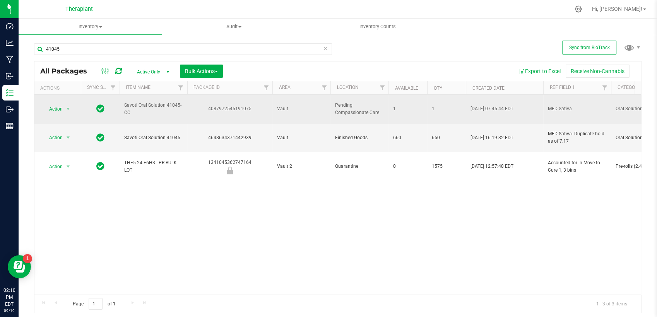
click at [225, 105] on div "4087972545191075" at bounding box center [229, 108] width 87 height 7
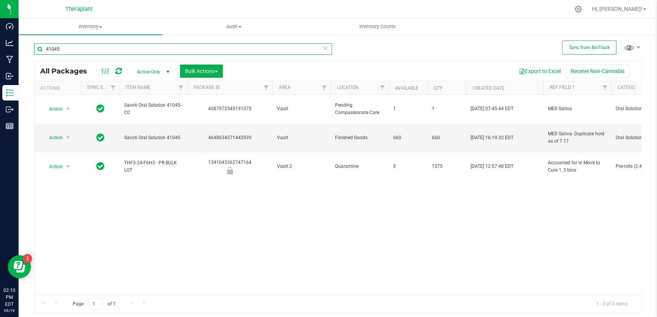
click at [77, 48] on input "41045" at bounding box center [183, 49] width 298 height 12
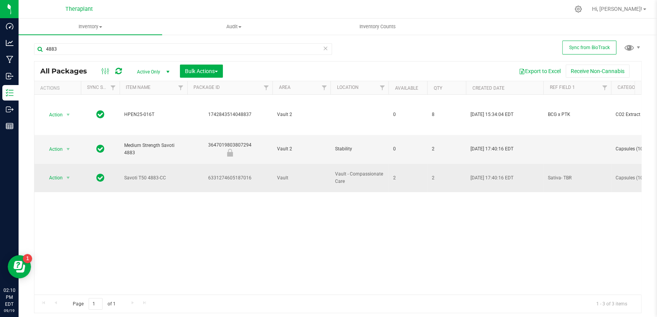
click at [241, 174] on div "6331274605187016" at bounding box center [229, 177] width 87 height 7
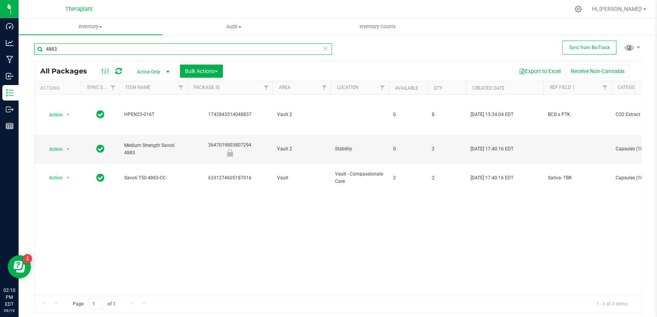
click at [77, 52] on input "4883" at bounding box center [183, 49] width 298 height 12
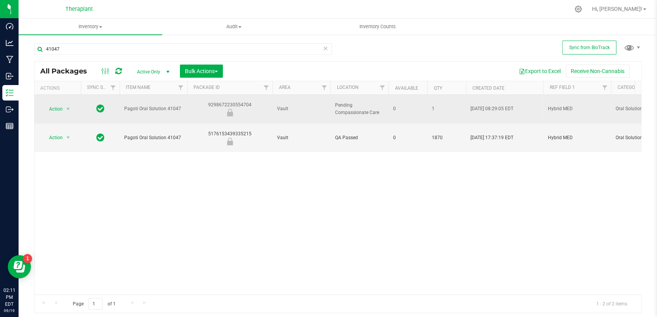
click at [229, 101] on div "9298672230554704" at bounding box center [229, 108] width 87 height 15
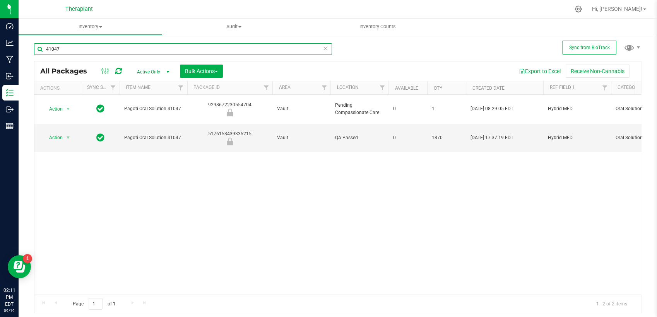
click at [114, 51] on input "41047" at bounding box center [183, 49] width 298 height 12
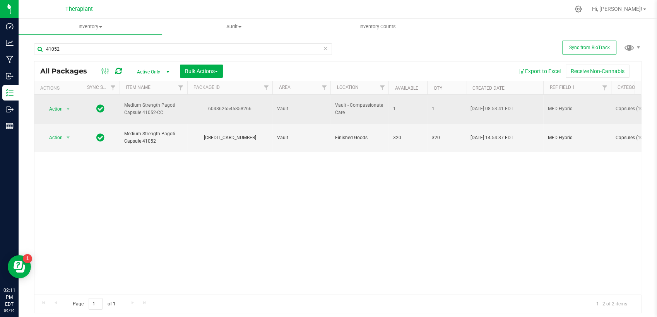
click at [227, 105] on div "6048626545858266" at bounding box center [229, 108] width 87 height 7
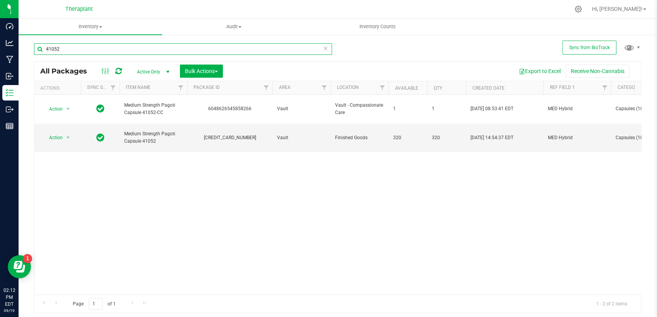
click at [152, 49] on input "41052" at bounding box center [183, 49] width 298 height 12
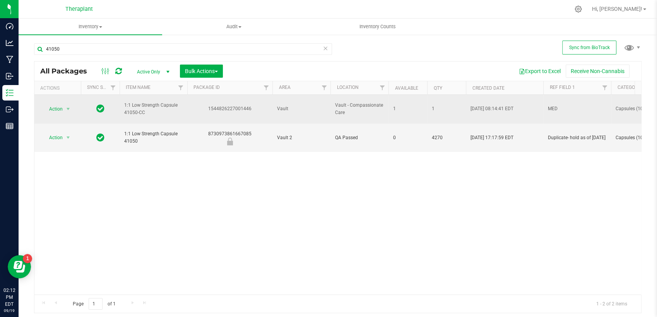
click at [238, 105] on div "1544826227001446" at bounding box center [229, 108] width 87 height 7
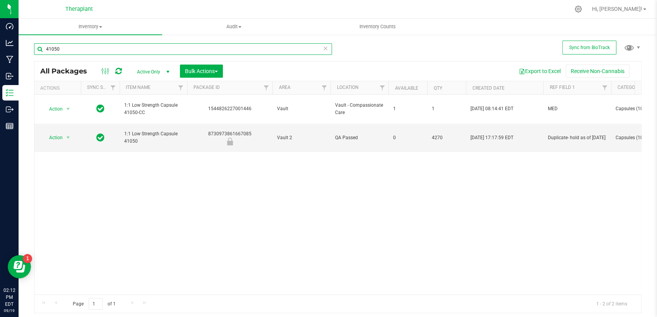
click at [157, 48] on input "41050" at bounding box center [183, 49] width 298 height 12
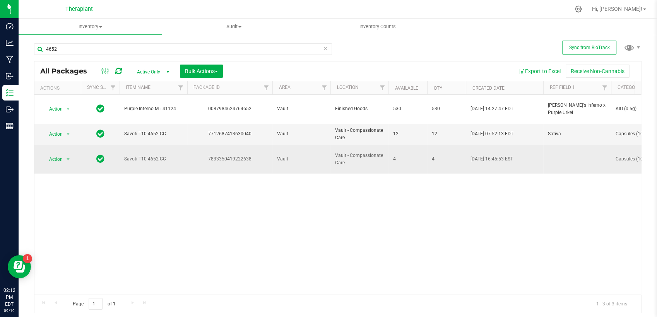
click at [235, 155] on div "7833350419222638" at bounding box center [229, 158] width 87 height 7
click at [236, 155] on div "7833350419222638" at bounding box center [229, 158] width 87 height 7
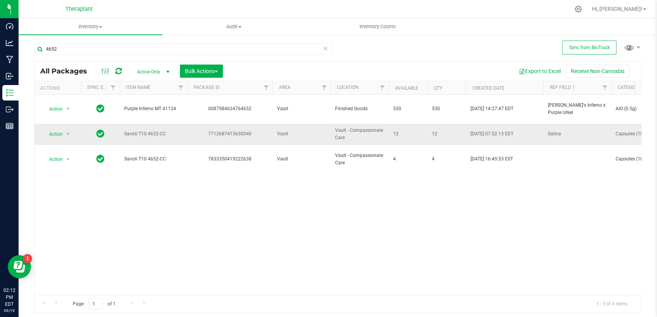
click at [242, 130] on div "7712687413630040" at bounding box center [229, 133] width 87 height 7
click at [241, 130] on div "7712687413630040" at bounding box center [229, 133] width 87 height 7
click at [150, 45] on input "4652" at bounding box center [183, 49] width 298 height 12
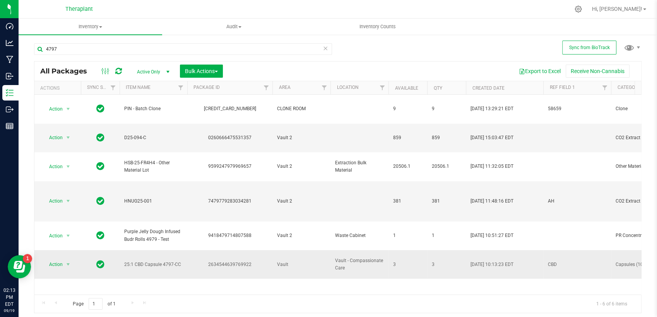
click at [241, 261] on div "2634544639769922" at bounding box center [229, 264] width 87 height 7
click at [172, 48] on input "4797" at bounding box center [183, 49] width 298 height 12
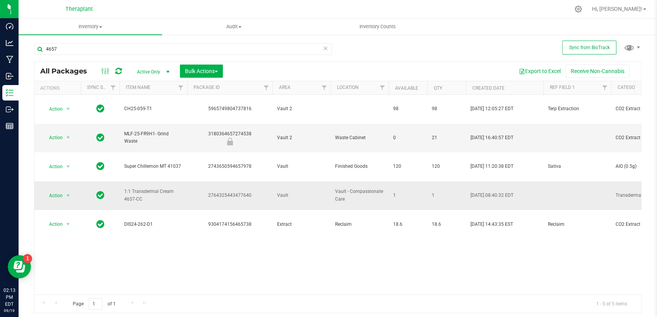
click at [245, 192] on div "2764325443477640" at bounding box center [229, 195] width 87 height 7
click at [210, 49] on input "4657" at bounding box center [183, 49] width 298 height 12
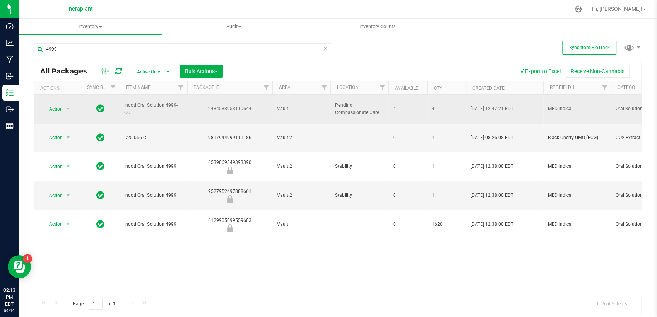
click at [219, 105] on div "2484588953110644" at bounding box center [229, 108] width 87 height 7
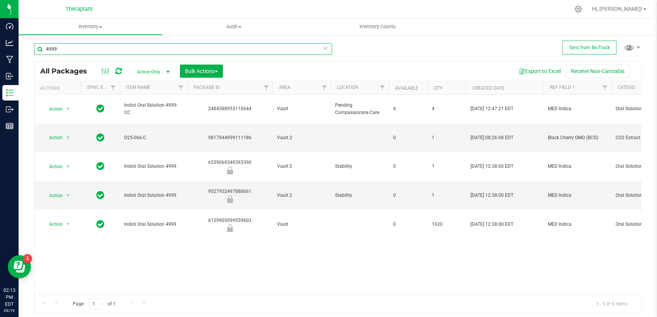
click at [108, 54] on input "4999" at bounding box center [183, 49] width 298 height 12
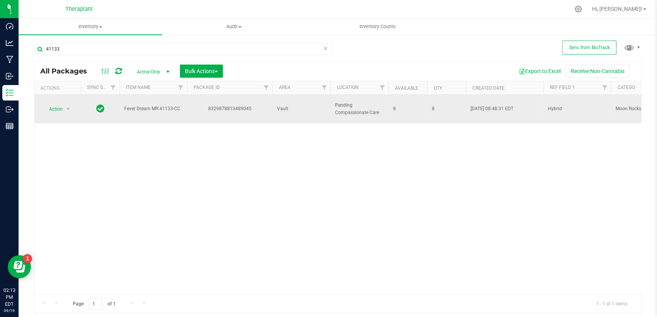
click at [232, 105] on div "8329878813489045" at bounding box center [229, 108] width 87 height 7
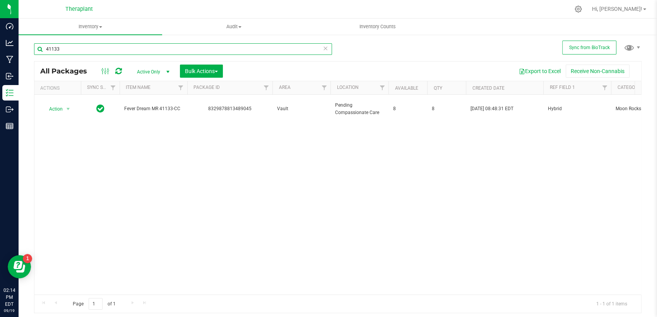
click at [152, 51] on input "41133" at bounding box center [183, 49] width 298 height 12
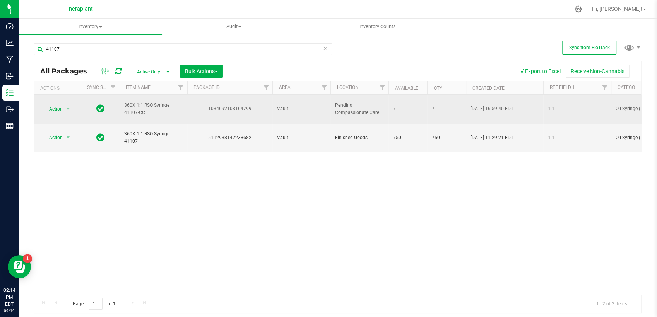
click at [240, 105] on div "1034692108164799" at bounding box center [229, 108] width 87 height 7
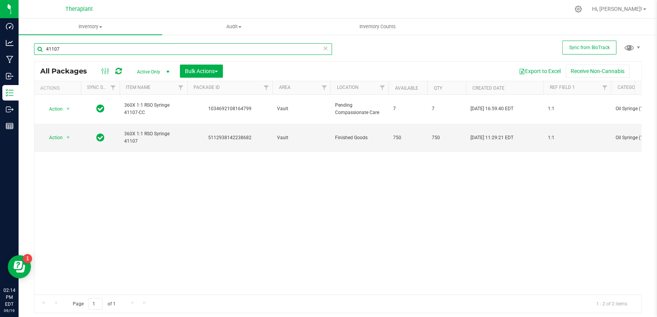
click at [98, 50] on input "41107" at bounding box center [183, 49] width 298 height 12
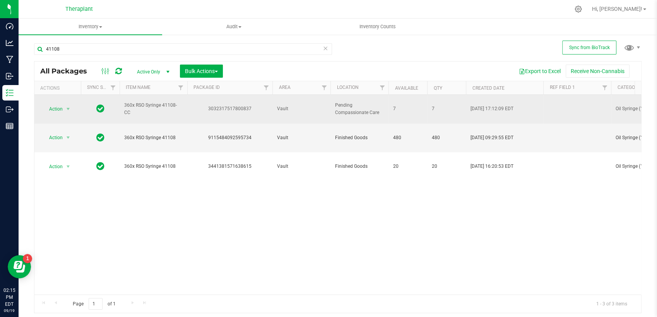
click at [232, 105] on div "3032317517800837" at bounding box center [229, 108] width 87 height 7
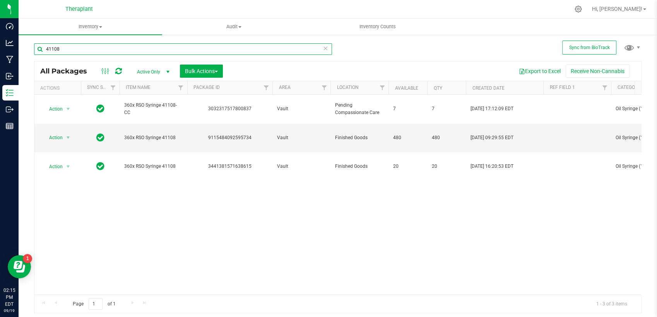
click at [93, 51] on input "41108" at bounding box center [183, 49] width 298 height 12
click at [92, 50] on input "41108" at bounding box center [183, 49] width 298 height 12
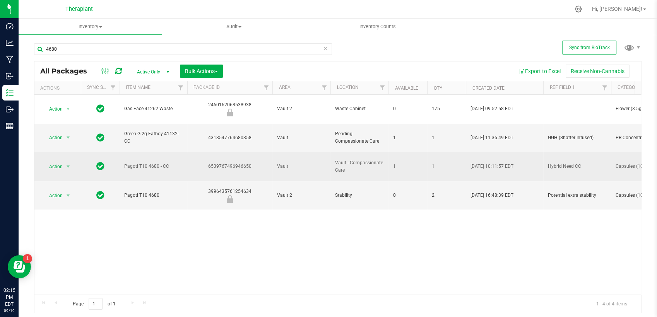
click at [230, 163] on div "6539767496946650" at bounding box center [229, 166] width 87 height 7
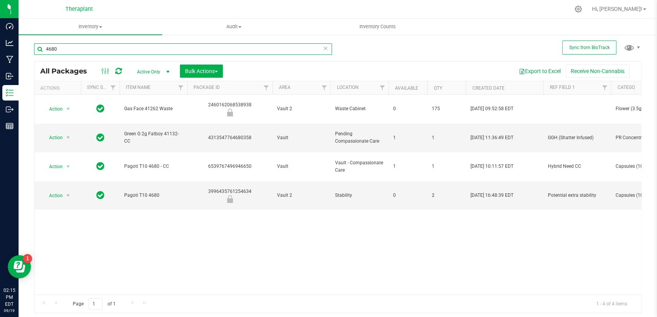
click at [99, 47] on input "4680" at bounding box center [183, 49] width 298 height 12
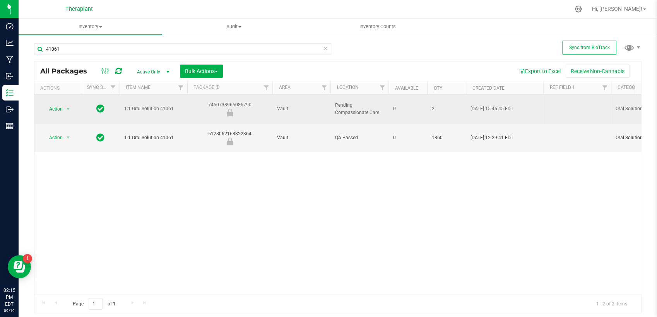
click at [246, 101] on div "7450738965086790" at bounding box center [229, 108] width 87 height 15
click at [245, 101] on div "7450738965086790" at bounding box center [229, 108] width 87 height 15
click at [244, 101] on div "7450738965086790" at bounding box center [229, 108] width 87 height 15
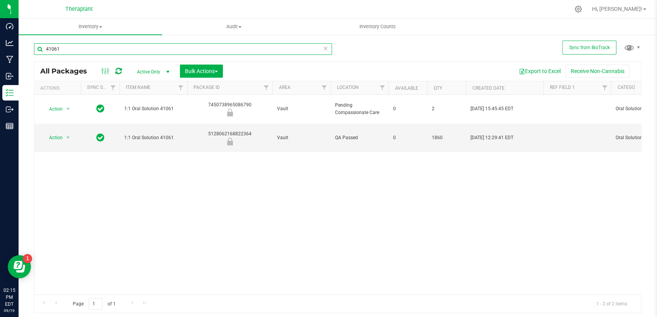
click at [143, 49] on input "41061" at bounding box center [183, 49] width 298 height 12
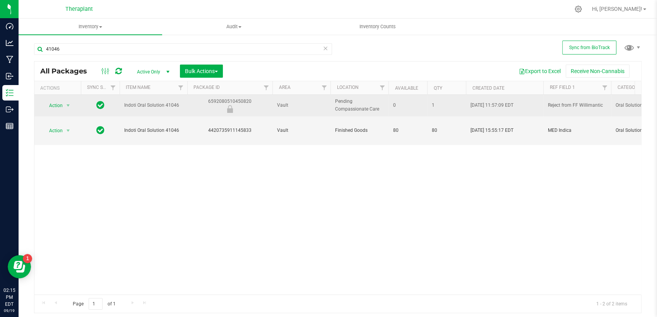
click at [222, 100] on div "6592080510450820" at bounding box center [229, 105] width 87 height 15
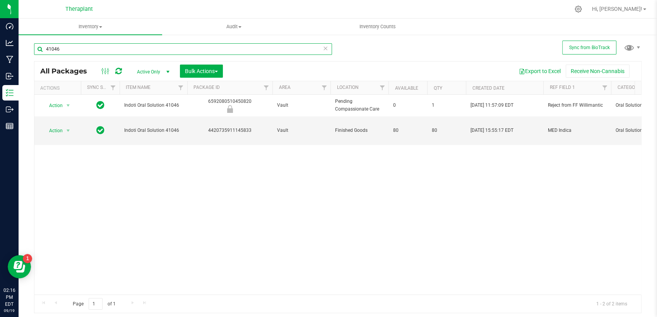
click at [149, 43] on input "41046" at bounding box center [183, 49] width 298 height 12
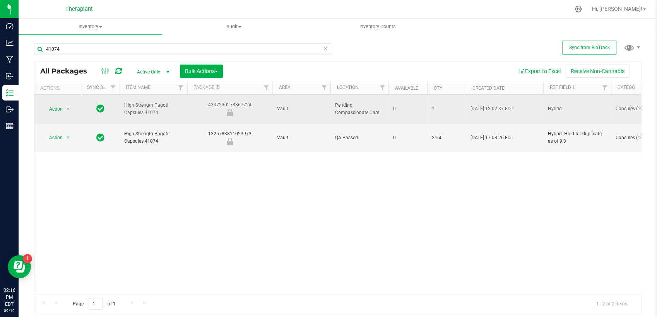
click at [225, 102] on div "4337230278367724" at bounding box center [229, 108] width 87 height 15
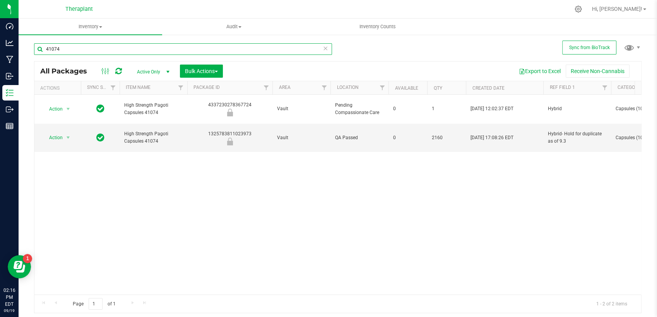
click at [133, 51] on input "41074" at bounding box center [183, 49] width 298 height 12
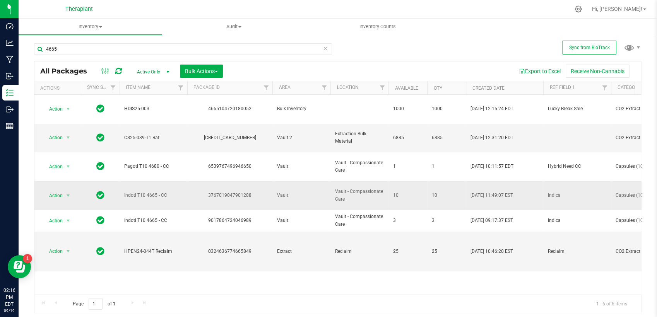
click at [219, 192] on div "3767019047901288" at bounding box center [229, 195] width 87 height 7
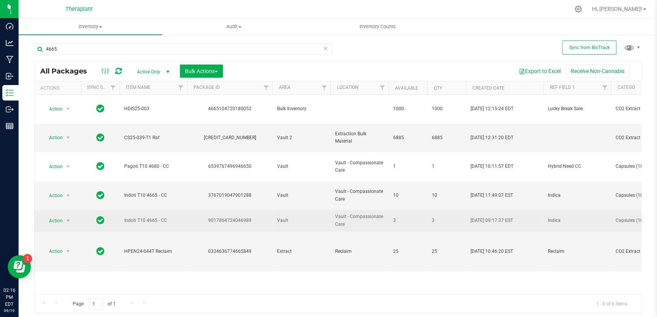
click at [226, 217] on div "9017864724046989" at bounding box center [229, 220] width 87 height 7
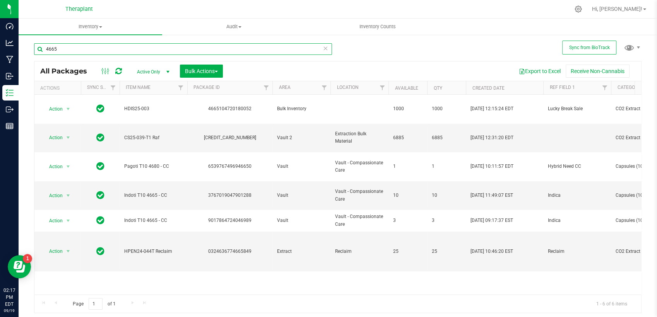
click at [203, 52] on input "4665" at bounding box center [183, 49] width 298 height 12
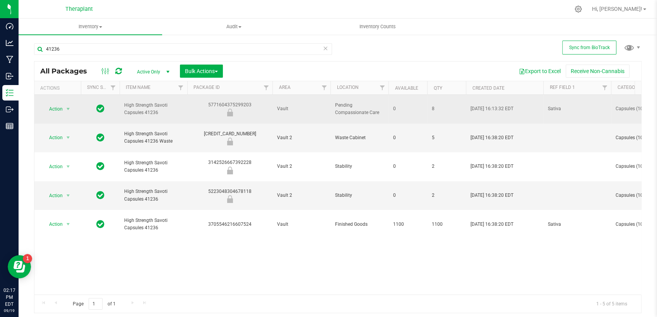
click at [213, 101] on div "5771604375299203" at bounding box center [229, 108] width 87 height 15
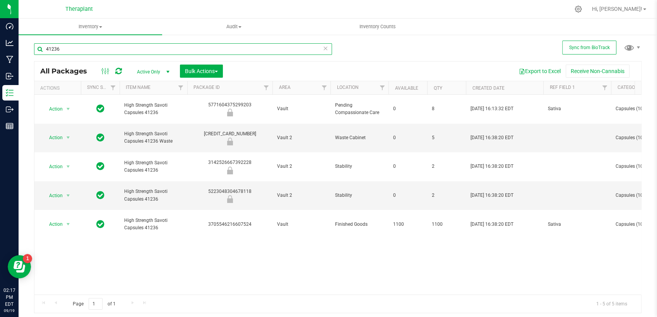
click at [93, 46] on input "41236" at bounding box center [183, 49] width 298 height 12
type input "41099"
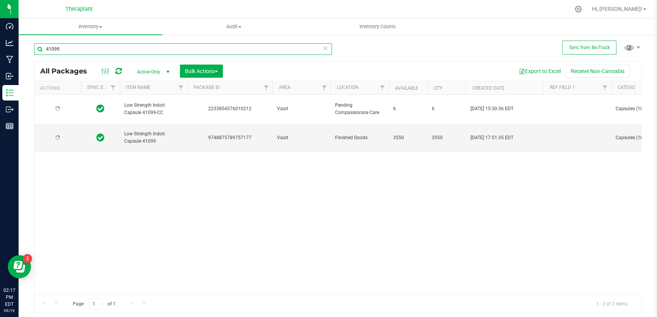
type input "[DATE]"
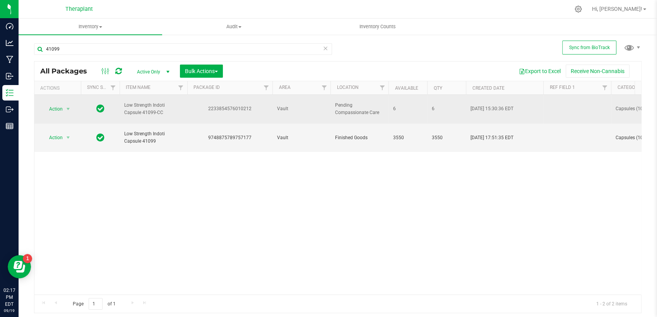
click at [227, 105] on div "2233854576010212" at bounding box center [229, 108] width 87 height 7
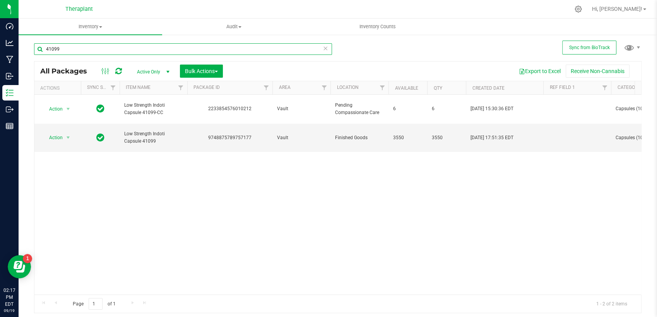
click at [142, 50] on input "41099" at bounding box center [183, 49] width 298 height 12
click at [141, 50] on input "41099" at bounding box center [183, 49] width 298 height 12
type input "4"
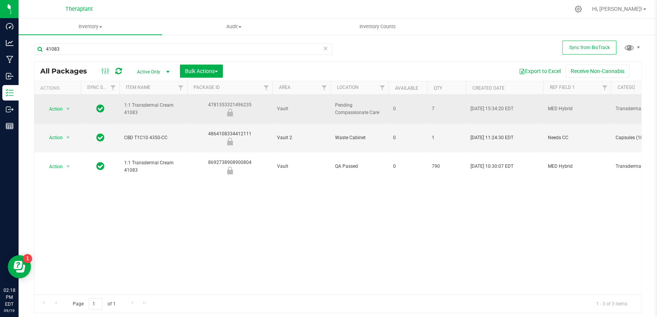
click at [234, 101] on div "4781353321496235" at bounding box center [229, 108] width 87 height 15
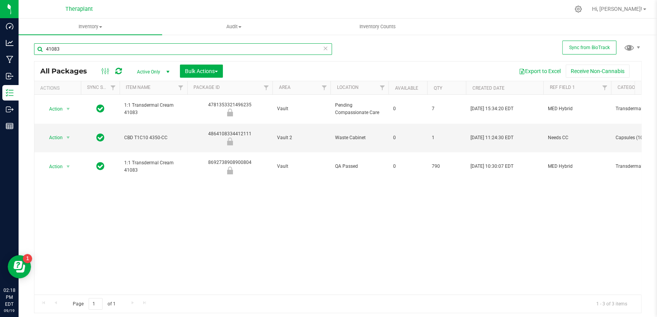
click at [139, 50] on input "41083" at bounding box center [183, 49] width 298 height 12
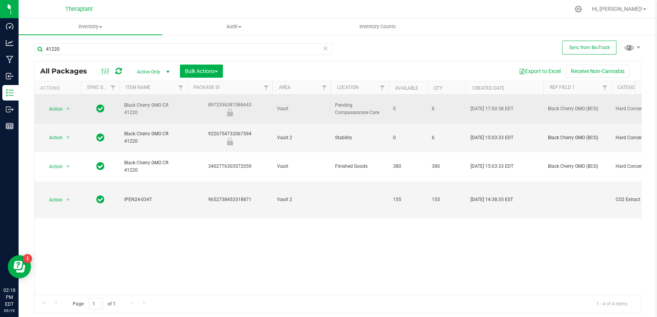
click at [231, 101] on div "8972336381586643" at bounding box center [229, 108] width 87 height 15
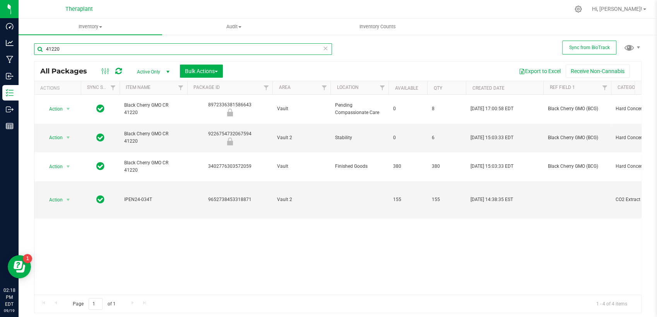
click at [275, 48] on input "41220" at bounding box center [183, 49] width 298 height 12
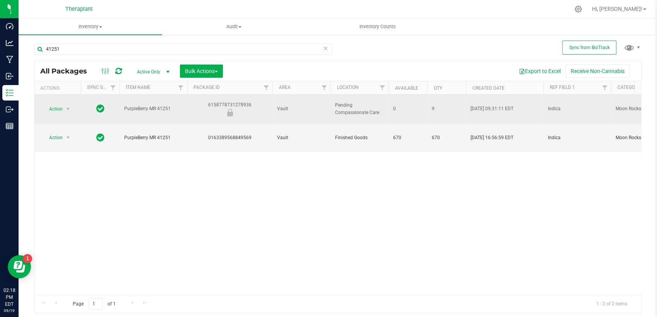
click at [241, 101] on div "6158778731278936" at bounding box center [229, 108] width 87 height 15
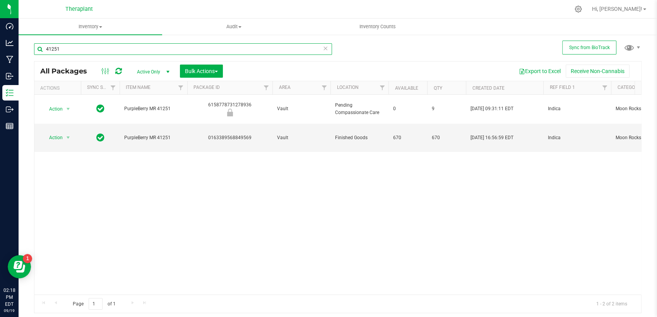
click at [195, 50] on input "41251" at bounding box center [183, 49] width 298 height 12
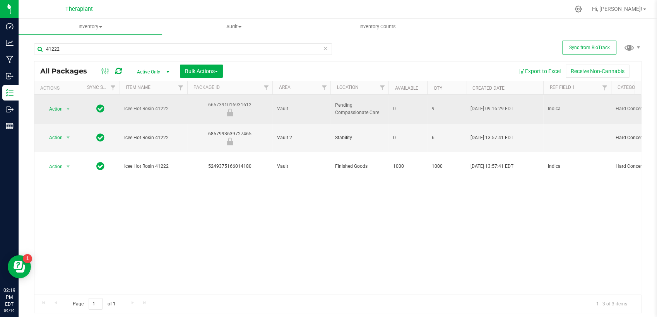
click at [242, 101] on div "6657391016931612" at bounding box center [229, 108] width 87 height 15
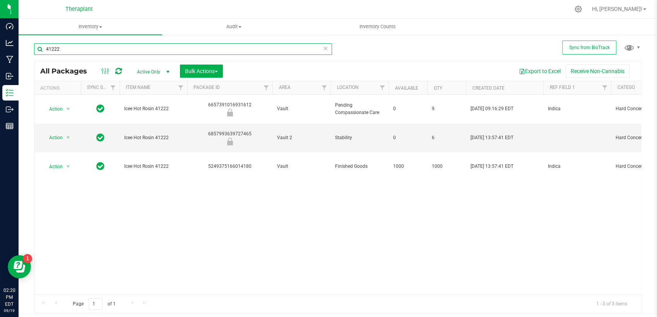
click at [119, 51] on input "41222" at bounding box center [183, 49] width 298 height 12
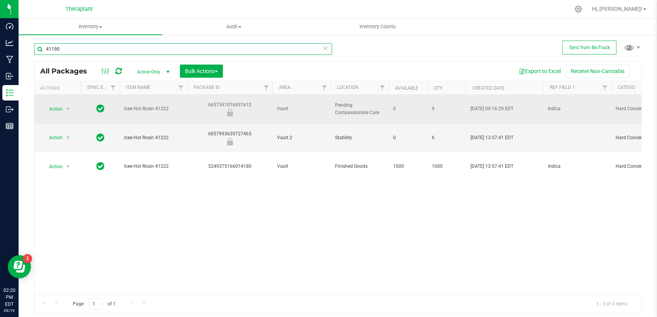
type input "41190"
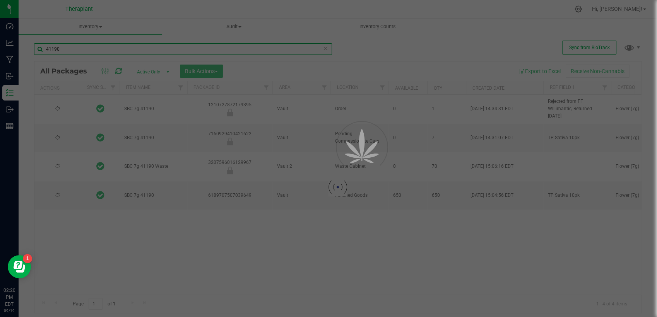
type input "[DATE]"
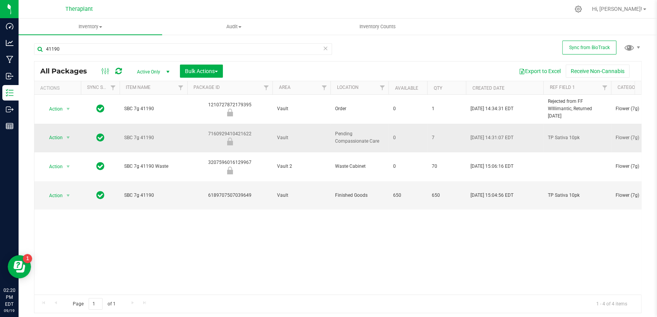
click at [237, 130] on div "7160929410421622" at bounding box center [229, 137] width 87 height 15
click at [238, 130] on div "7160929410421622" at bounding box center [229, 137] width 87 height 15
click at [90, 50] on input "41190" at bounding box center [183, 49] width 298 height 12
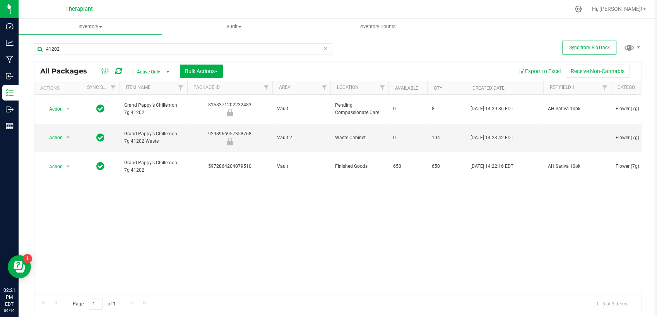
click at [239, 101] on div "8158371202232483" at bounding box center [229, 108] width 87 height 15
click at [138, 43] on input "41202" at bounding box center [183, 49] width 298 height 12
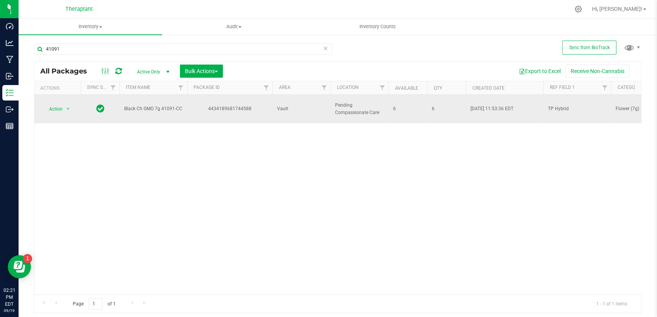
click at [234, 105] on div "4434189681744588" at bounding box center [229, 108] width 87 height 7
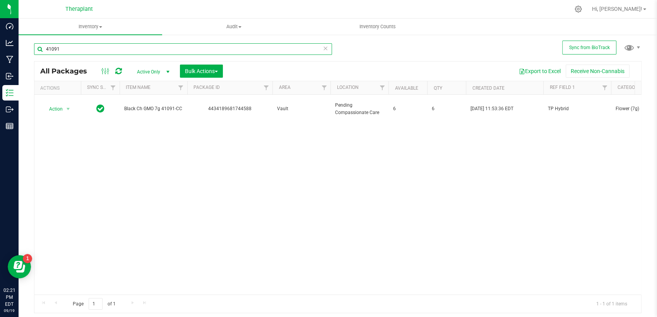
click at [120, 53] on input "41091" at bounding box center [183, 49] width 298 height 12
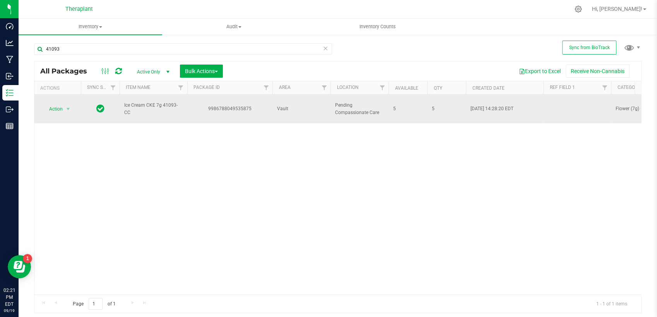
click at [233, 105] on div "9986788049535875" at bounding box center [229, 108] width 87 height 7
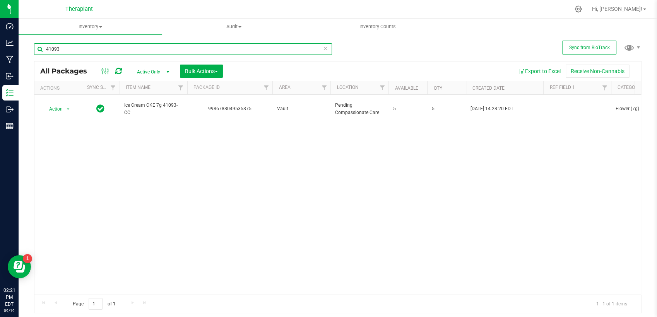
click at [66, 50] on input "41093" at bounding box center [183, 49] width 298 height 12
type input "41110"
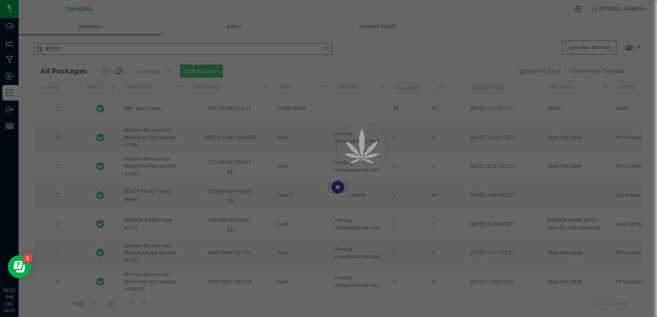
type input "[DATE]"
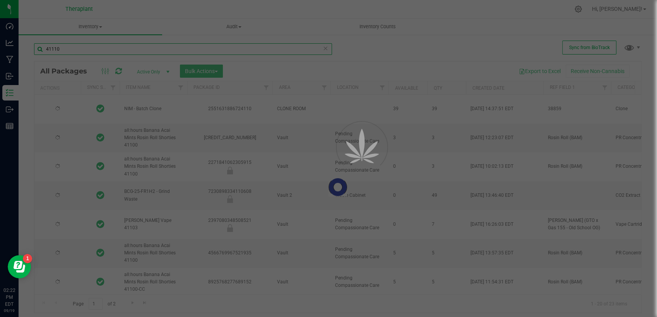
type input "[DATE]"
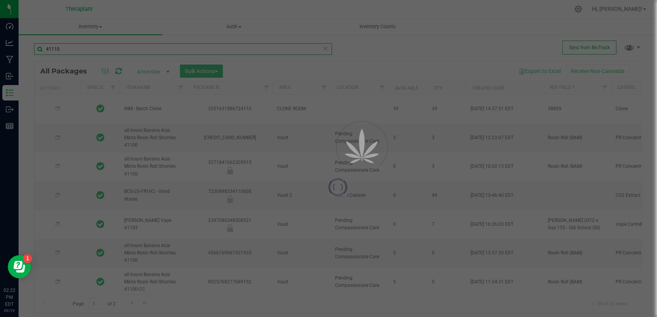
type input "[DATE]"
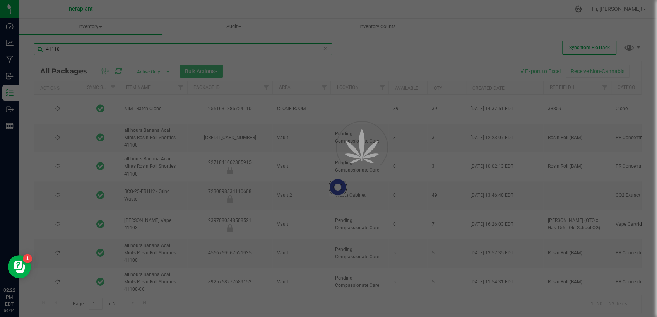
type input "[DATE]"
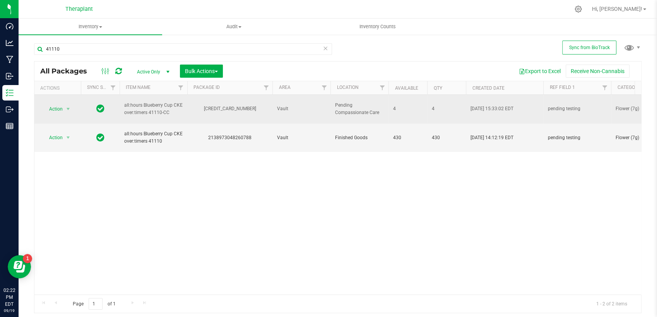
click at [216, 106] on div "[CREDIT_CARD_NUMBER]" at bounding box center [229, 108] width 87 height 7
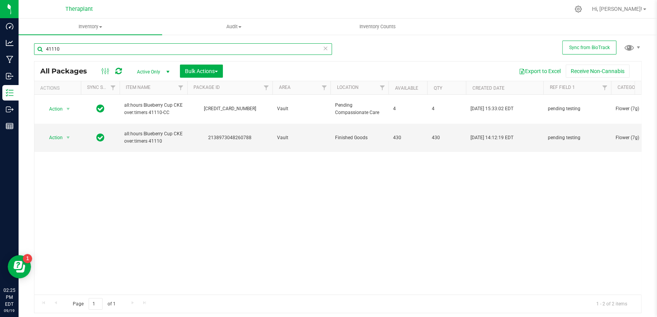
click at [124, 54] on input "41110" at bounding box center [183, 49] width 298 height 12
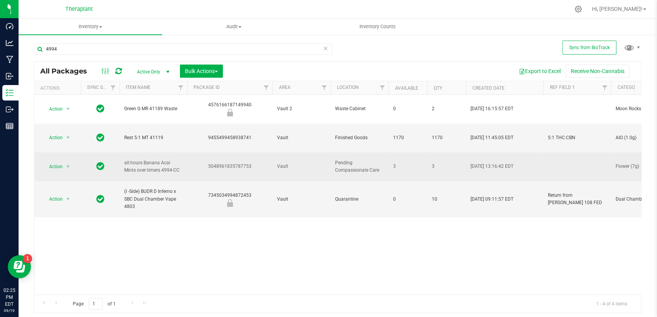
click at [246, 163] on div "5048961835787753" at bounding box center [229, 166] width 87 height 7
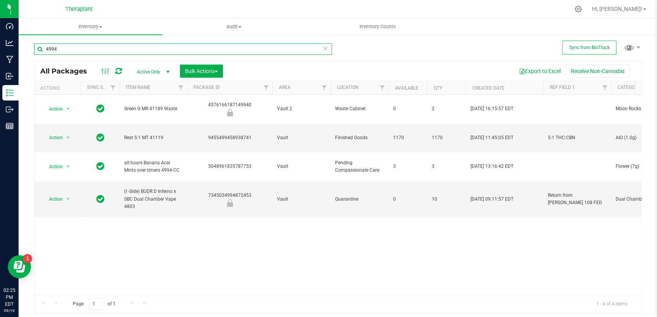
click at [109, 51] on input "4994" at bounding box center [183, 49] width 298 height 12
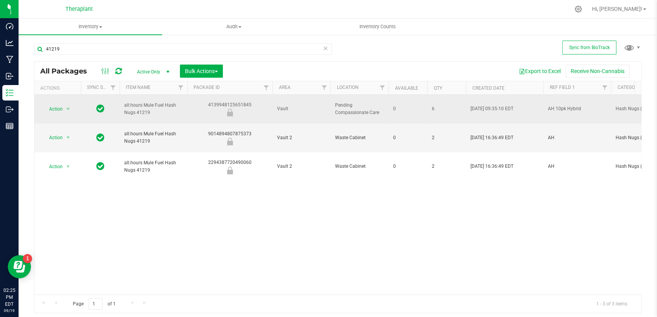
click at [232, 101] on div "4139948125651845" at bounding box center [229, 108] width 87 height 15
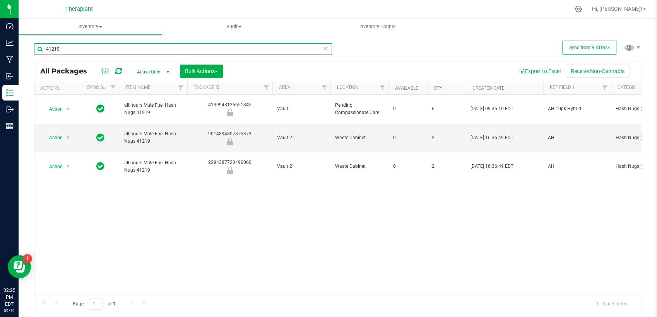
click at [124, 54] on input "41219" at bounding box center [183, 49] width 298 height 12
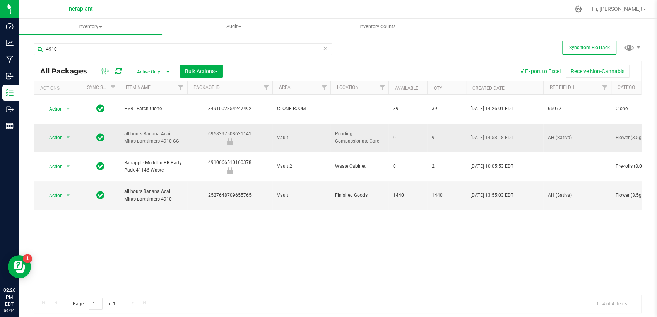
click at [226, 130] on div "6968397508631141" at bounding box center [229, 137] width 87 height 15
click at [227, 130] on div "6968397508631141" at bounding box center [229, 137] width 87 height 15
click at [137, 49] on input "4910" at bounding box center [183, 49] width 298 height 12
click at [136, 48] on input "4910" at bounding box center [183, 49] width 298 height 12
type input "4"
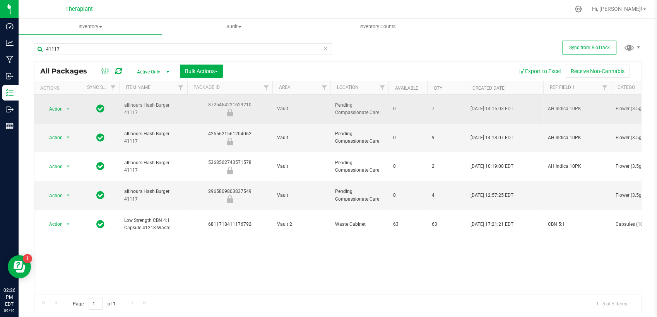
click at [241, 101] on div "8725464221629210" at bounding box center [229, 108] width 87 height 15
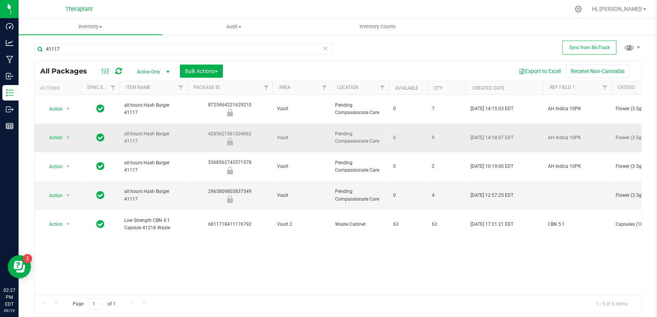
click at [219, 130] on div "4265621561204062" at bounding box center [229, 137] width 87 height 15
click at [220, 130] on div "4265621561204062" at bounding box center [229, 137] width 87 height 15
click at [243, 188] on div "2965809803837549" at bounding box center [229, 195] width 87 height 15
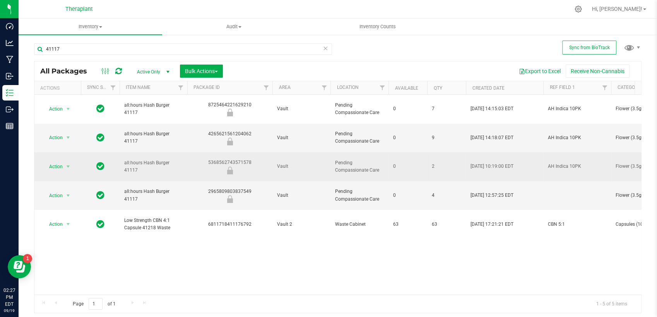
click at [222, 159] on div "5368562743571578" at bounding box center [229, 166] width 87 height 15
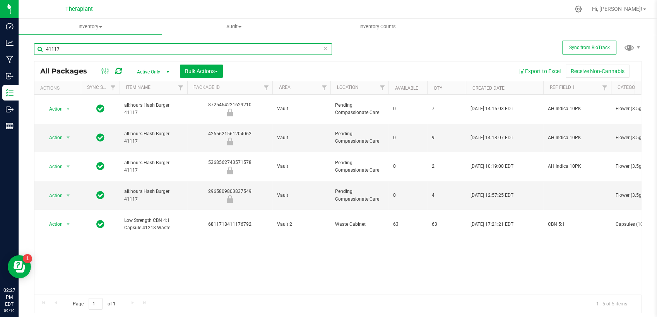
click at [120, 50] on input "41117" at bounding box center [183, 49] width 298 height 12
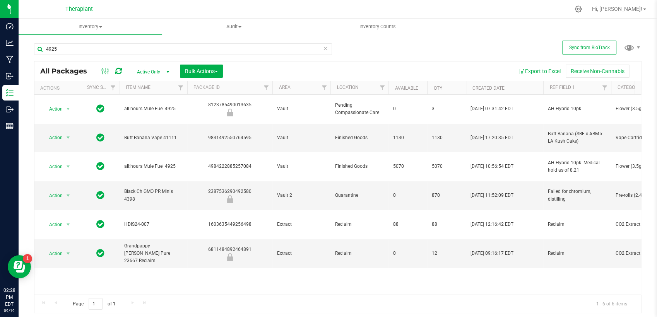
click at [237, 101] on div "8123785490013635" at bounding box center [229, 108] width 87 height 15
click at [116, 48] on input "4925" at bounding box center [183, 49] width 298 height 12
click at [115, 49] on input "4925" at bounding box center [183, 49] width 298 height 12
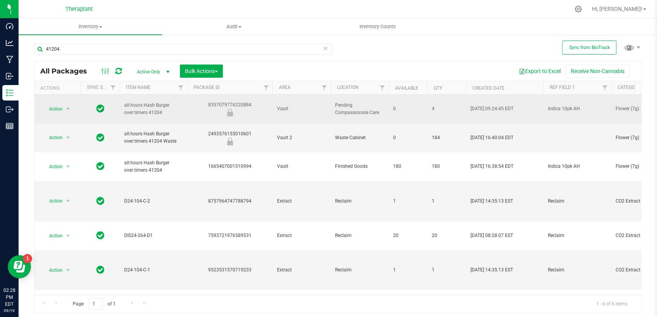
click at [243, 101] on div "8357079776220884" at bounding box center [229, 108] width 87 height 15
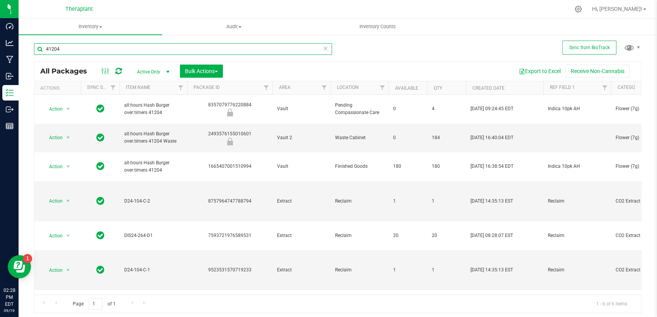
click at [73, 51] on input "41204" at bounding box center [183, 49] width 298 height 12
click at [73, 50] on input "41204" at bounding box center [183, 49] width 298 height 12
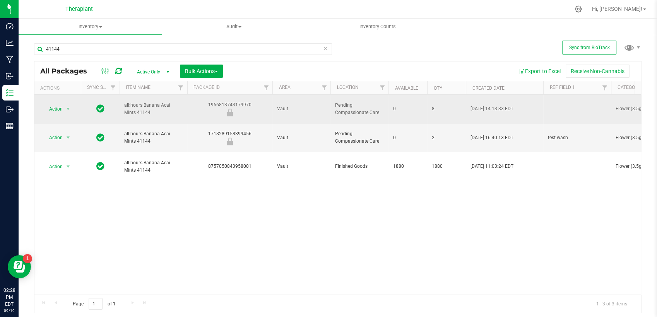
click at [224, 101] on div "1966813743179970" at bounding box center [229, 108] width 87 height 15
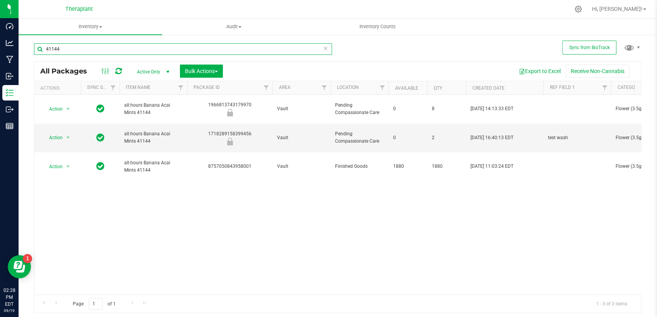
click at [106, 51] on input "41144" at bounding box center [183, 49] width 298 height 12
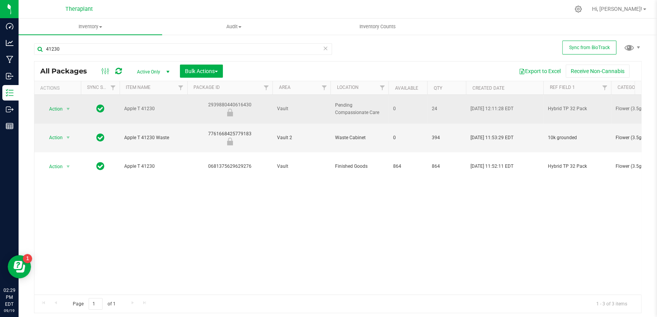
click at [216, 103] on div "2939880440616430" at bounding box center [229, 108] width 87 height 15
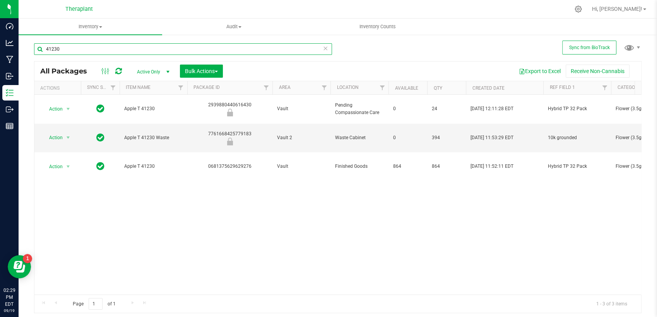
click at [92, 48] on input "41230" at bounding box center [183, 49] width 298 height 12
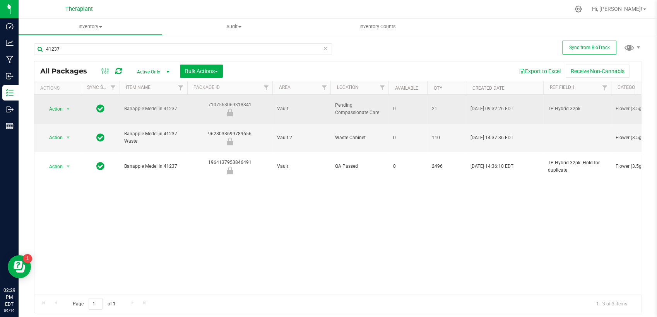
click at [221, 102] on div "7107563069318841" at bounding box center [229, 108] width 87 height 15
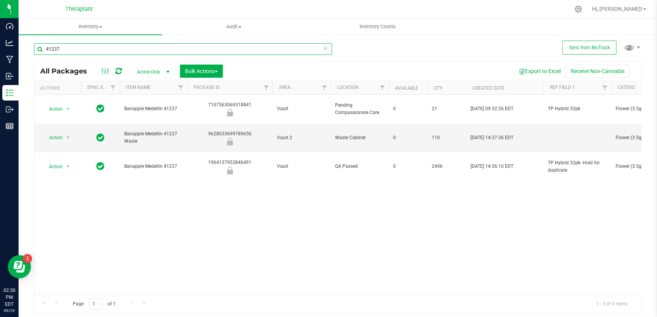
click at [169, 50] on input "41237" at bounding box center [183, 49] width 298 height 12
type input "41229"
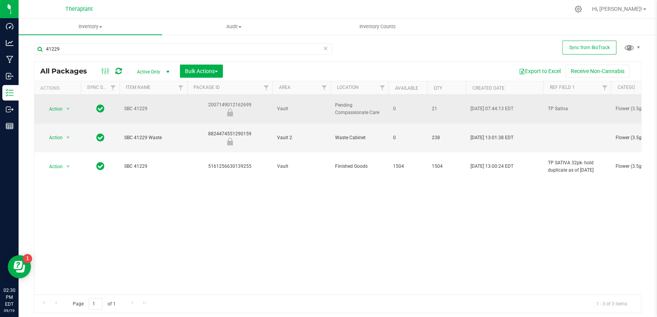
click at [243, 101] on div "2007149012162699" at bounding box center [229, 108] width 87 height 15
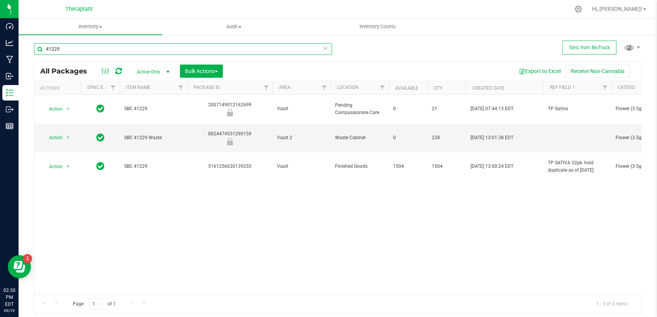
click at [207, 48] on input "41229" at bounding box center [183, 49] width 298 height 12
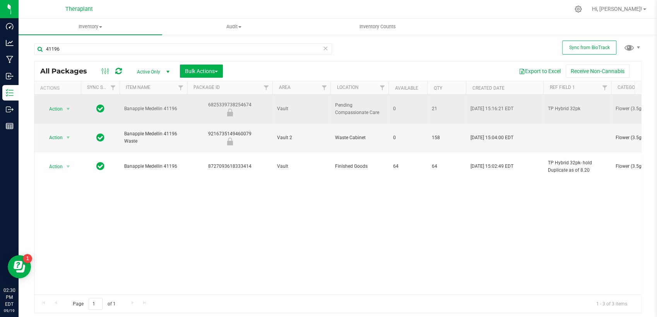
click at [239, 101] on div "6825339738254674" at bounding box center [229, 108] width 87 height 15
copy div "6825339738254674"
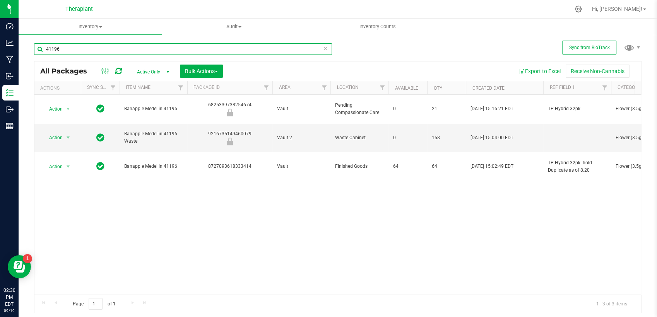
click at [174, 49] on input "41196" at bounding box center [183, 49] width 298 height 12
click at [174, 48] on input "41196" at bounding box center [183, 49] width 298 height 12
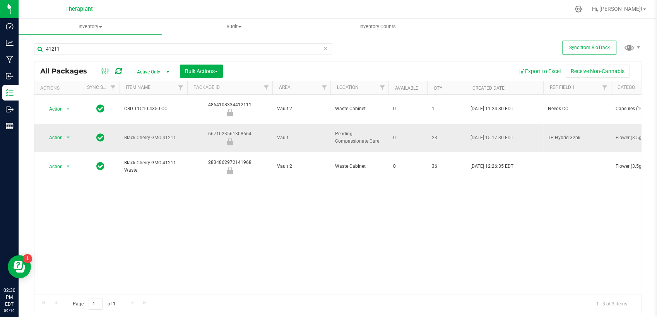
click at [218, 130] on div "6671023561308664" at bounding box center [229, 137] width 87 height 15
copy div "6671023561308664"
click at [104, 48] on input "41211" at bounding box center [183, 49] width 298 height 12
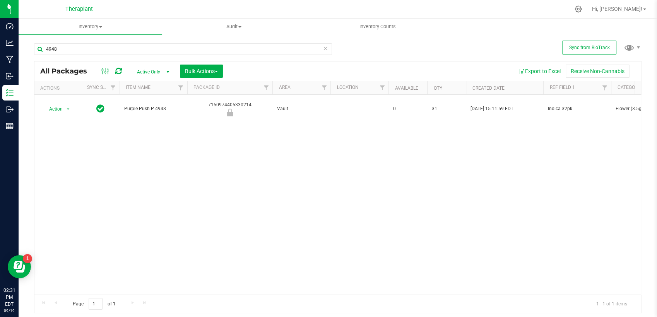
click at [214, 101] on div "7150974405330214" at bounding box center [229, 108] width 87 height 15
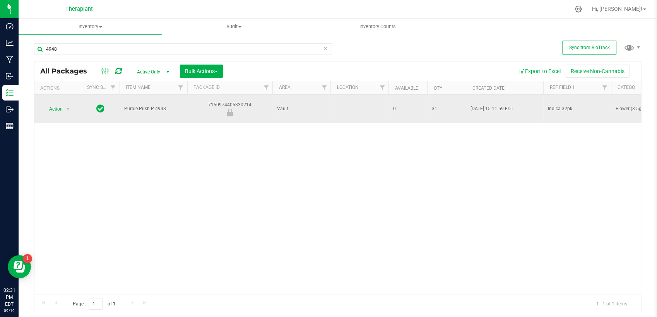
click at [214, 101] on div "7150974405330214" at bounding box center [229, 108] width 87 height 15
copy div "7150974405330214"
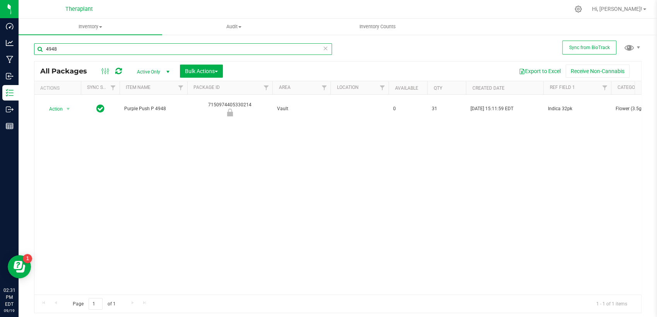
click at [110, 44] on input "4948" at bounding box center [183, 49] width 298 height 12
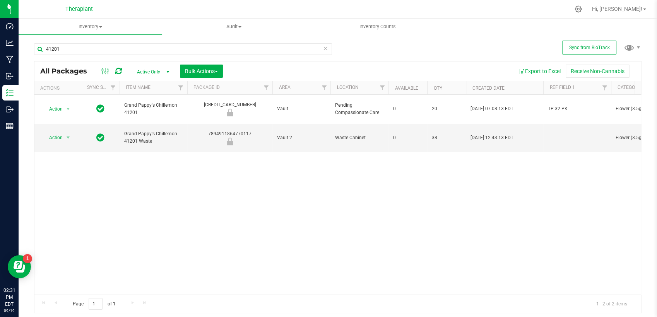
click at [219, 101] on div "3054139255473824" at bounding box center [229, 108] width 87 height 15
copy div "3054139255473824"
click at [62, 53] on input "41201" at bounding box center [183, 49] width 298 height 12
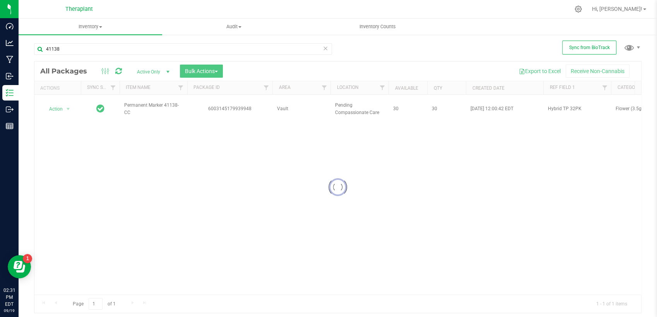
click at [234, 105] on div at bounding box center [337, 187] width 606 height 252
click at [234, 105] on div "6003145179939948" at bounding box center [229, 108] width 87 height 7
copy div "6003145179939948"
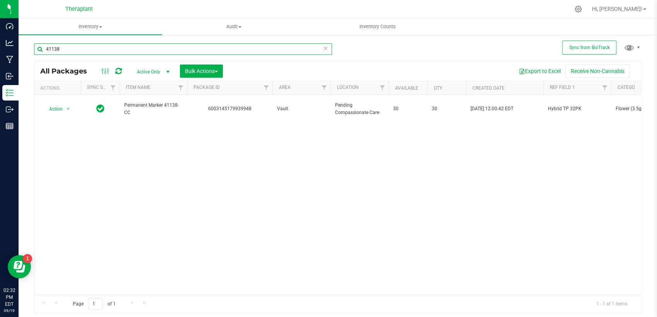
click at [140, 52] on input "41138" at bounding box center [183, 49] width 298 height 12
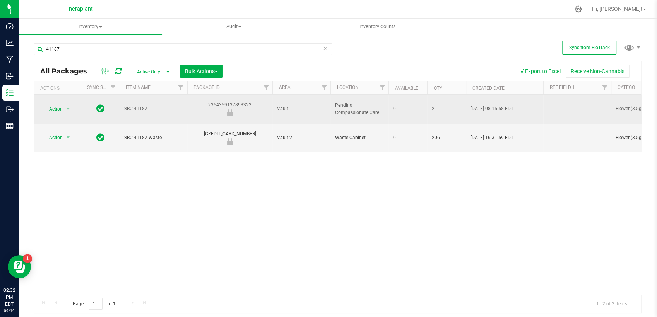
click at [218, 102] on div "2354359137893322" at bounding box center [229, 108] width 87 height 15
copy div "2354359137893322"
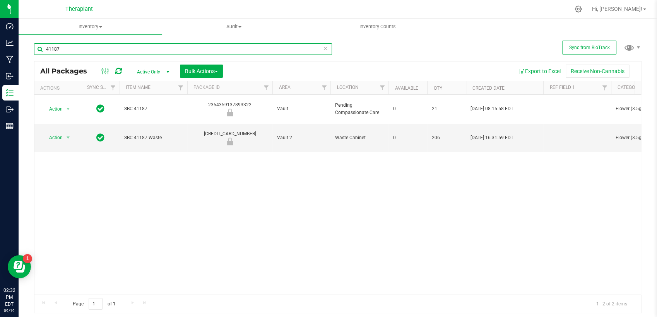
click at [75, 49] on input "41187" at bounding box center [183, 49] width 298 height 12
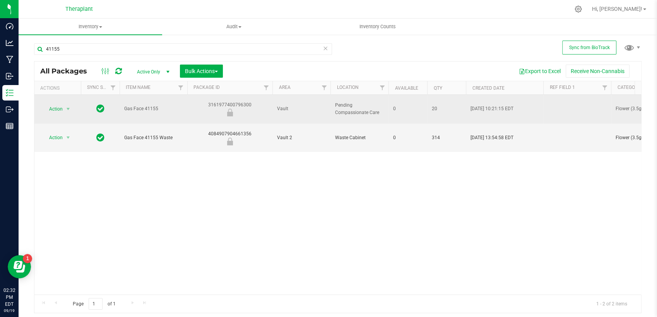
click at [234, 102] on div "3161977400796300" at bounding box center [229, 108] width 87 height 15
copy div "3161977400796300"
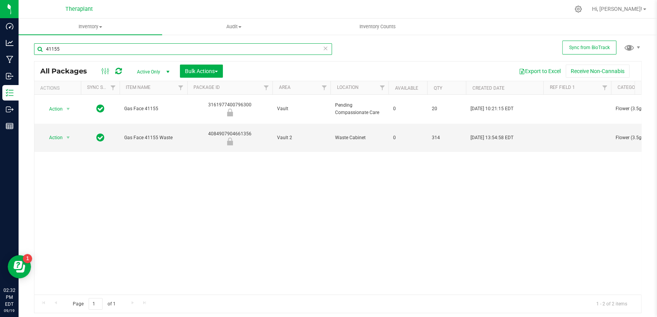
click at [224, 48] on input "41155" at bounding box center [183, 49] width 298 height 12
drag, startPoint x: 223, startPoint y: 46, endPoint x: 222, endPoint y: 41, distance: 4.8
click at [223, 45] on input "41155" at bounding box center [183, 49] width 298 height 12
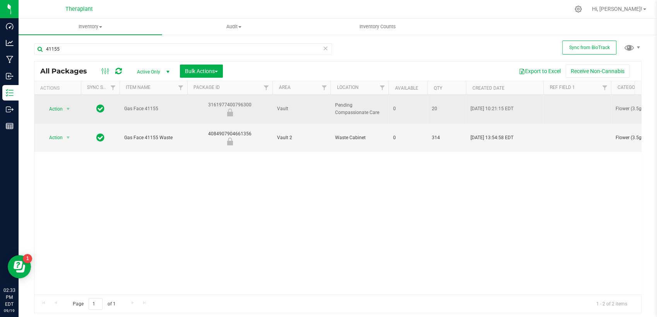
click at [244, 101] on div "3161977400796300" at bounding box center [229, 108] width 87 height 15
copy div "3161977400796300"
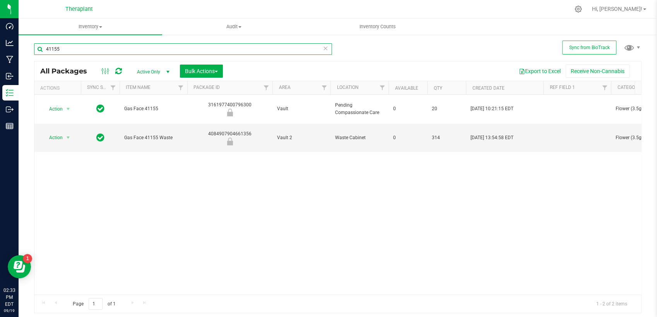
click at [113, 51] on input "41155" at bounding box center [183, 49] width 298 height 12
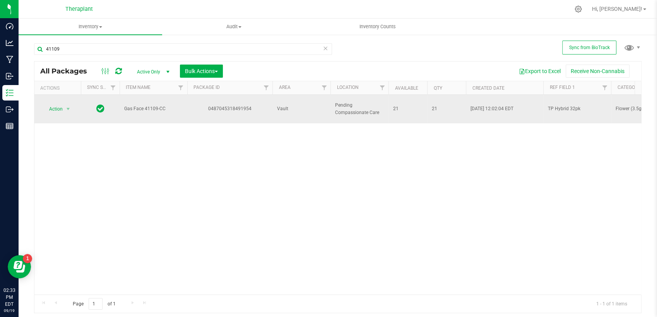
click at [219, 105] on div "0487045318491954" at bounding box center [229, 108] width 87 height 7
click at [220, 105] on div "0487045318491954" at bounding box center [229, 108] width 87 height 7
copy div "0487045318491954"
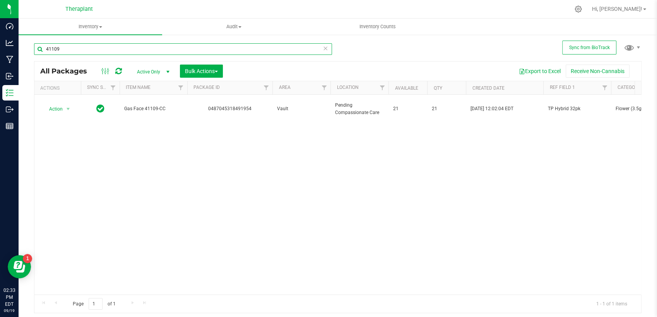
click at [127, 50] on input "41109" at bounding box center [183, 49] width 298 height 12
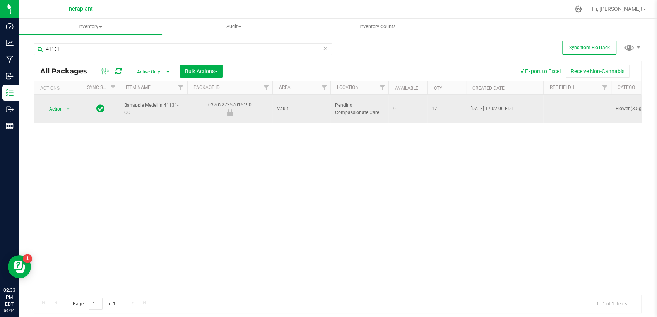
click at [225, 101] on div "0370227357015190" at bounding box center [229, 108] width 87 height 15
copy div "0370227357015190"
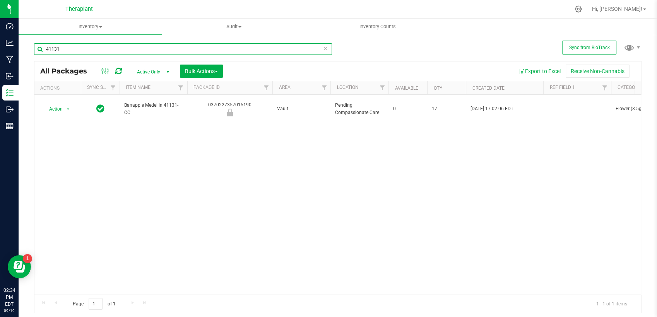
click at [109, 44] on input "41131" at bounding box center [183, 49] width 298 height 12
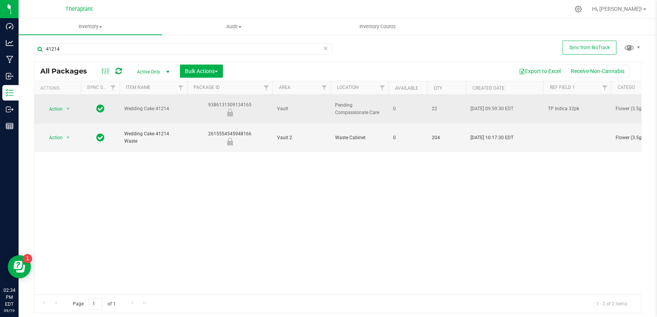
click at [214, 101] on div "9386131309134165" at bounding box center [229, 108] width 87 height 15
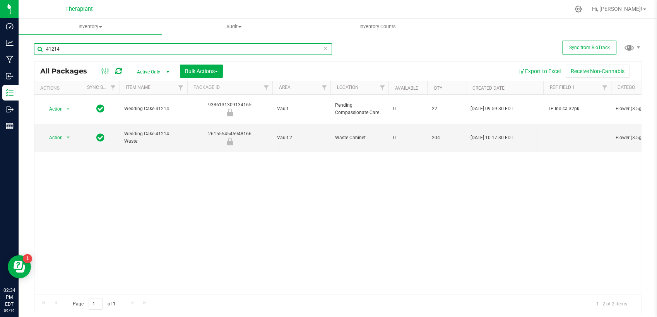
click at [98, 50] on input "41214" at bounding box center [183, 49] width 298 height 12
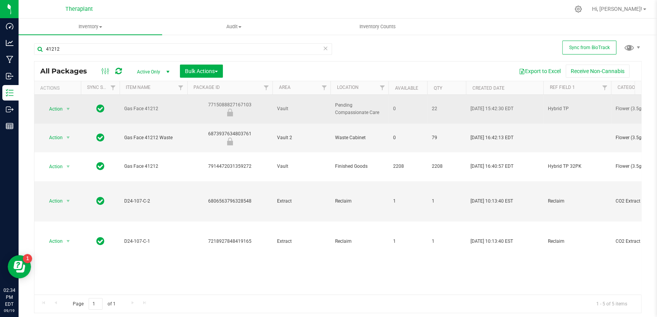
click at [230, 101] on div "7715088827167103" at bounding box center [229, 108] width 87 height 15
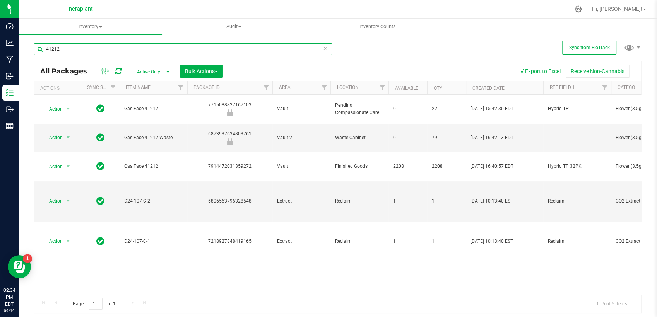
click at [153, 46] on input "41212" at bounding box center [183, 49] width 298 height 12
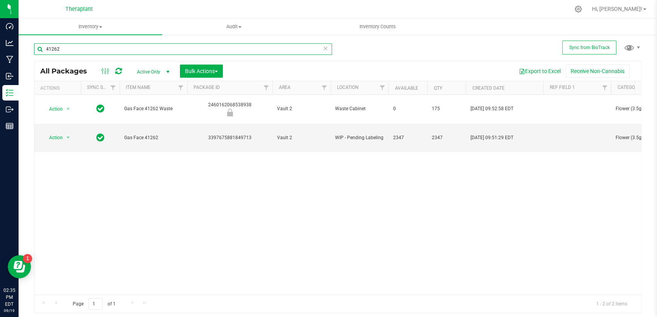
click at [108, 49] on input "41262" at bounding box center [183, 49] width 298 height 12
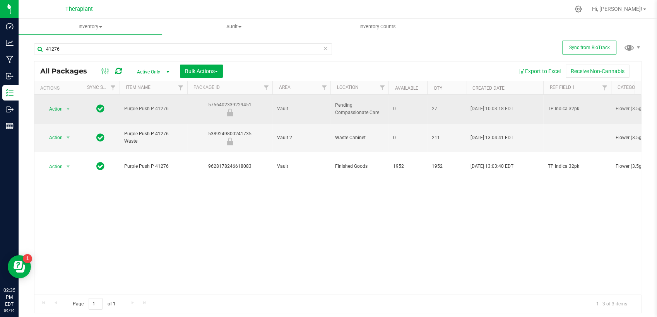
click at [219, 101] on div "5756402339229451" at bounding box center [229, 108] width 87 height 15
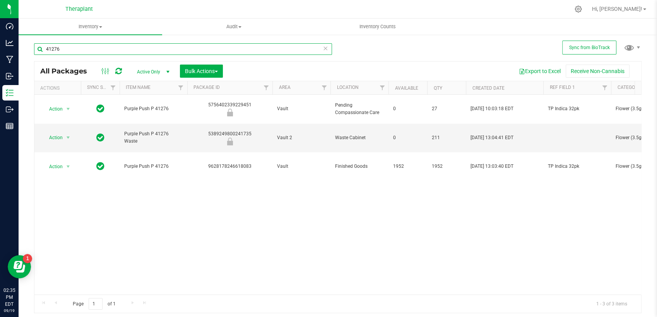
click at [108, 51] on input "41276" at bounding box center [183, 49] width 298 height 12
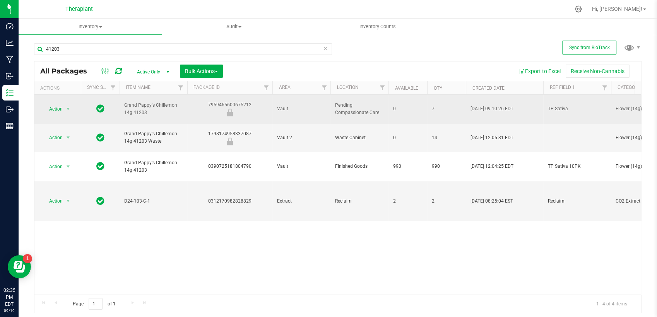
click at [231, 101] on div "7959465600675212" at bounding box center [229, 108] width 87 height 15
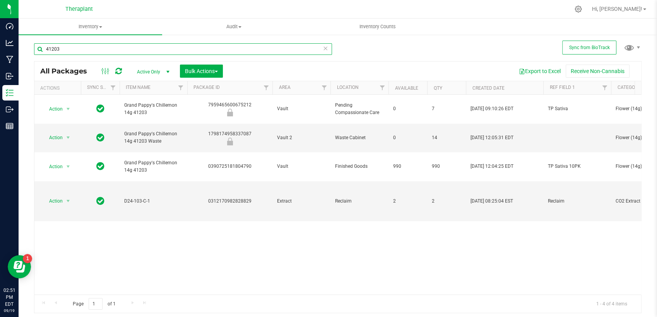
click at [101, 47] on input "41203" at bounding box center [183, 49] width 298 height 12
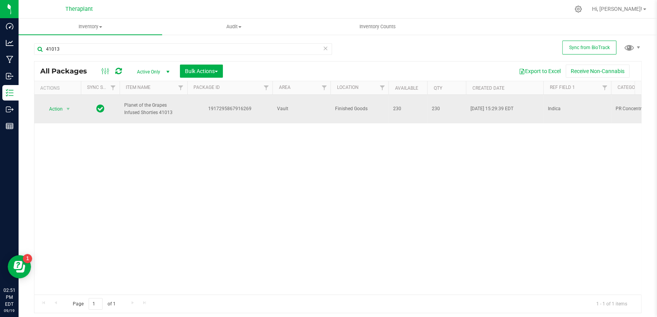
click at [239, 106] on div "1917295867916269" at bounding box center [229, 108] width 87 height 7
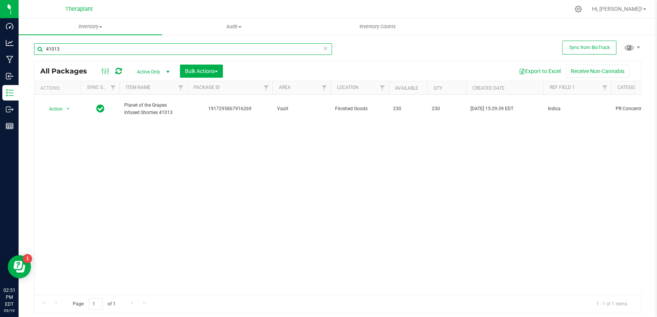
click at [92, 47] on input "41013" at bounding box center [183, 49] width 298 height 12
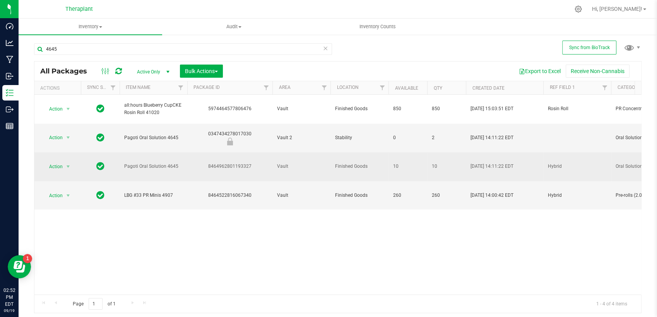
click at [241, 163] on div "8464962801193327" at bounding box center [229, 166] width 87 height 7
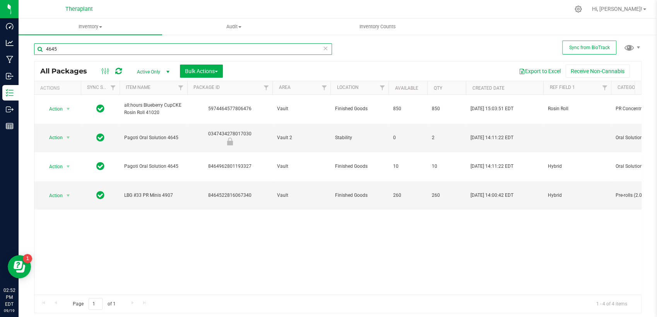
click at [74, 54] on input "4645" at bounding box center [183, 49] width 298 height 12
click at [74, 53] on input "4645" at bounding box center [183, 49] width 298 height 12
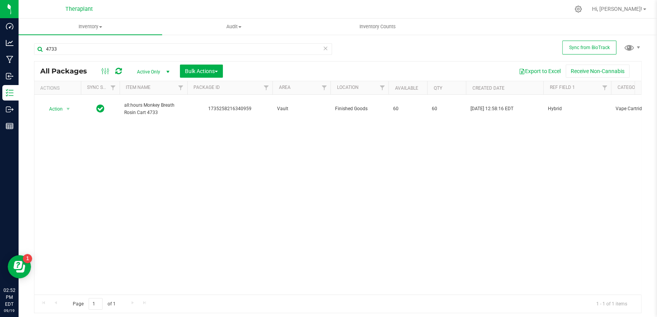
click at [244, 105] on div "1735258216340959" at bounding box center [229, 108] width 87 height 7
click at [169, 48] on input "4733" at bounding box center [183, 49] width 298 height 12
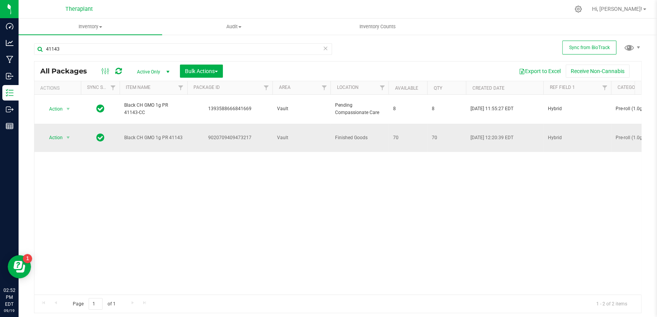
click at [232, 134] on div "9020709409473217" at bounding box center [229, 137] width 87 height 7
click at [95, 47] on input "41143" at bounding box center [183, 49] width 298 height 12
click at [218, 134] on div "[CREDIT_CARD_NUMBER]" at bounding box center [229, 137] width 87 height 7
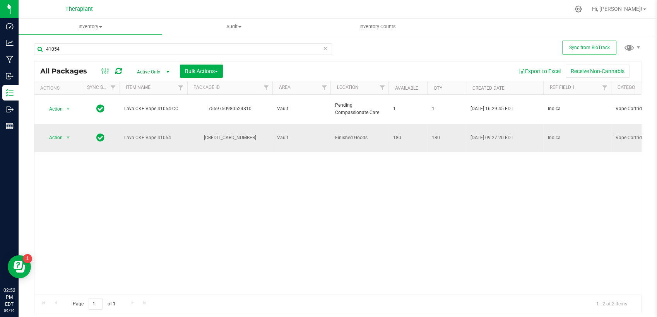
click at [218, 134] on div "[CREDIT_CARD_NUMBER]" at bounding box center [229, 137] width 87 height 7
click at [113, 53] on input "41054" at bounding box center [183, 49] width 298 height 12
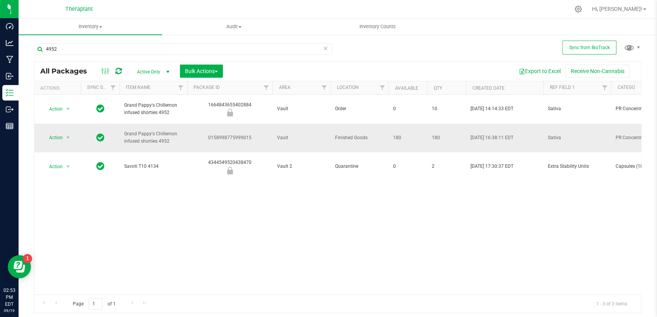
click at [244, 134] on div "0158998775999015" at bounding box center [229, 137] width 87 height 7
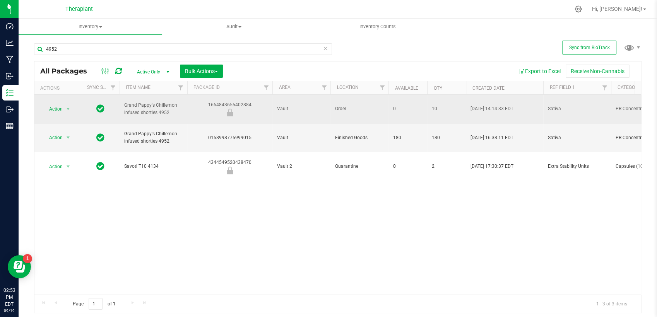
click at [220, 101] on div "1664843655402884" at bounding box center [229, 108] width 87 height 15
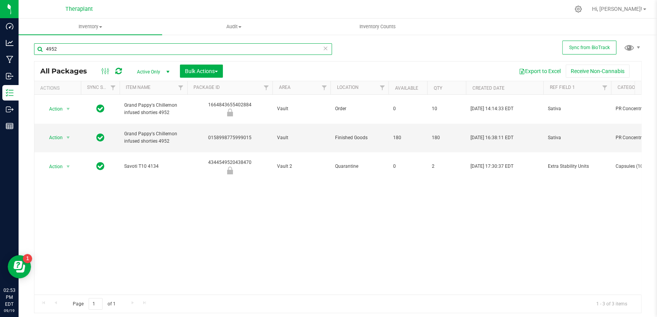
click at [117, 44] on input "4952" at bounding box center [183, 49] width 298 height 12
click at [117, 45] on input "4952" at bounding box center [183, 49] width 298 height 12
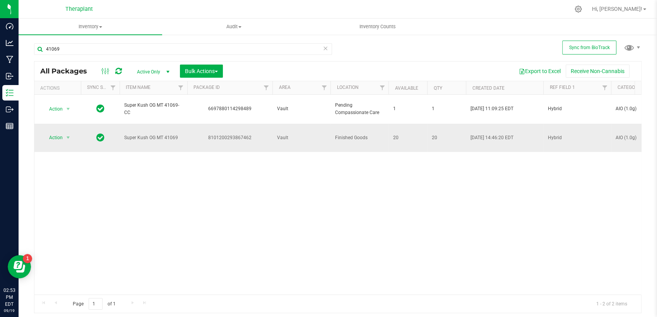
click at [237, 134] on div "8101200293867462" at bounding box center [229, 137] width 87 height 7
click at [132, 48] on input "41069" at bounding box center [183, 49] width 298 height 12
click at [217, 134] on div "8780200035151417" at bounding box center [229, 137] width 87 height 7
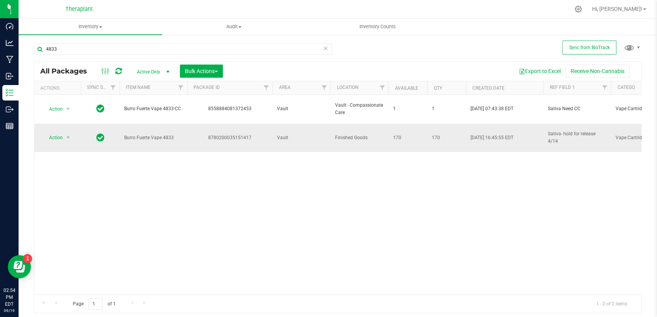
click at [217, 134] on div "8780200035151417" at bounding box center [229, 137] width 87 height 7
click at [81, 48] on input "4833" at bounding box center [183, 49] width 298 height 12
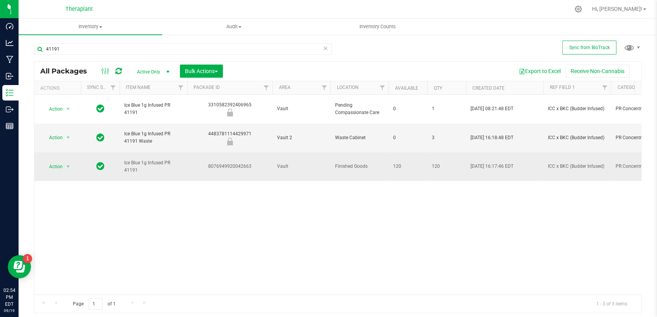
click at [229, 163] on div "8076949920042663" at bounding box center [229, 166] width 87 height 7
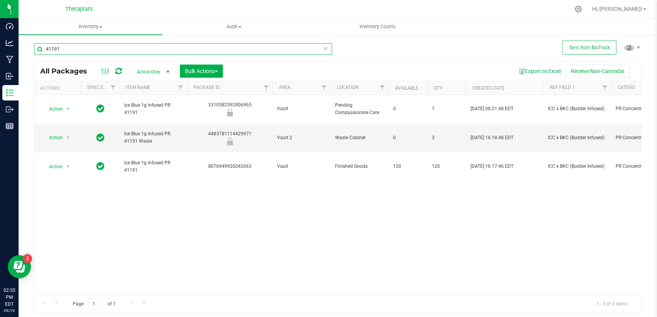
click at [68, 48] on input "41191" at bounding box center [183, 49] width 298 height 12
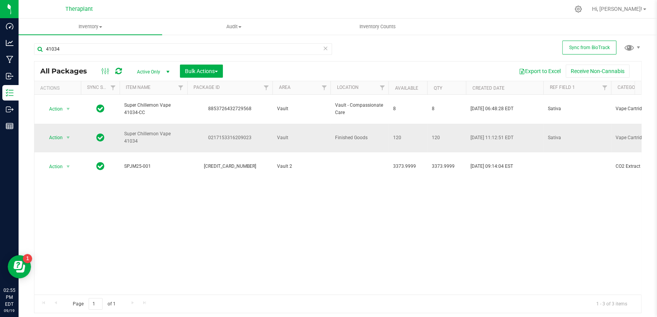
click at [232, 134] on div "0217153316209023" at bounding box center [229, 137] width 87 height 7
click at [169, 49] on input "41034" at bounding box center [183, 49] width 298 height 12
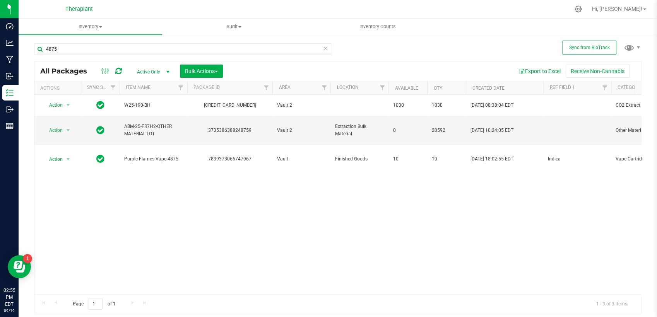
click at [233, 155] on div "7839373066747967" at bounding box center [229, 158] width 87 height 7
click at [69, 53] on input "4875" at bounding box center [183, 49] width 298 height 12
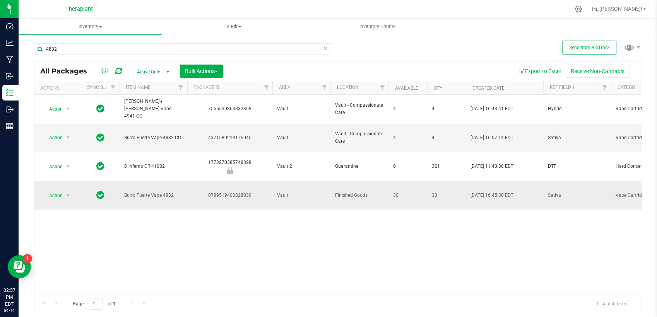
click at [229, 192] on div "0789519400828039" at bounding box center [229, 195] width 87 height 7
click at [135, 48] on input "4832" at bounding box center [183, 49] width 298 height 12
click at [135, 47] on input "4832" at bounding box center [183, 49] width 298 height 12
type input "4"
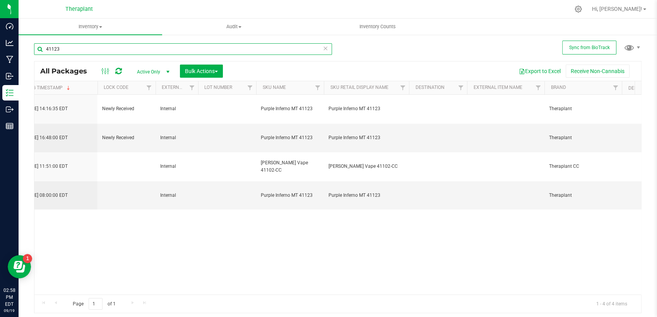
scroll to position [0, 1761]
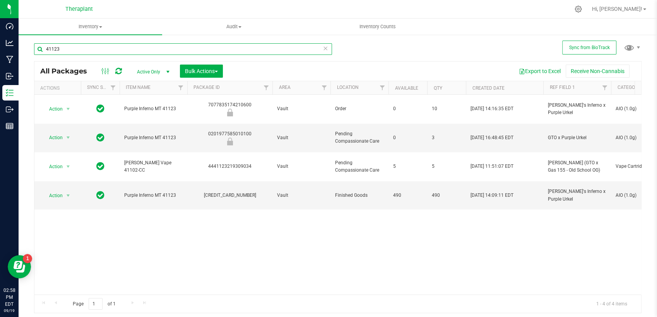
click at [92, 53] on input "41123" at bounding box center [183, 49] width 298 height 12
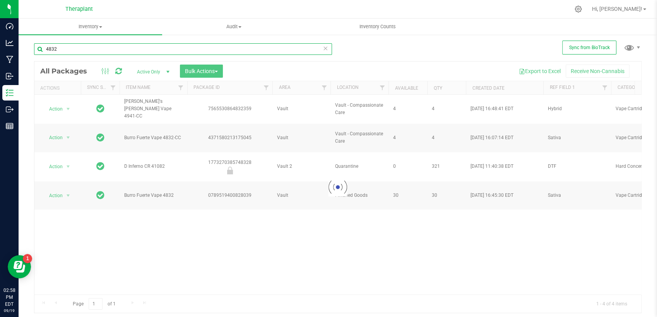
click at [74, 49] on input "4832" at bounding box center [183, 49] width 298 height 12
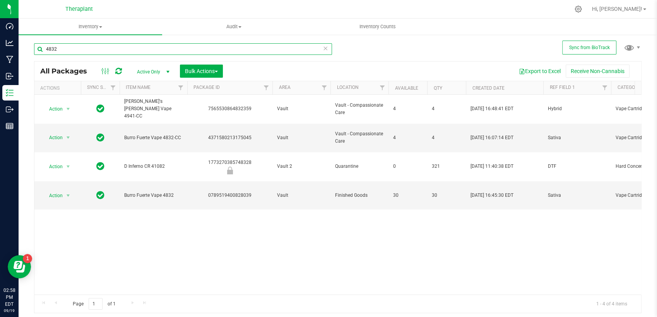
click at [73, 47] on input "4832" at bounding box center [183, 49] width 298 height 12
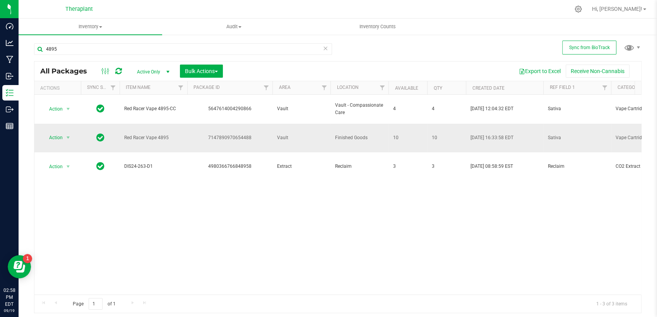
click at [233, 134] on div "7147890970654488" at bounding box center [229, 137] width 87 height 7
click at [108, 42] on div "4895" at bounding box center [186, 48] width 304 height 25
click at [102, 50] on input "4895" at bounding box center [183, 49] width 298 height 12
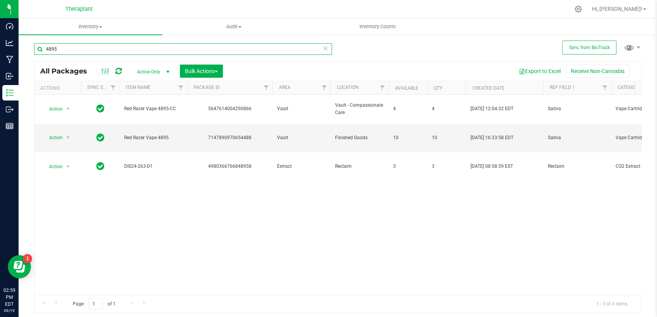
click at [102, 50] on input "4895" at bounding box center [183, 49] width 298 height 12
click at [102, 49] on input "4895" at bounding box center [183, 49] width 298 height 12
type input "41044"
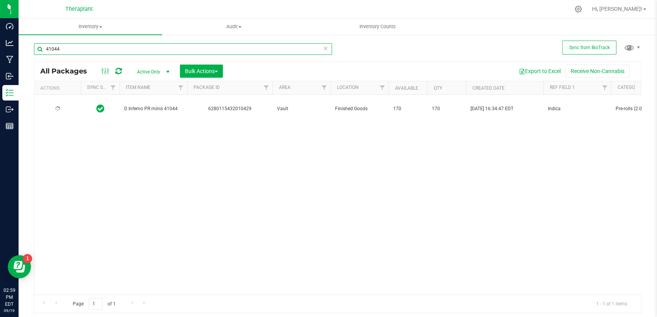
type input "[DATE]"
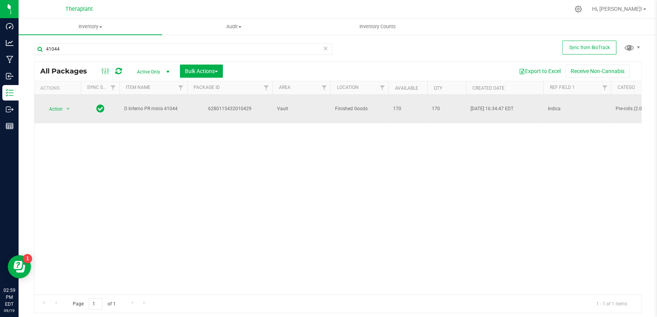
click at [241, 105] on div "6280115432010429" at bounding box center [229, 108] width 87 height 7
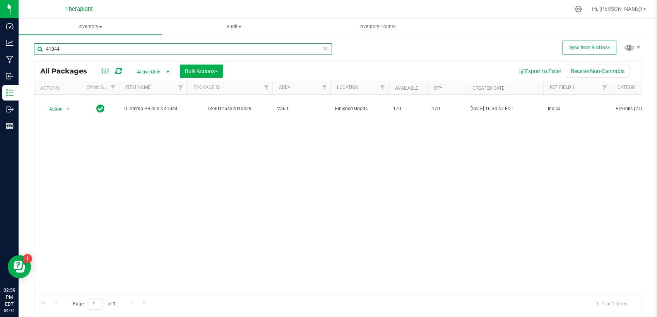
click at [209, 49] on input "41044" at bounding box center [183, 49] width 298 height 12
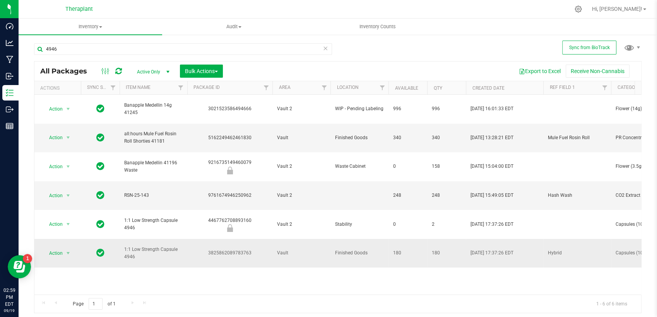
click at [244, 249] on div "3825862089783763" at bounding box center [229, 252] width 87 height 7
click at [152, 51] on input "4946" at bounding box center [183, 49] width 298 height 12
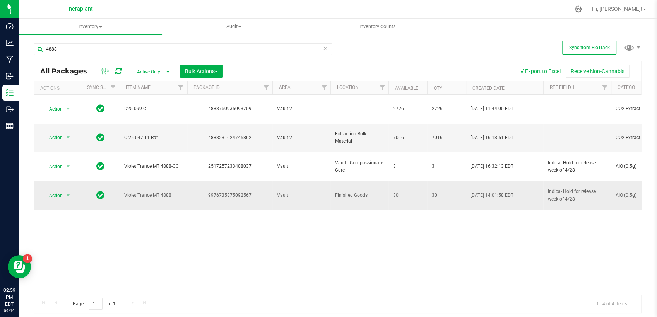
click at [234, 192] on div "9976735875092567" at bounding box center [229, 195] width 87 height 7
click at [131, 52] on input "4888" at bounding box center [183, 49] width 298 height 12
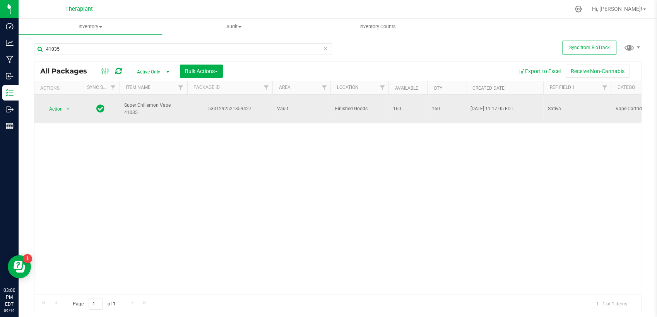
click at [219, 105] on div "5301292521359427" at bounding box center [229, 108] width 87 height 7
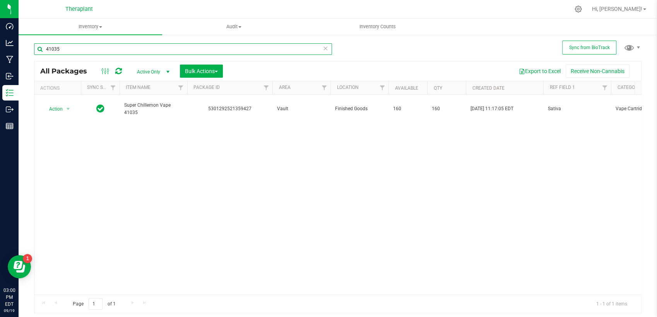
click at [120, 44] on input "41035" at bounding box center [183, 49] width 298 height 12
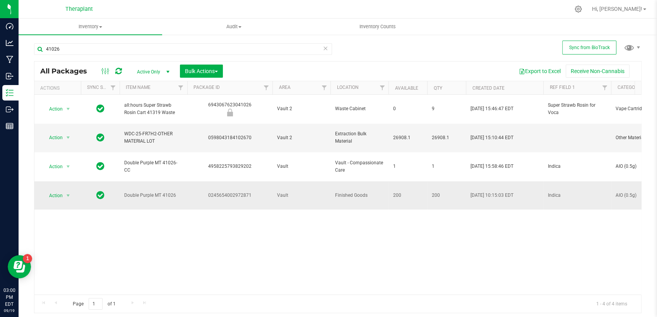
click at [228, 192] on div "0245654002972871" at bounding box center [229, 195] width 87 height 7
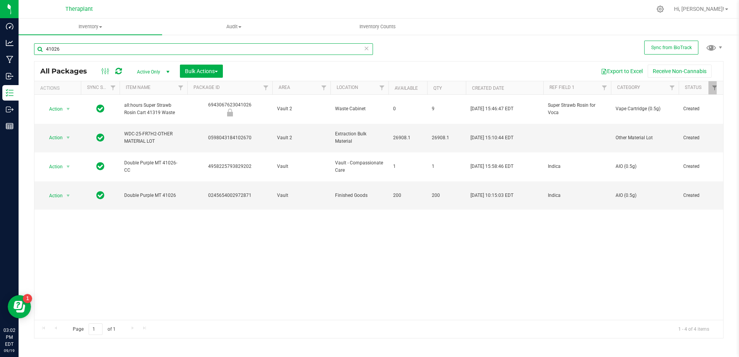
click at [88, 52] on input "41026" at bounding box center [203, 49] width 339 height 12
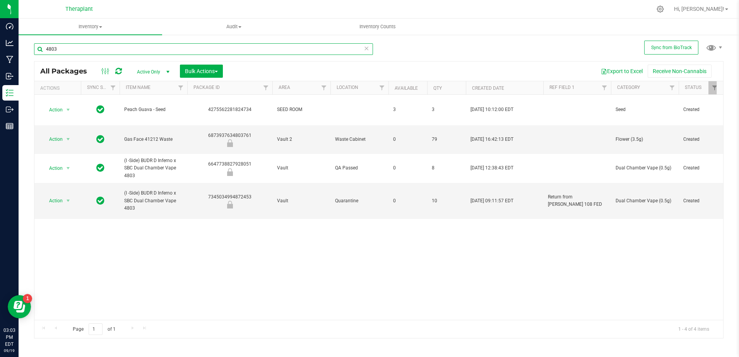
click at [159, 48] on input "4803" at bounding box center [203, 49] width 339 height 12
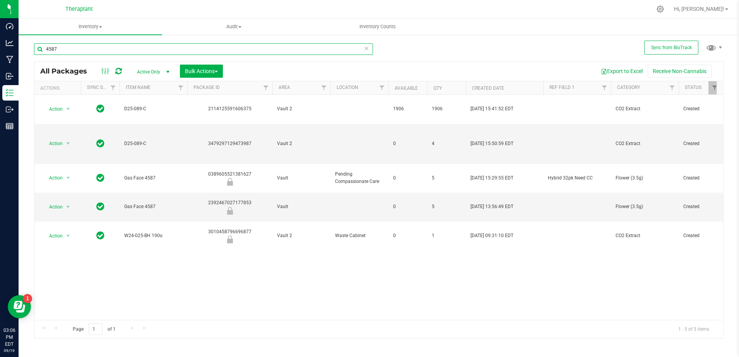
click at [77, 45] on input "4587" at bounding box center [203, 49] width 339 height 12
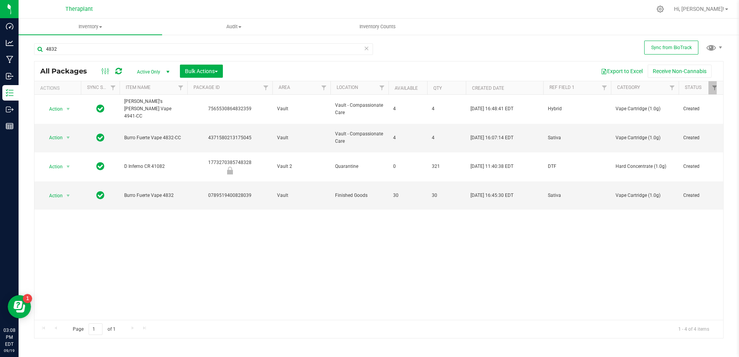
click at [103, 55] on div "4832" at bounding box center [203, 52] width 339 height 18
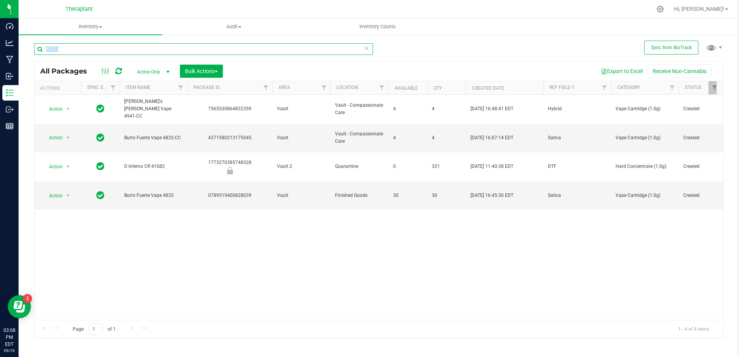
drag, startPoint x: 103, startPoint y: 55, endPoint x: 99, endPoint y: 54, distance: 4.5
click at [99, 54] on input "4832" at bounding box center [203, 49] width 339 height 12
click at [92, 50] on input "4832" at bounding box center [203, 49] width 339 height 12
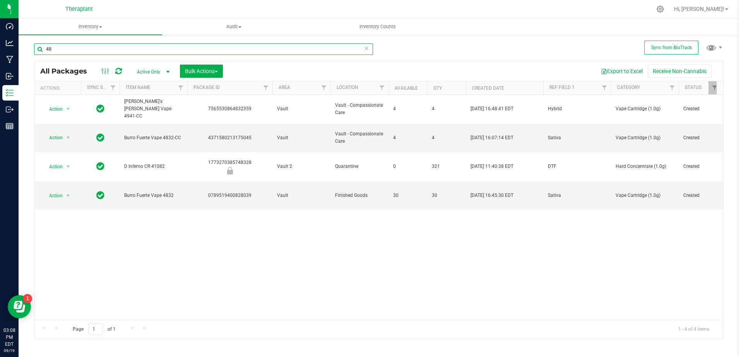
type input "4"
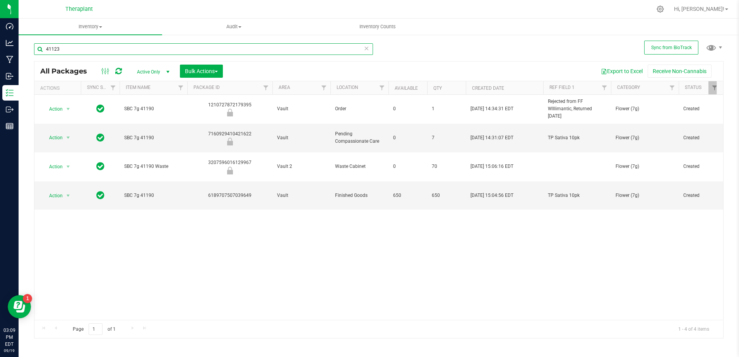
type input "41123"
